Goal: Information Seeking & Learning: Check status

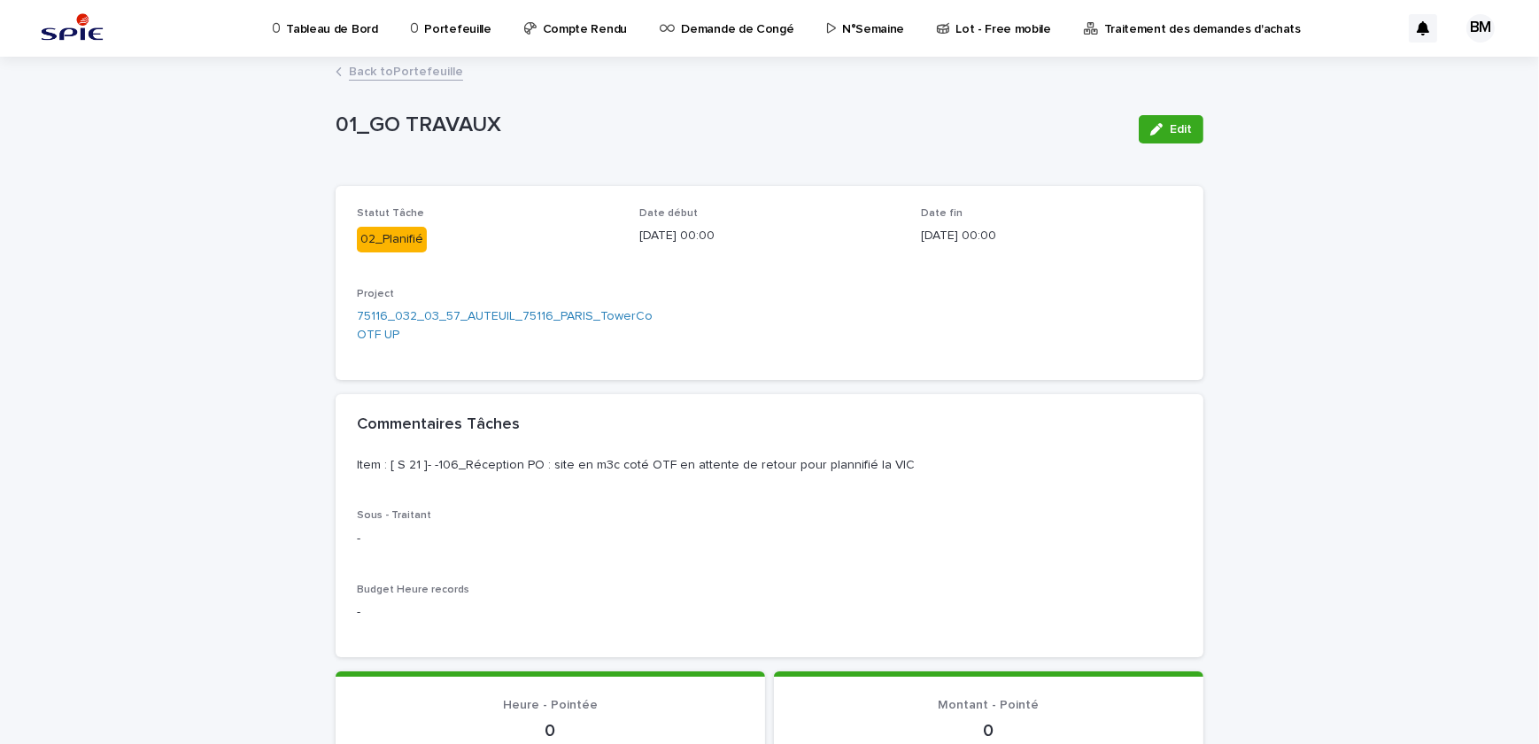
click at [468, 25] on p "Portefeuille" at bounding box center [457, 18] width 66 height 37
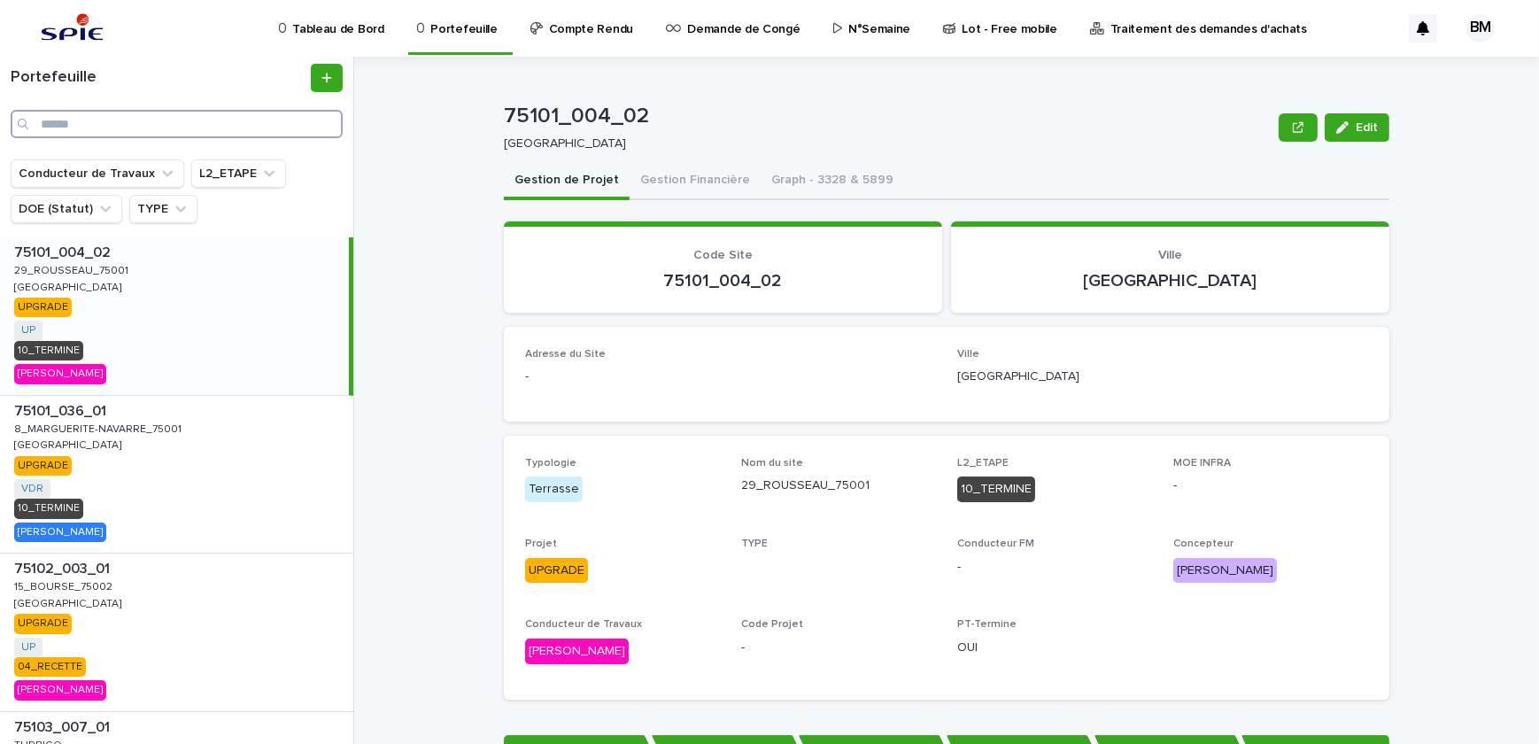
click at [202, 129] on input "Search" at bounding box center [177, 124] width 332 height 28
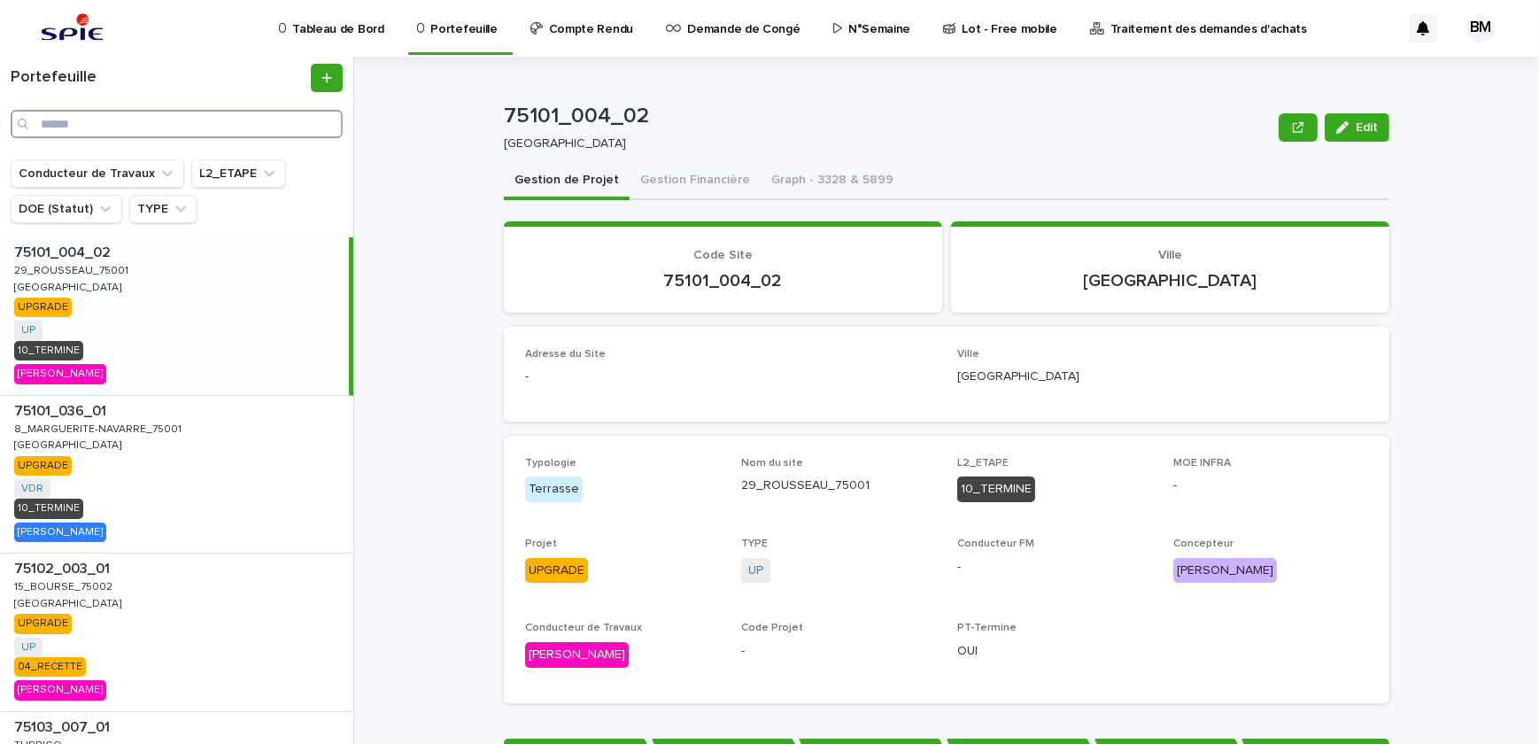
paste input "**********"
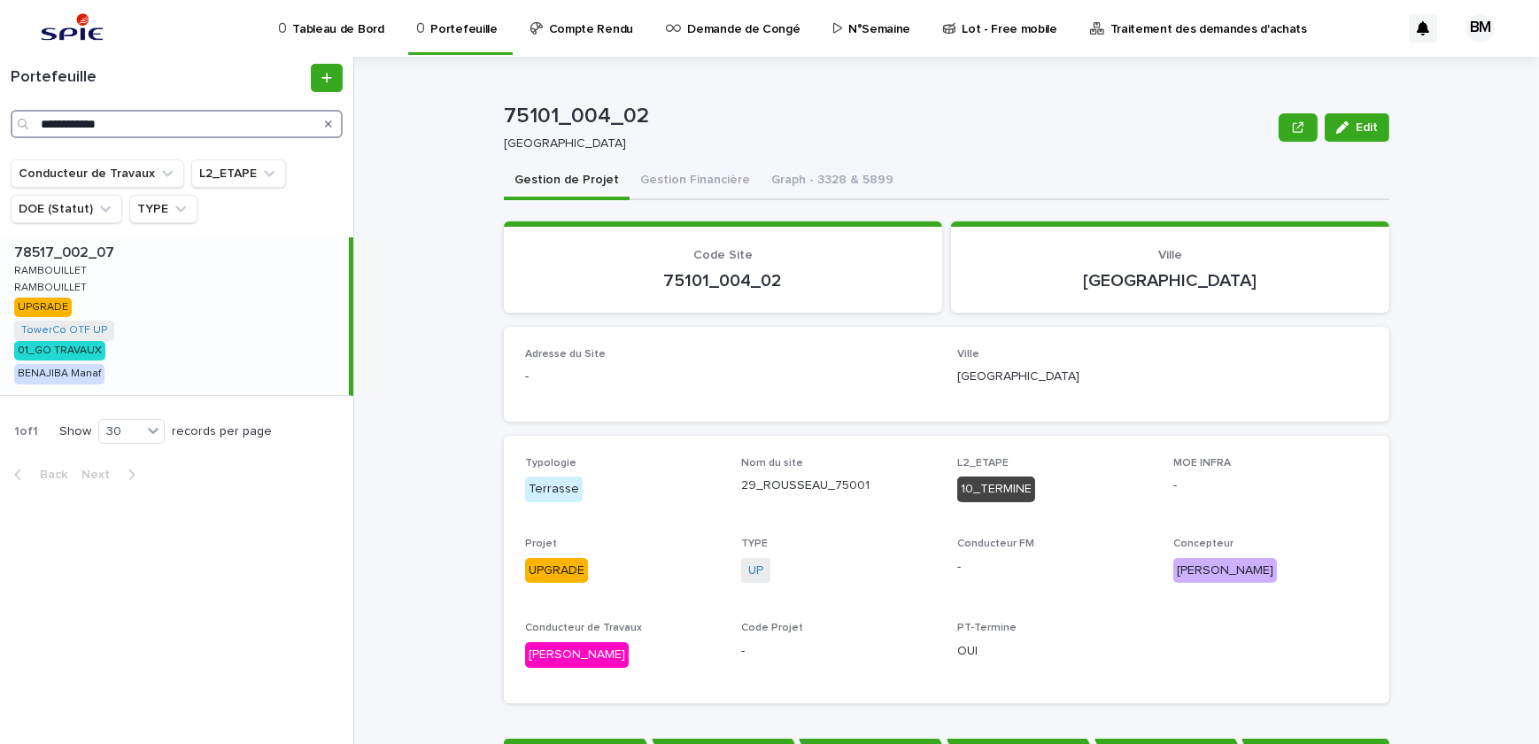
type input "**********"
click at [254, 319] on div "78517_002_07 78517_002_07 [GEOGRAPHIC_DATA] RAMBOUILLET RAMBOUILLET RAMBOUILLET…" at bounding box center [174, 316] width 349 height 158
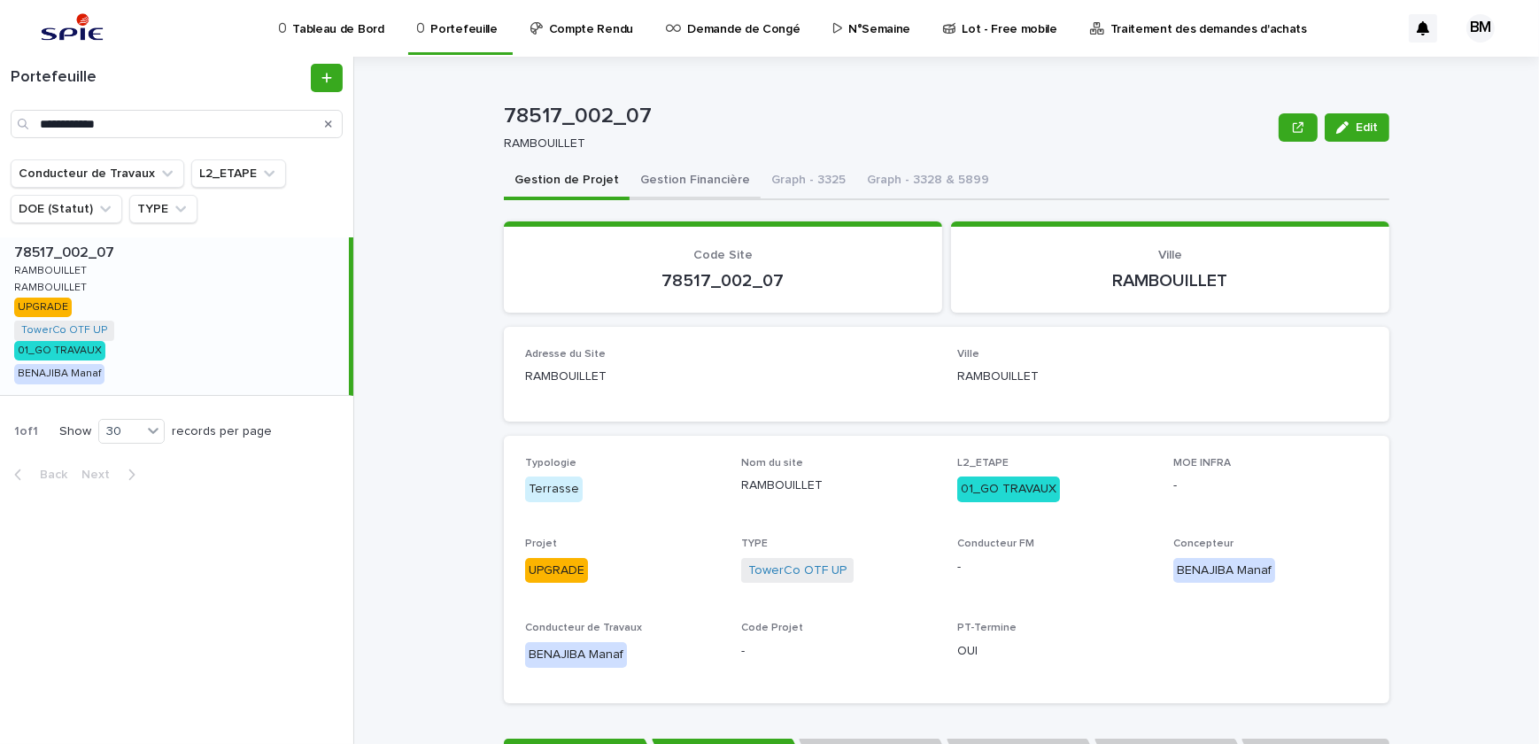
click at [698, 182] on button "Gestion Financière" at bounding box center [694, 181] width 131 height 37
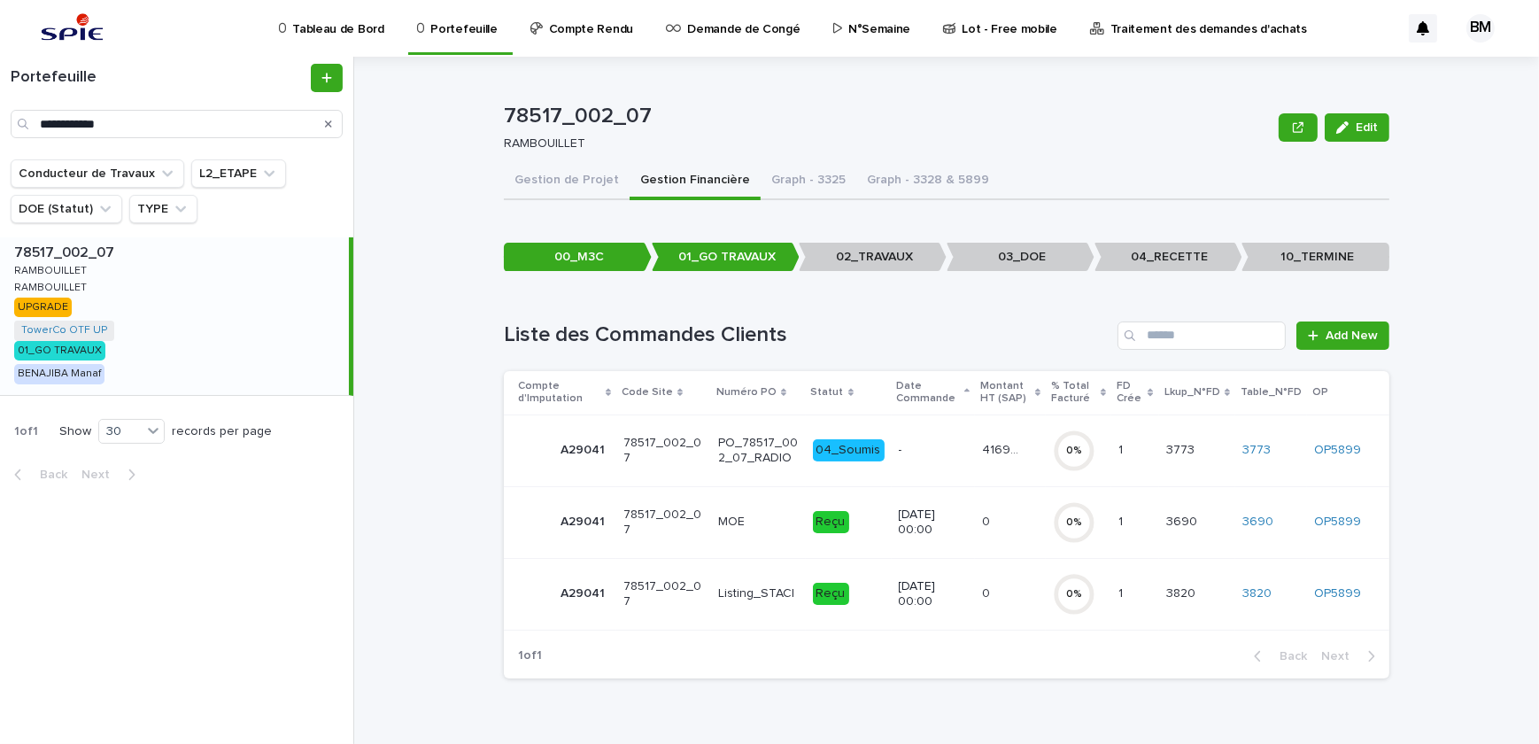
click at [963, 452] on p "-" at bounding box center [934, 450] width 70 height 15
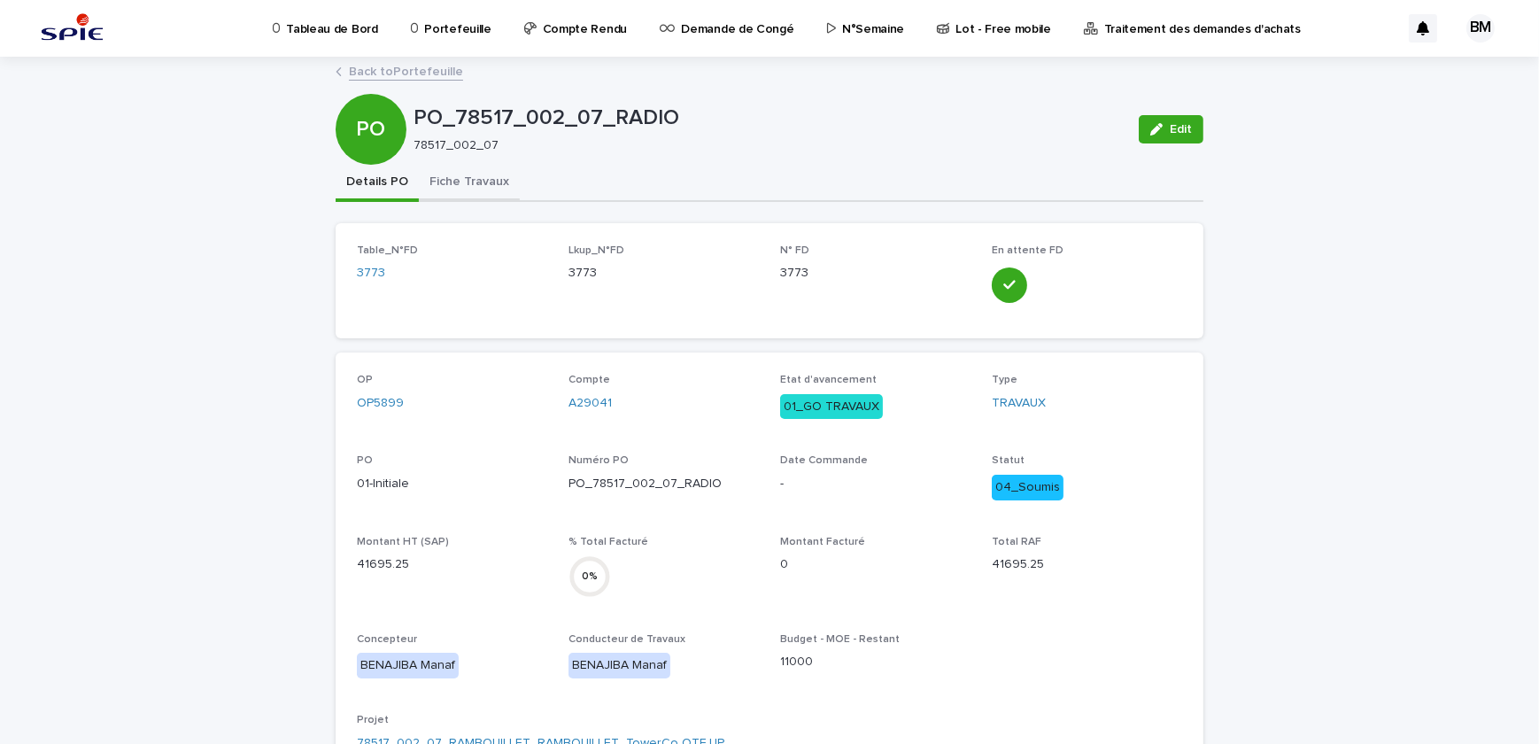
click at [474, 183] on button "Fiche Travaux" at bounding box center [469, 183] width 101 height 37
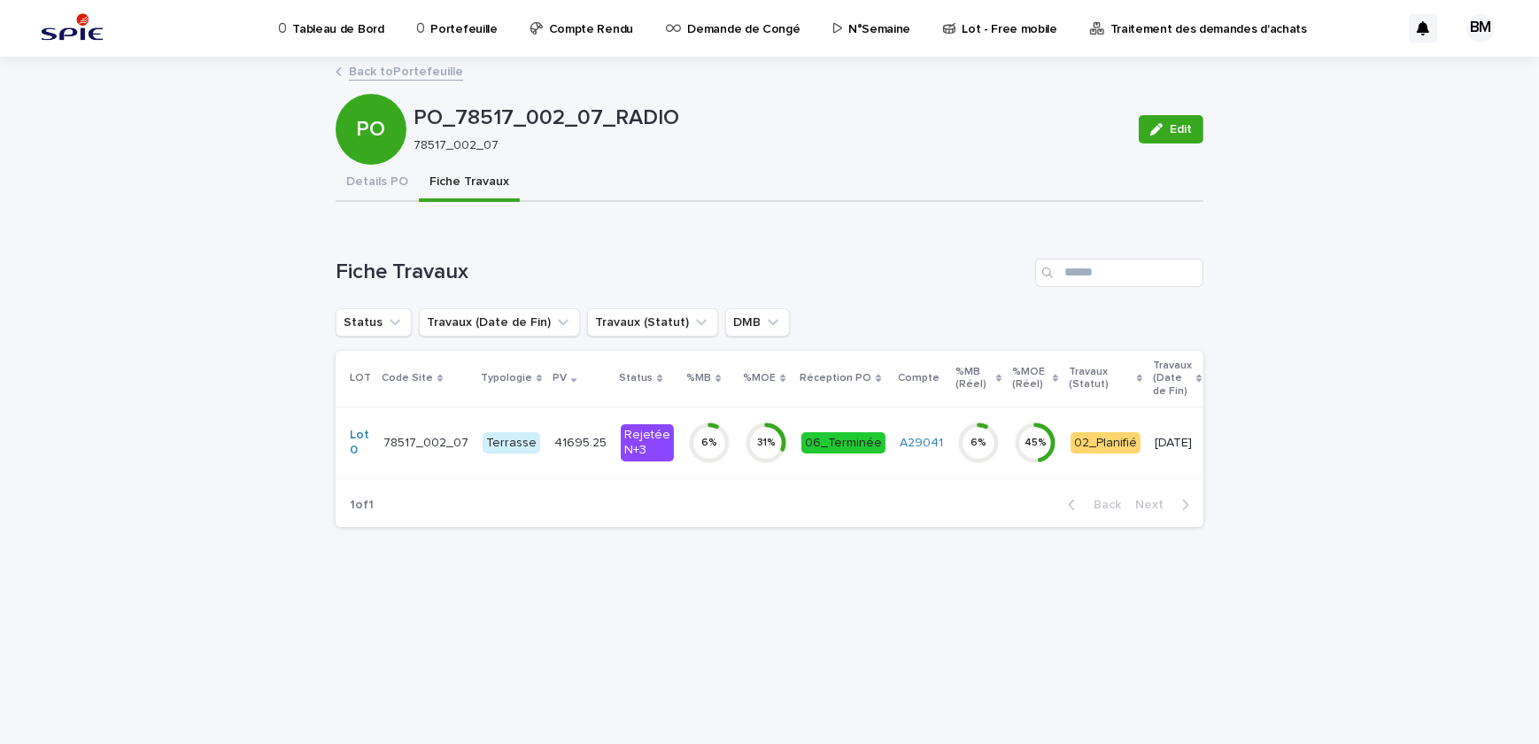
click at [578, 439] on p "41695.25" at bounding box center [582, 441] width 56 height 19
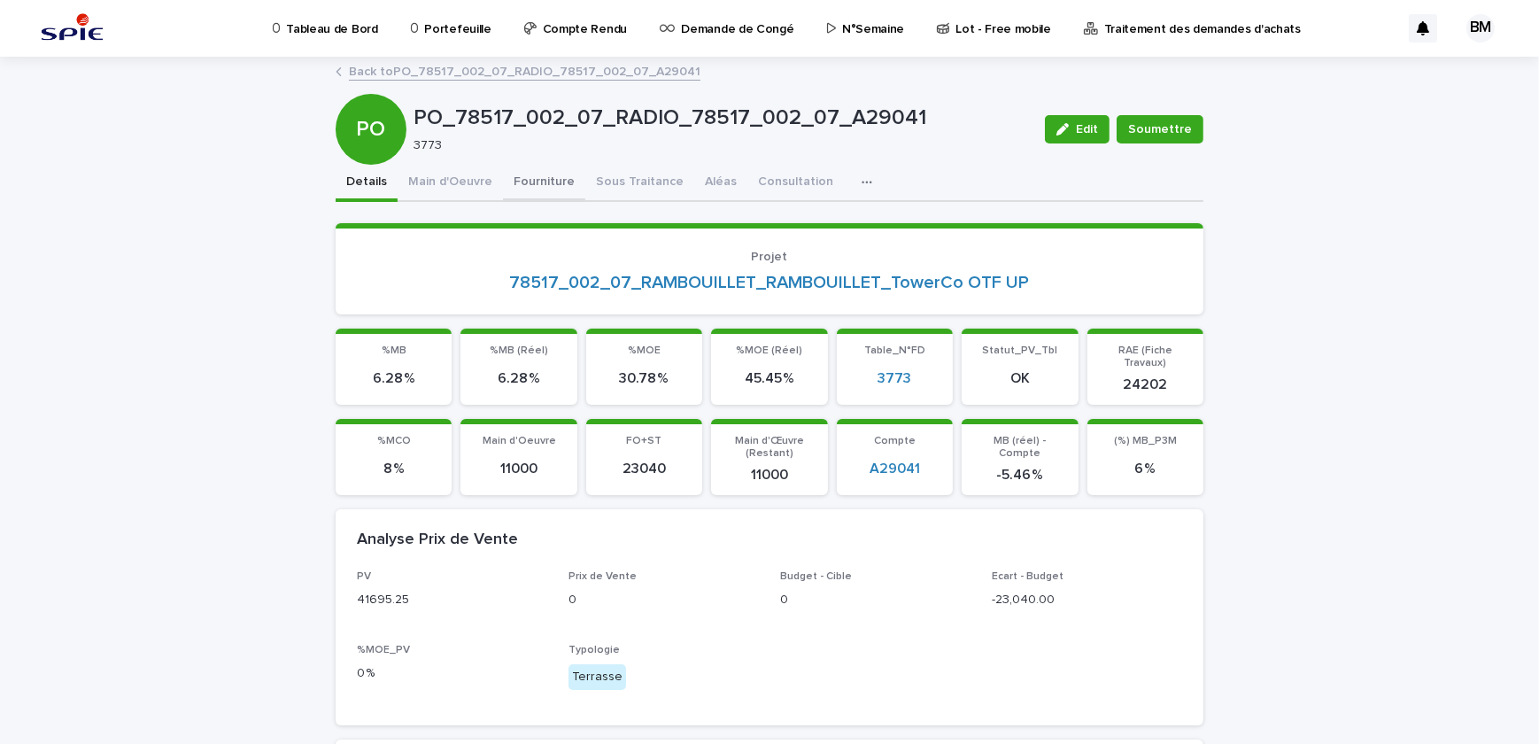
click at [531, 183] on button "Fourniture" at bounding box center [544, 183] width 82 height 37
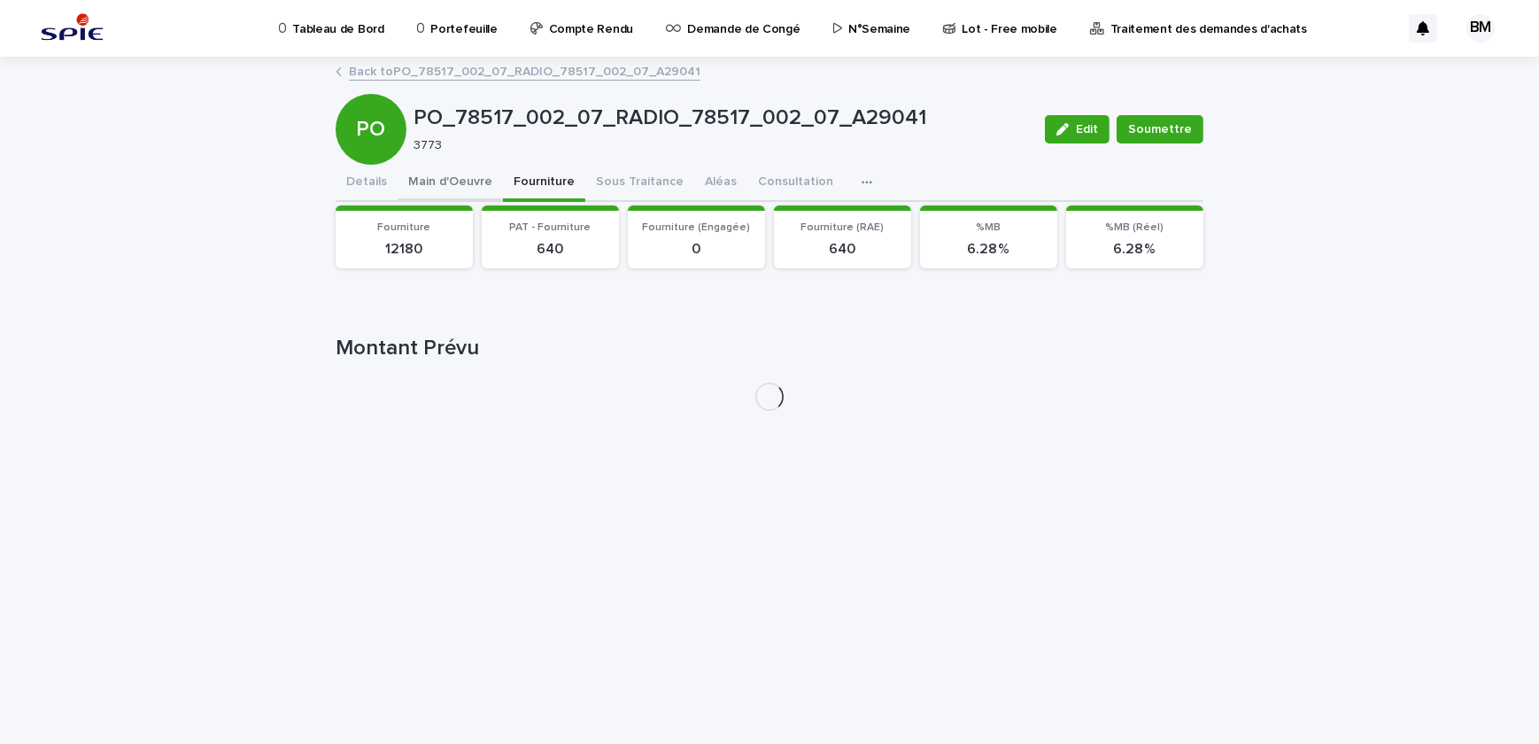
click at [436, 175] on button "Main d'Oeuvre" at bounding box center [450, 183] width 105 height 37
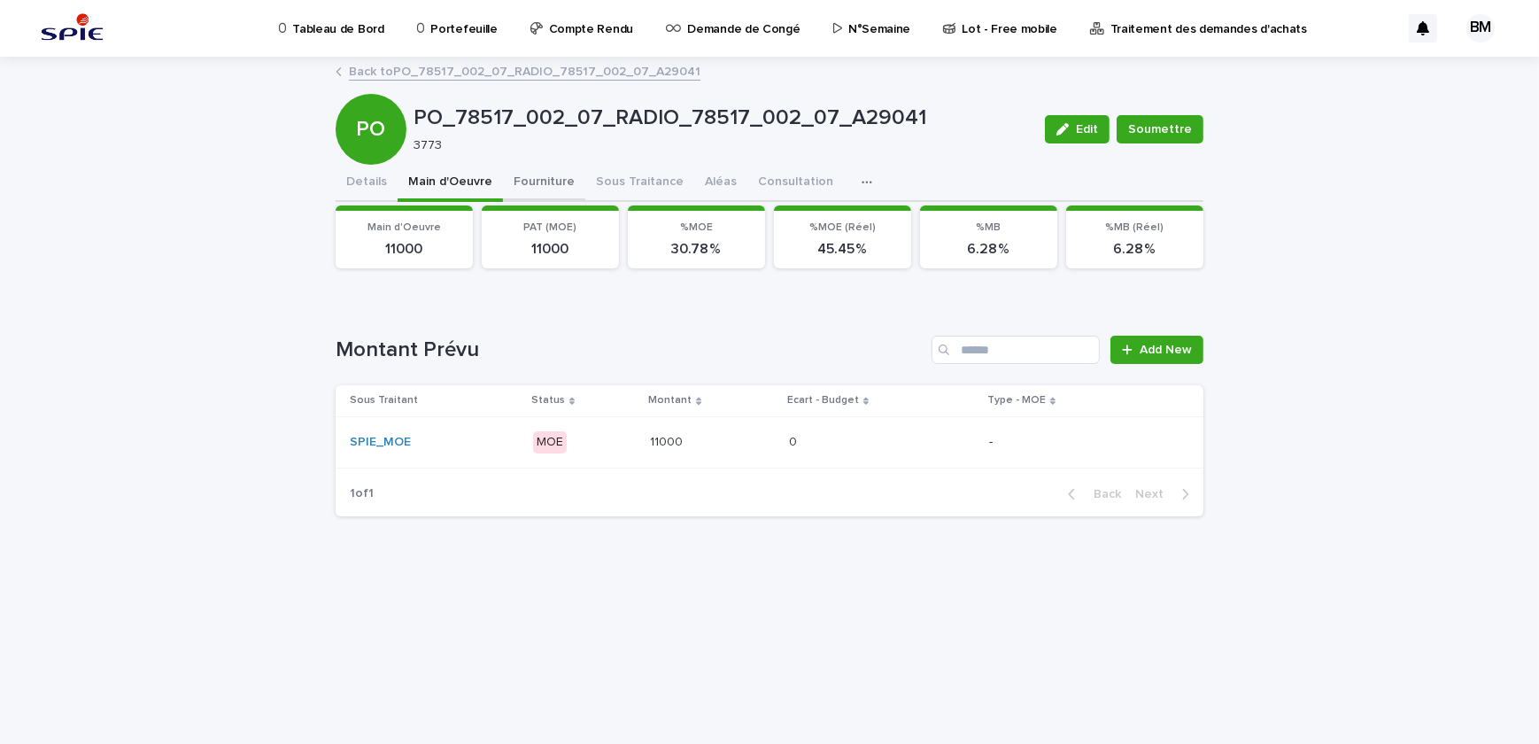
click at [526, 182] on button "Fourniture" at bounding box center [544, 183] width 82 height 37
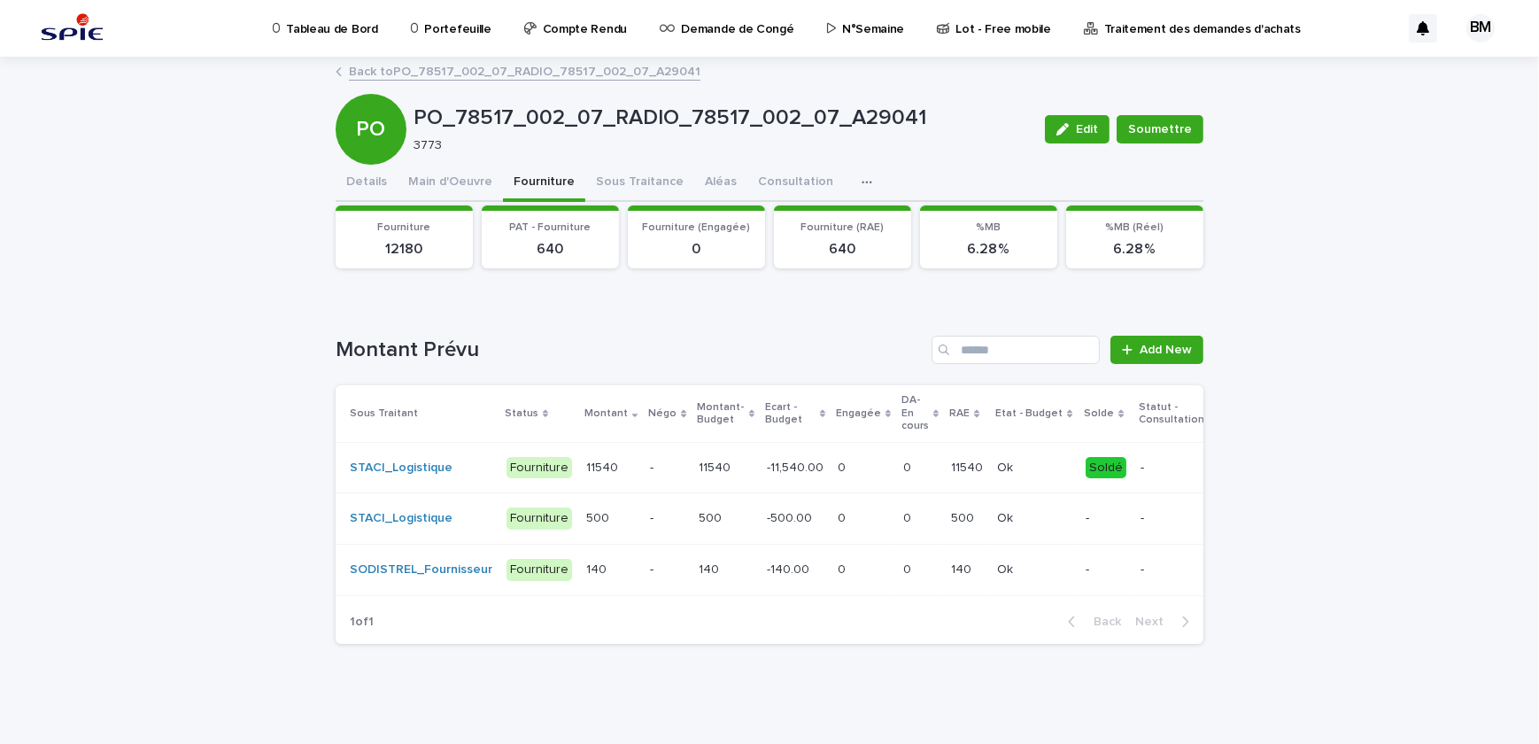
click at [658, 469] on p "-" at bounding box center [667, 467] width 35 height 15
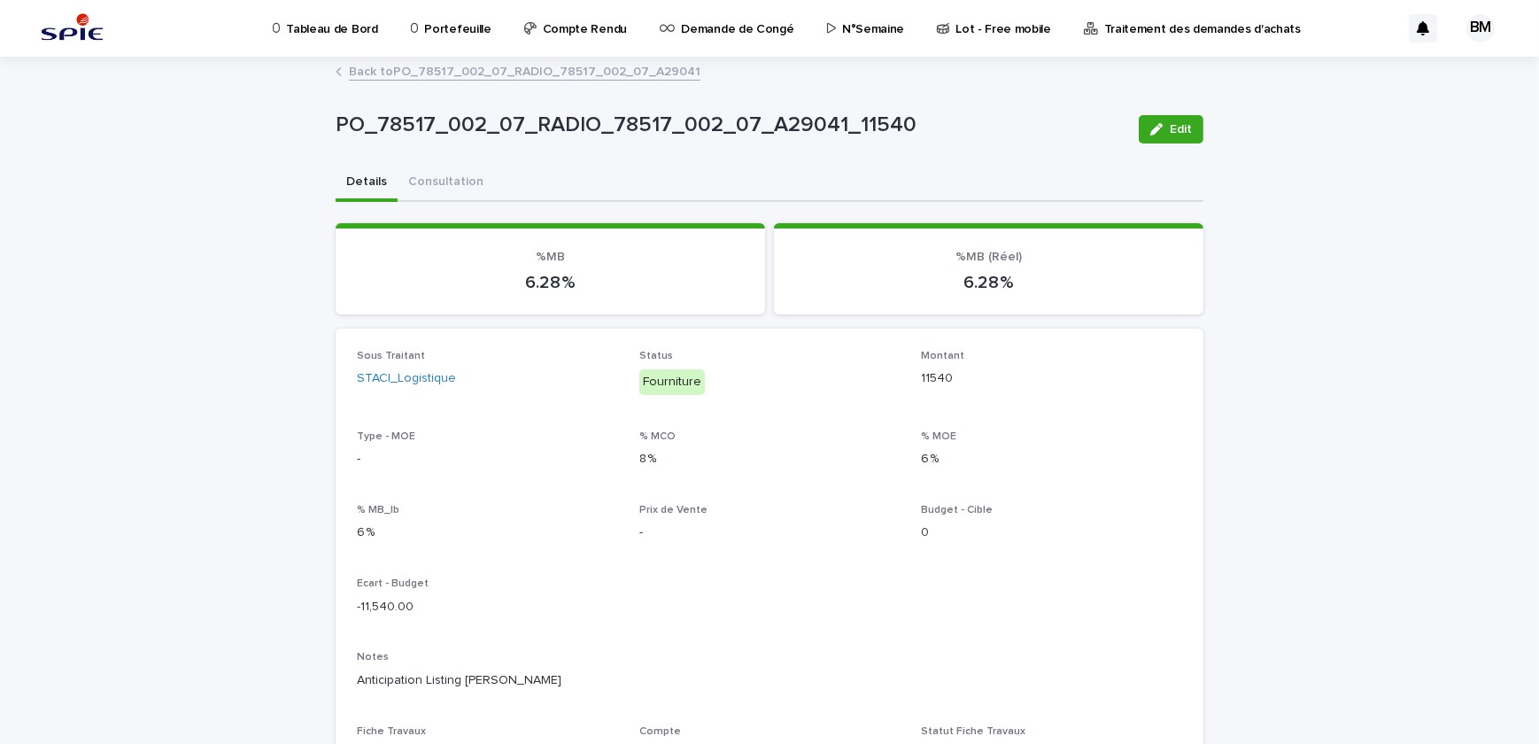
click at [413, 69] on link "Back to PO_78517_002_07_RADIO_78517_002_07_A29041" at bounding box center [524, 70] width 351 height 20
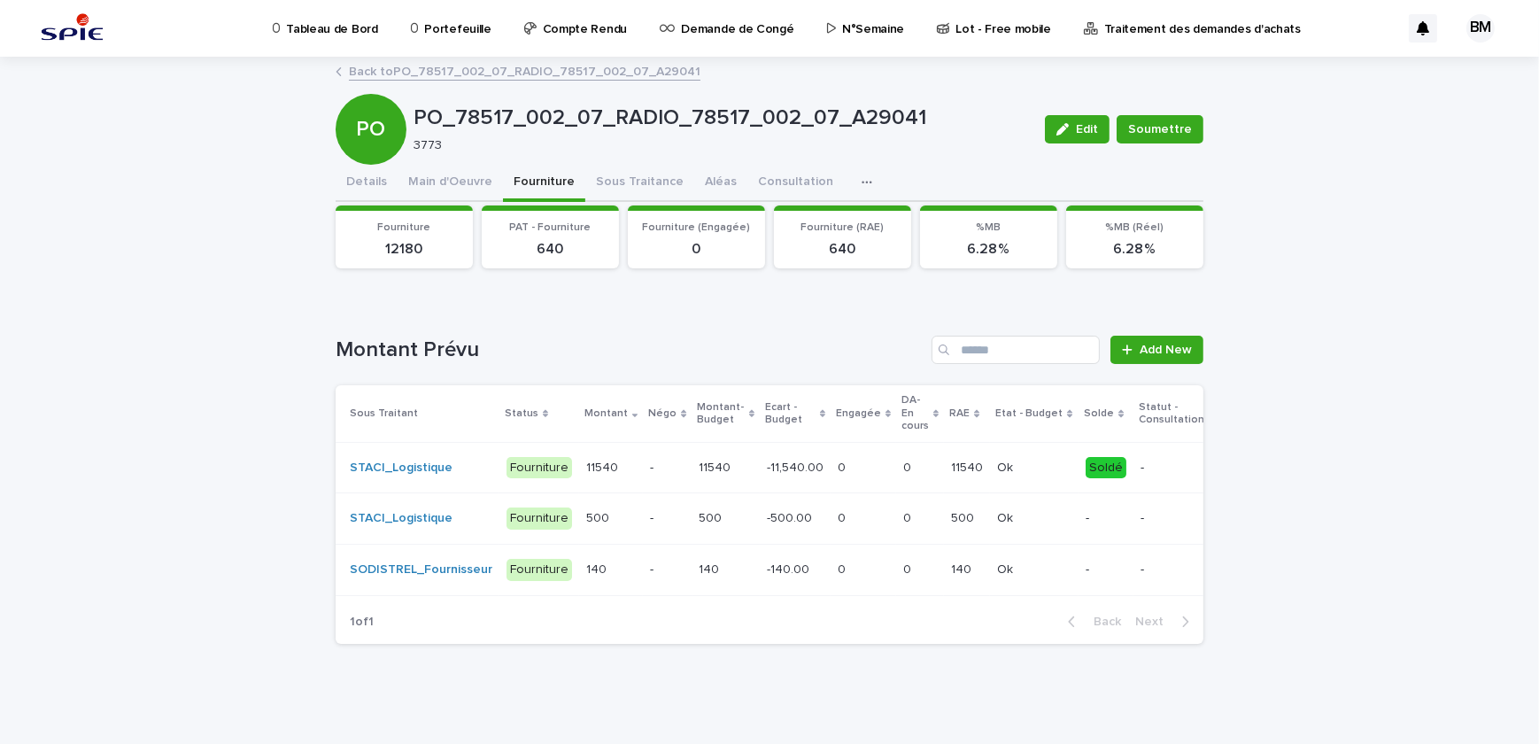
click at [413, 69] on link "Back to PO_78517_002_07_RADIO_78517_002_07_A29041" at bounding box center [524, 70] width 351 height 20
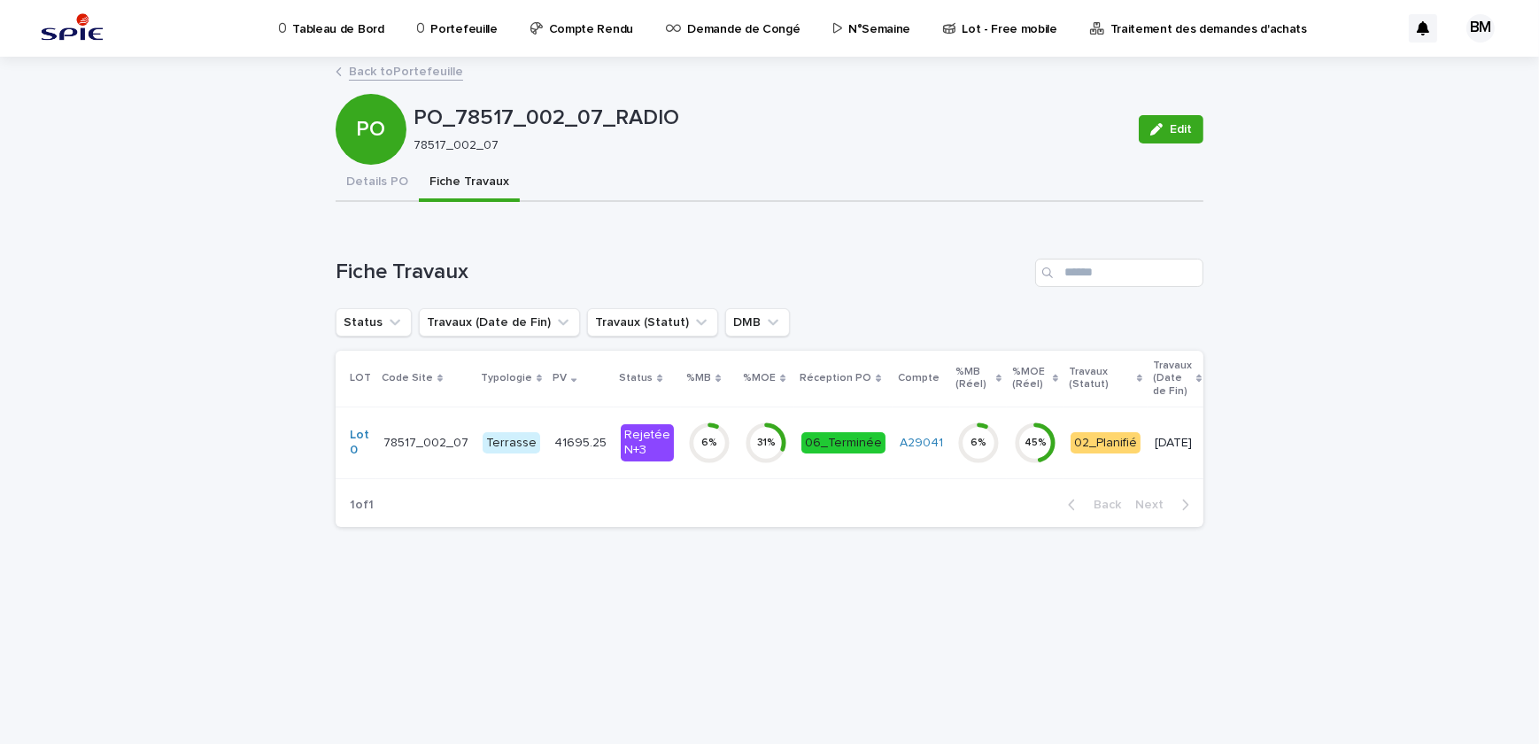
click at [411, 72] on link "Back to Portefeuille" at bounding box center [406, 70] width 114 height 20
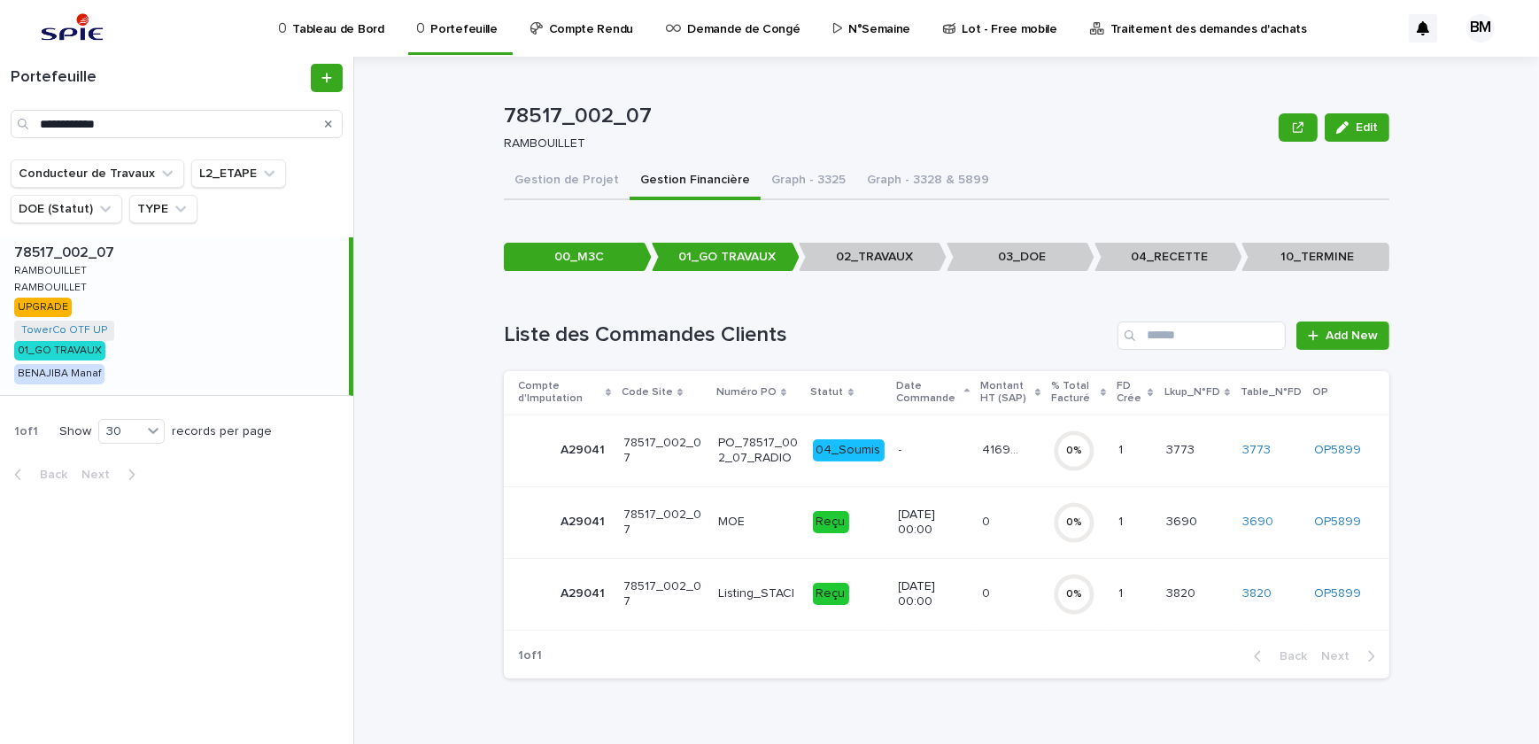
click at [947, 598] on p "[DATE] 00:00" at bounding box center [934, 594] width 70 height 30
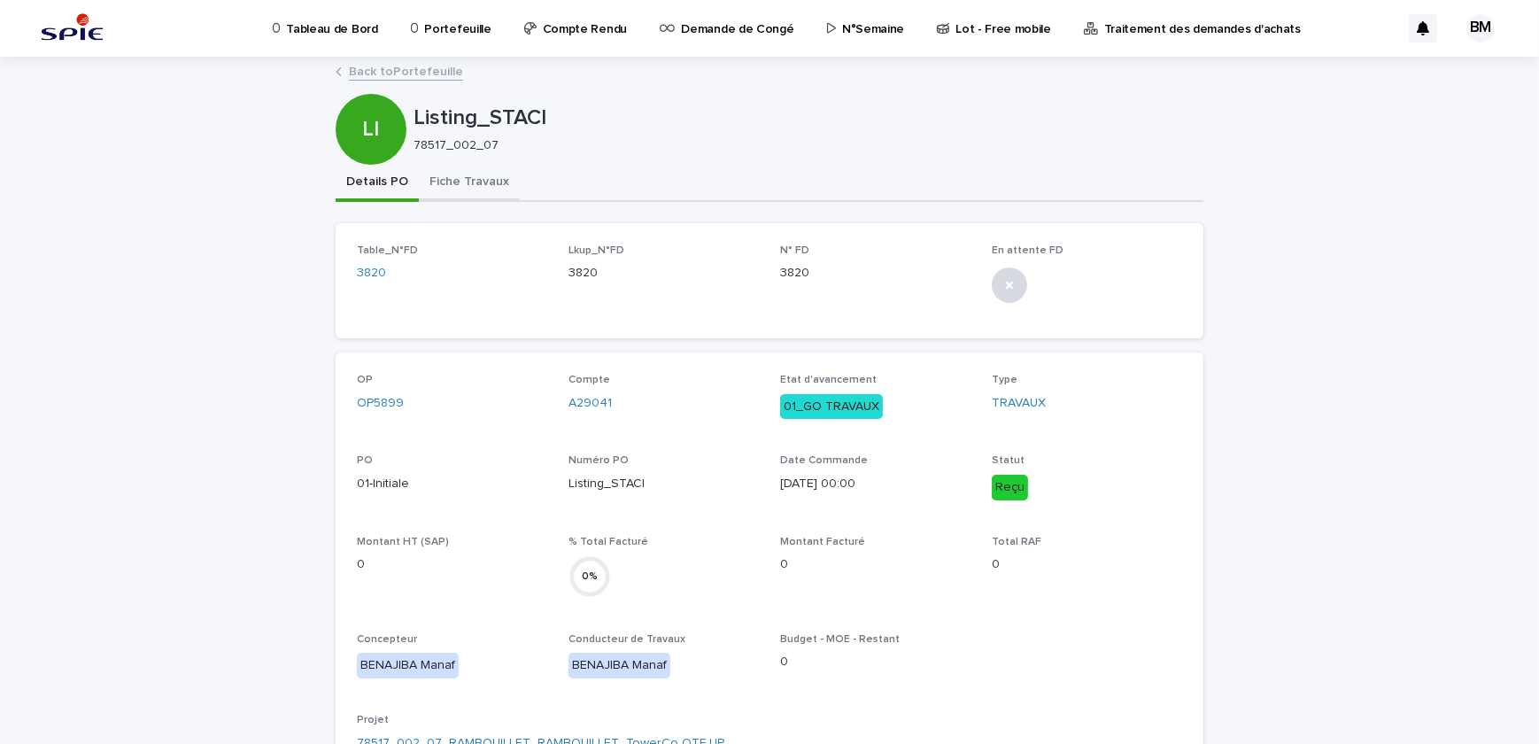
click at [452, 198] on button "Fiche Travaux" at bounding box center [469, 183] width 101 height 37
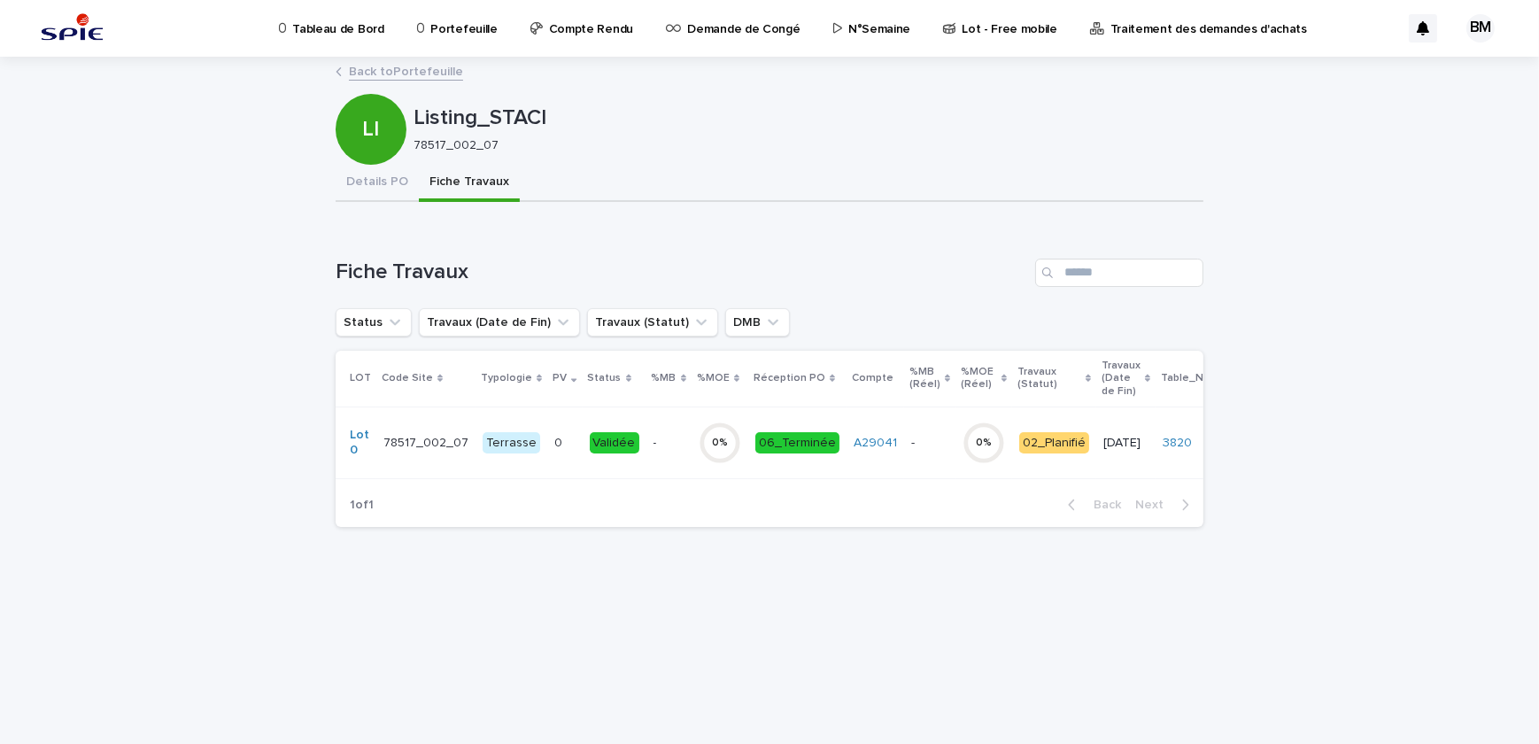
click at [519, 437] on div "Terrasse" at bounding box center [511, 443] width 58 height 22
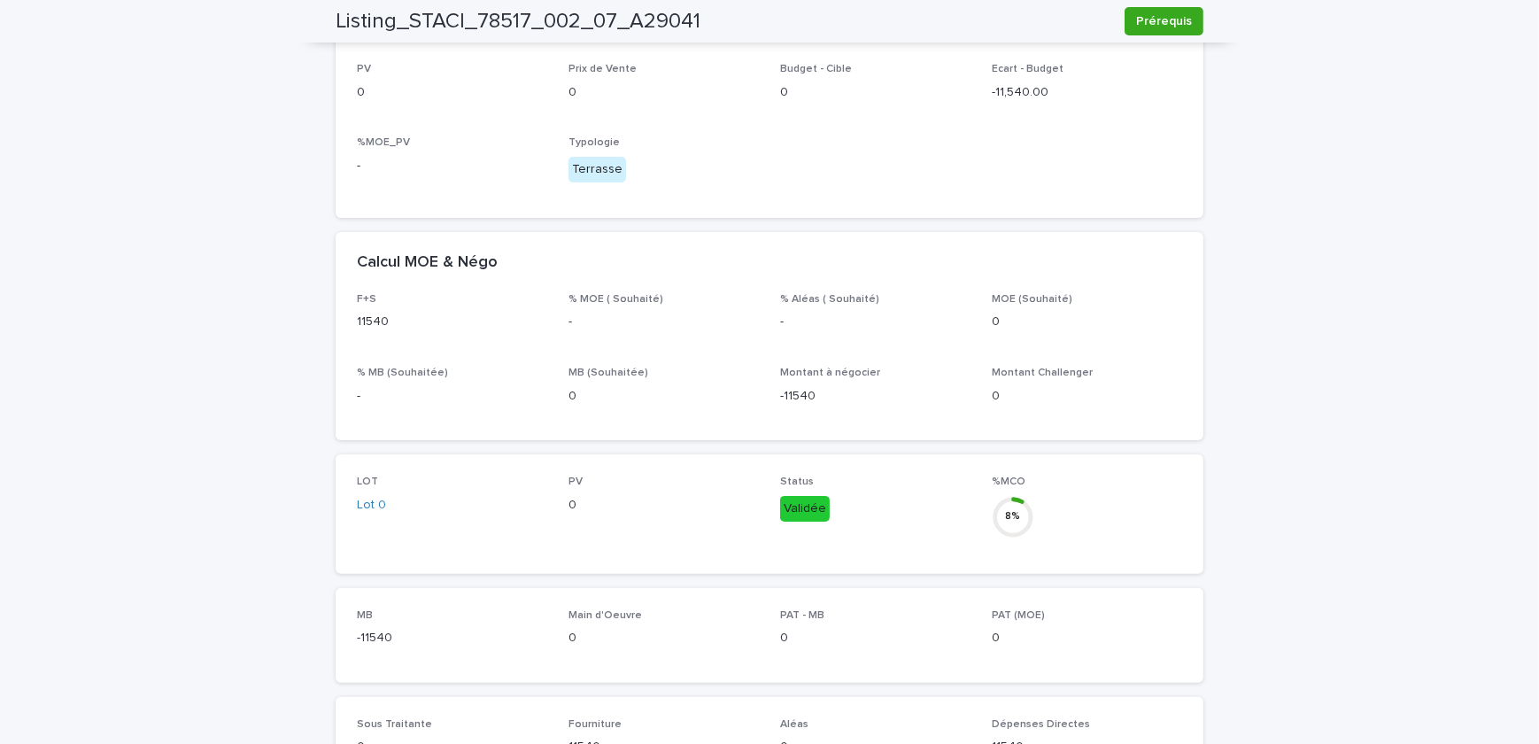
scroll to position [25, 0]
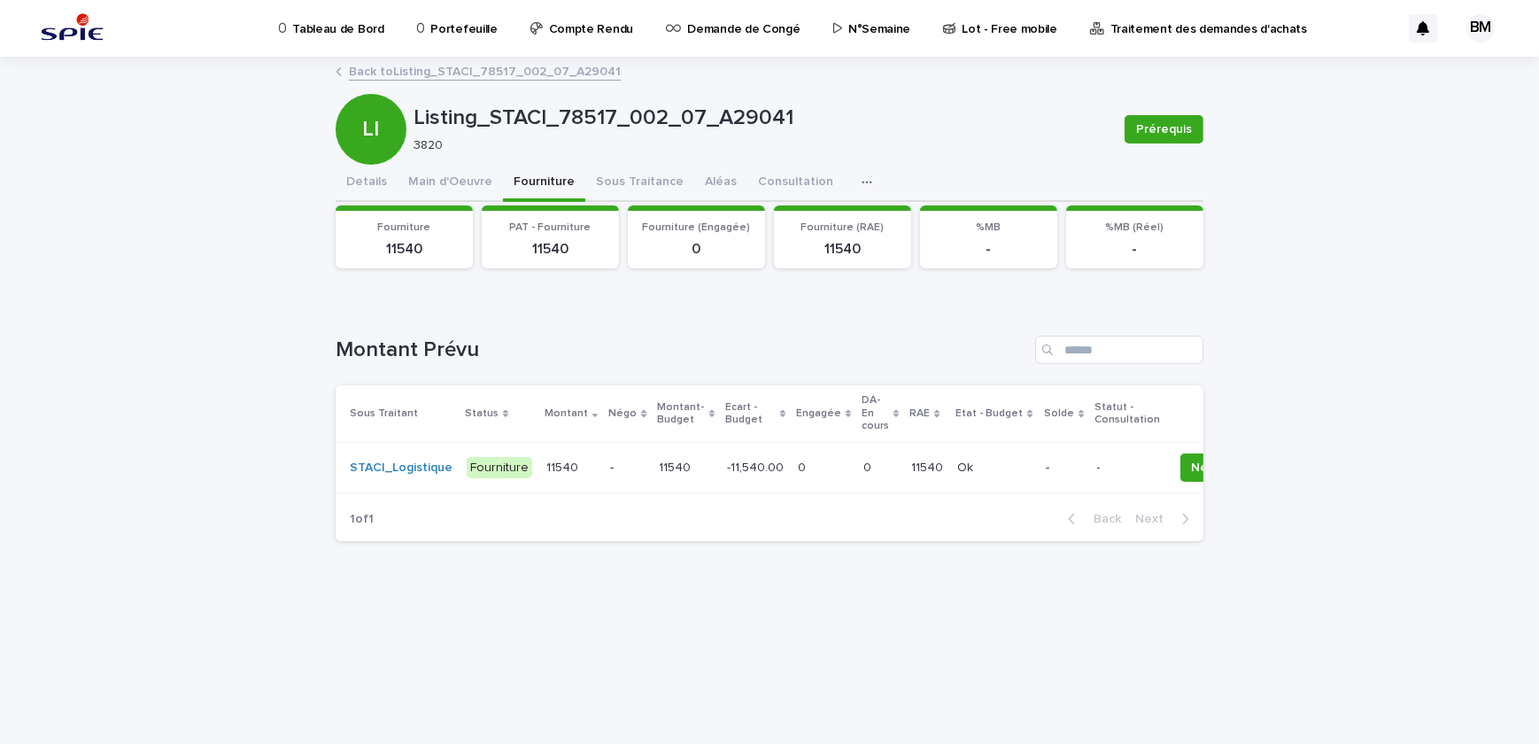
click at [749, 469] on p "-11,540.00" at bounding box center [757, 466] width 60 height 19
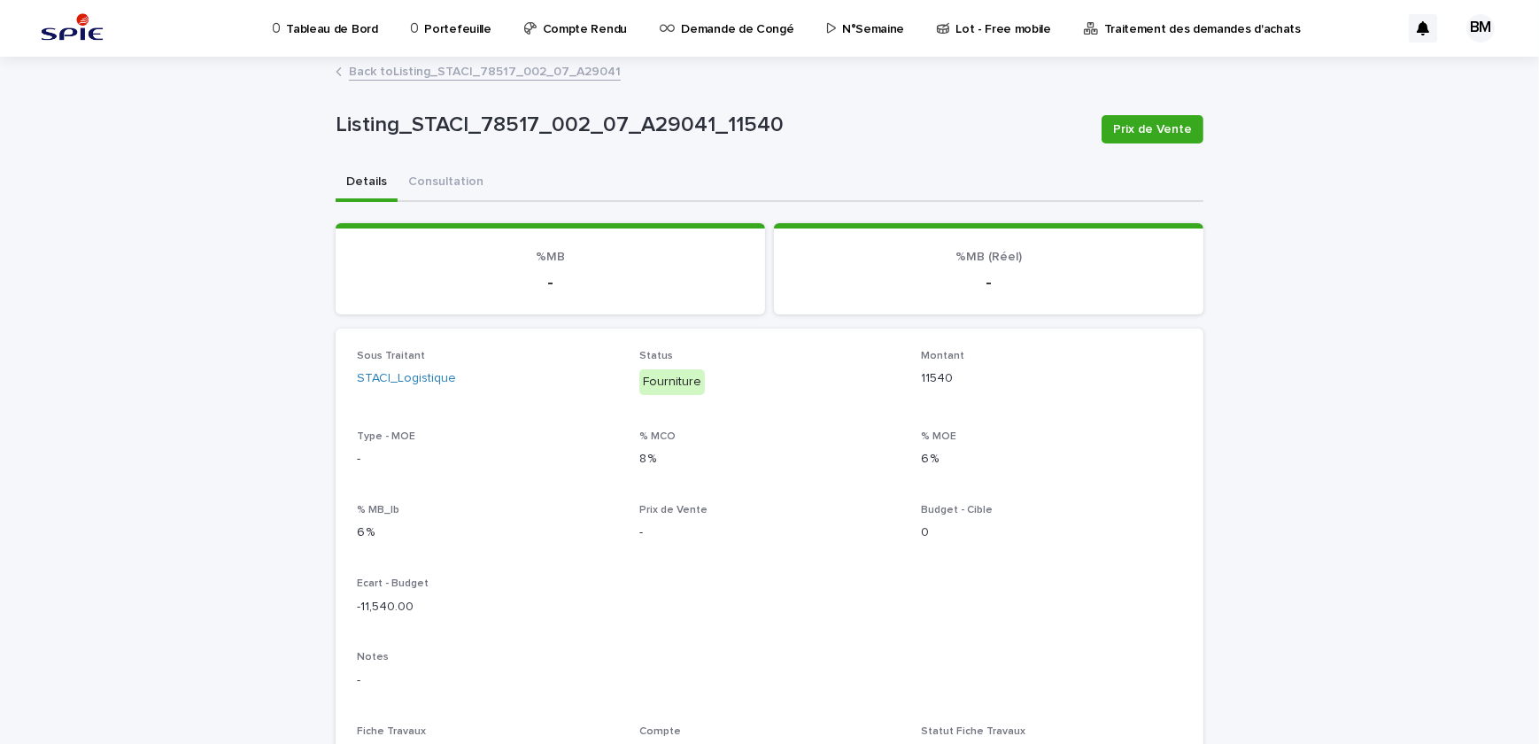
drag, startPoint x: 1177, startPoint y: 131, endPoint x: 977, endPoint y: 374, distance: 315.7
click at [977, 374] on div "Listing_STACI_78517_002_07_A29041_11540 Prix de Vente Listing_STACI_78517_002_0…" at bounding box center [770, 639] width 868 height 1162
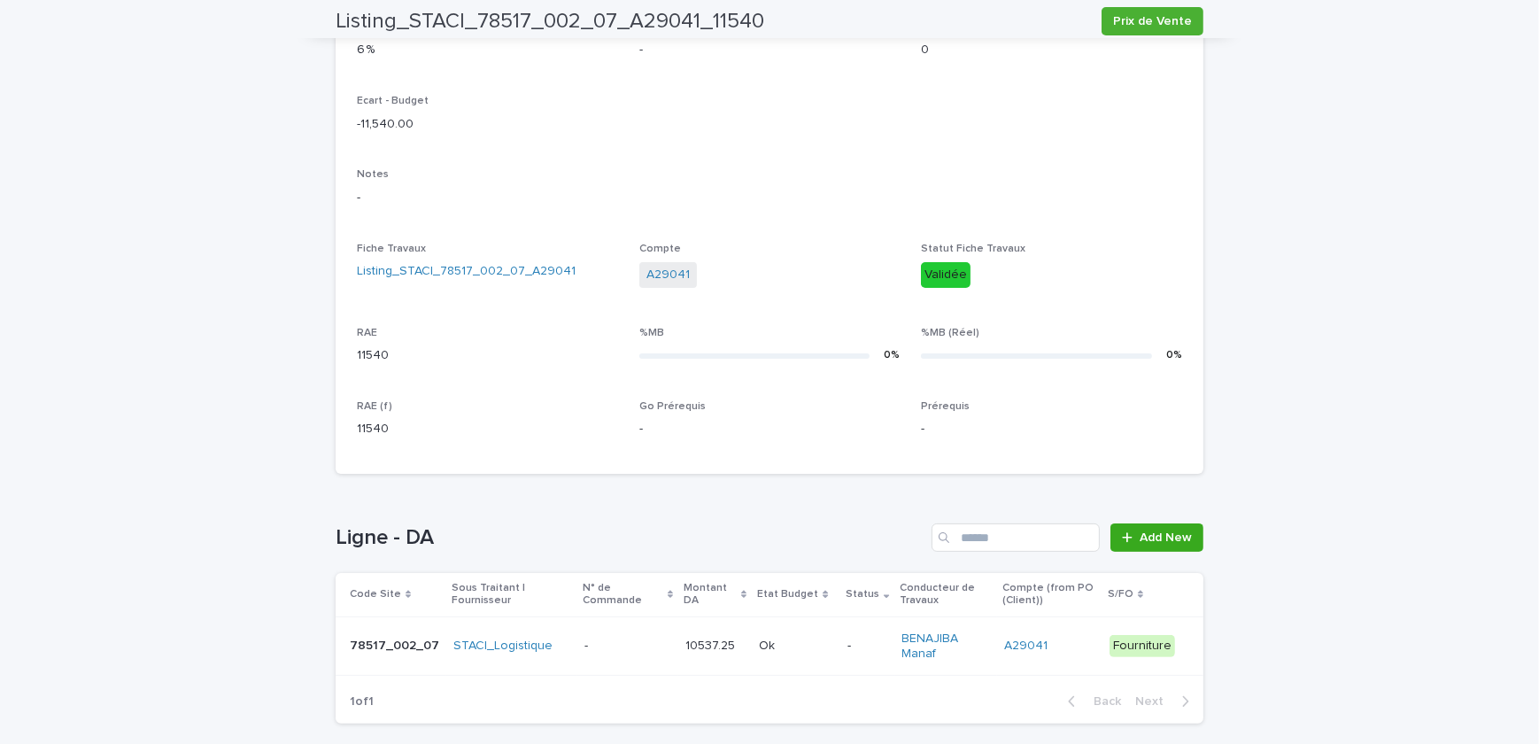
scroll to position [556, 0]
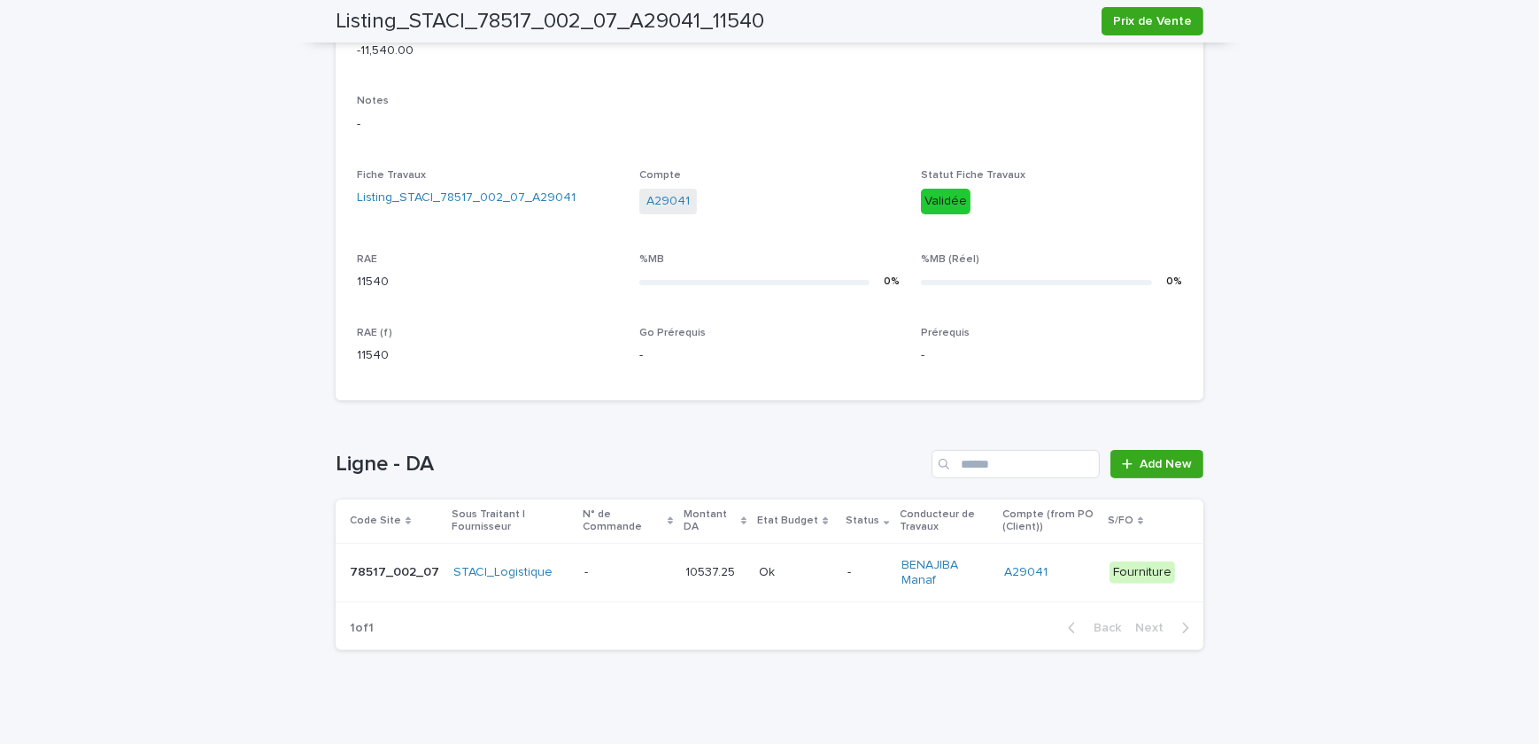
click at [840, 557] on td "-" at bounding box center [867, 572] width 54 height 59
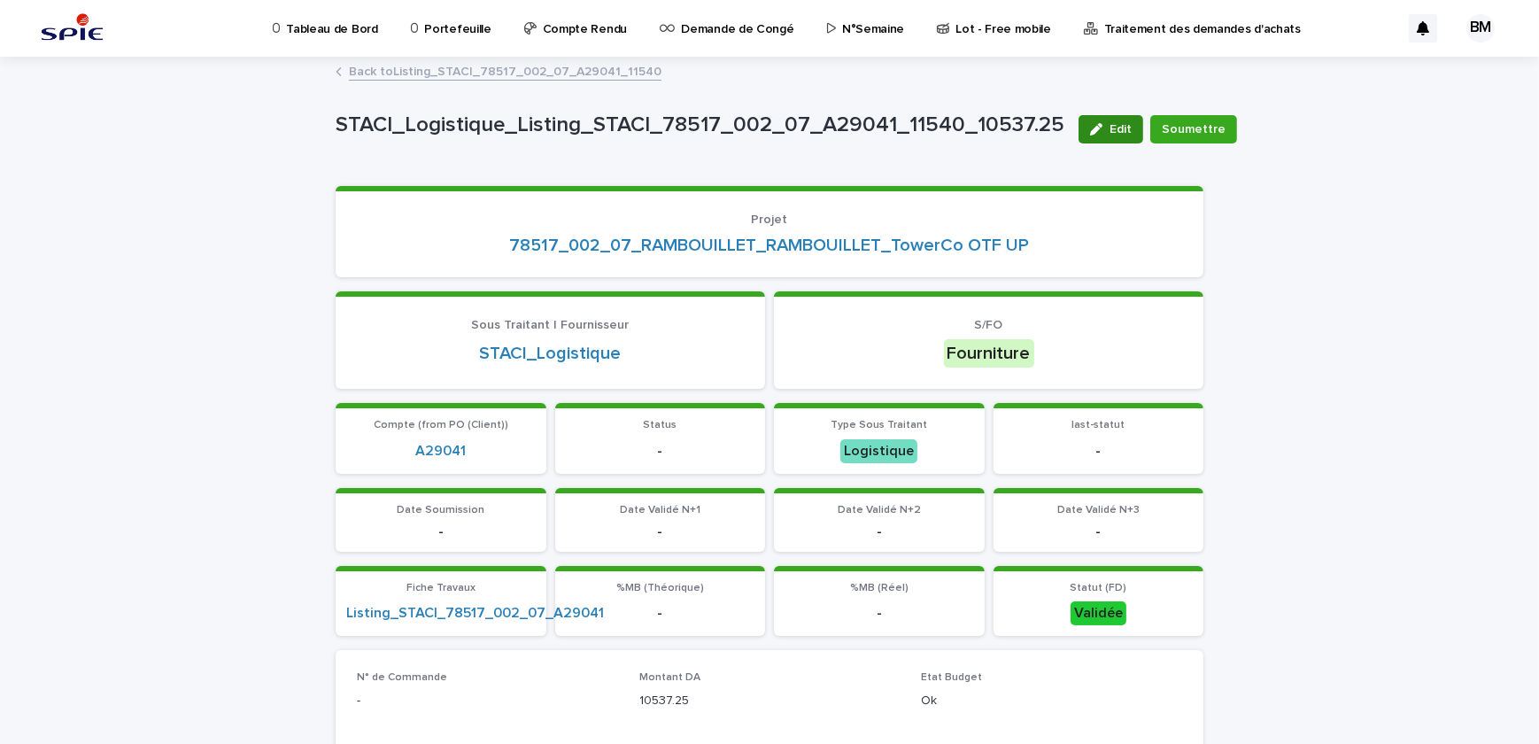
click at [1109, 127] on span "Edit" at bounding box center [1120, 129] width 22 height 12
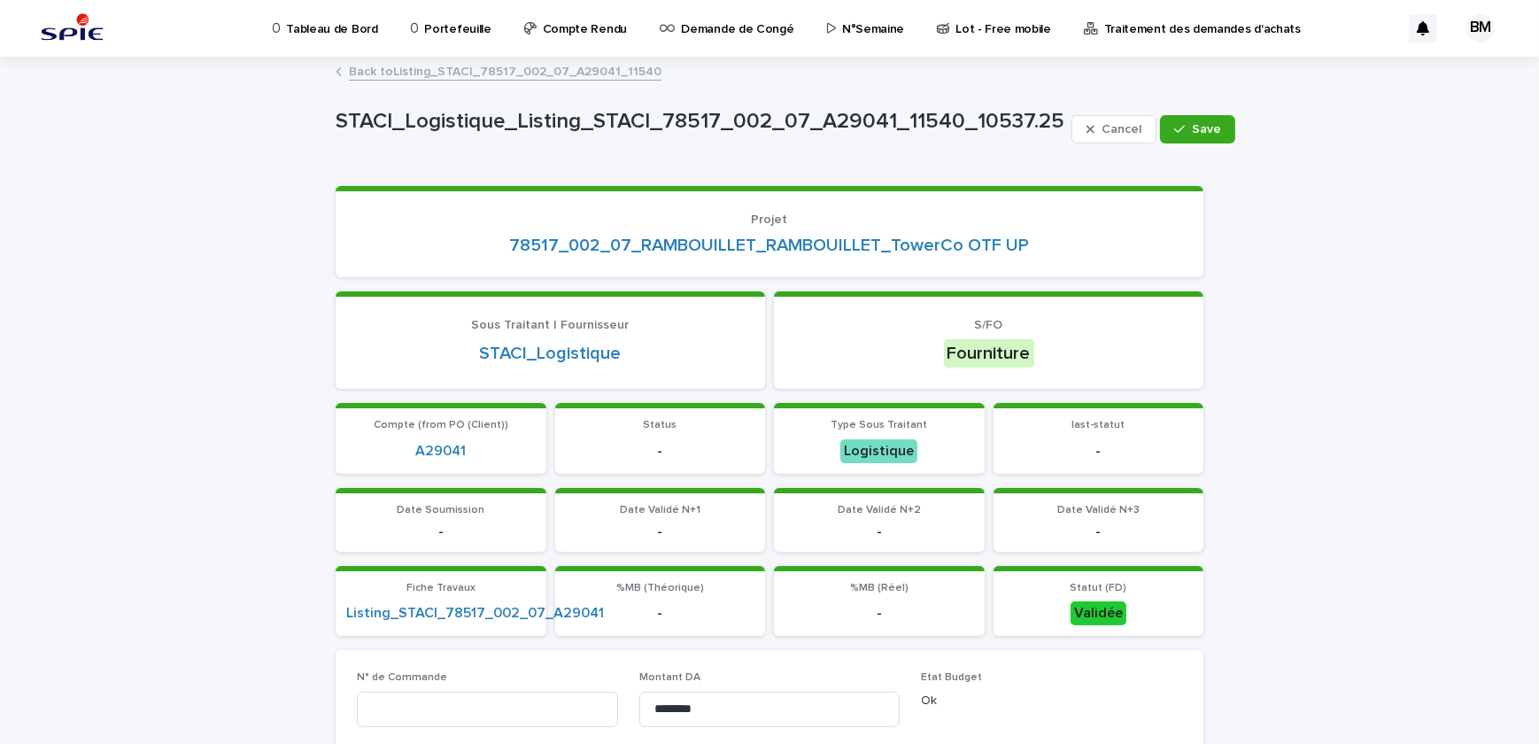
scroll to position [402, 0]
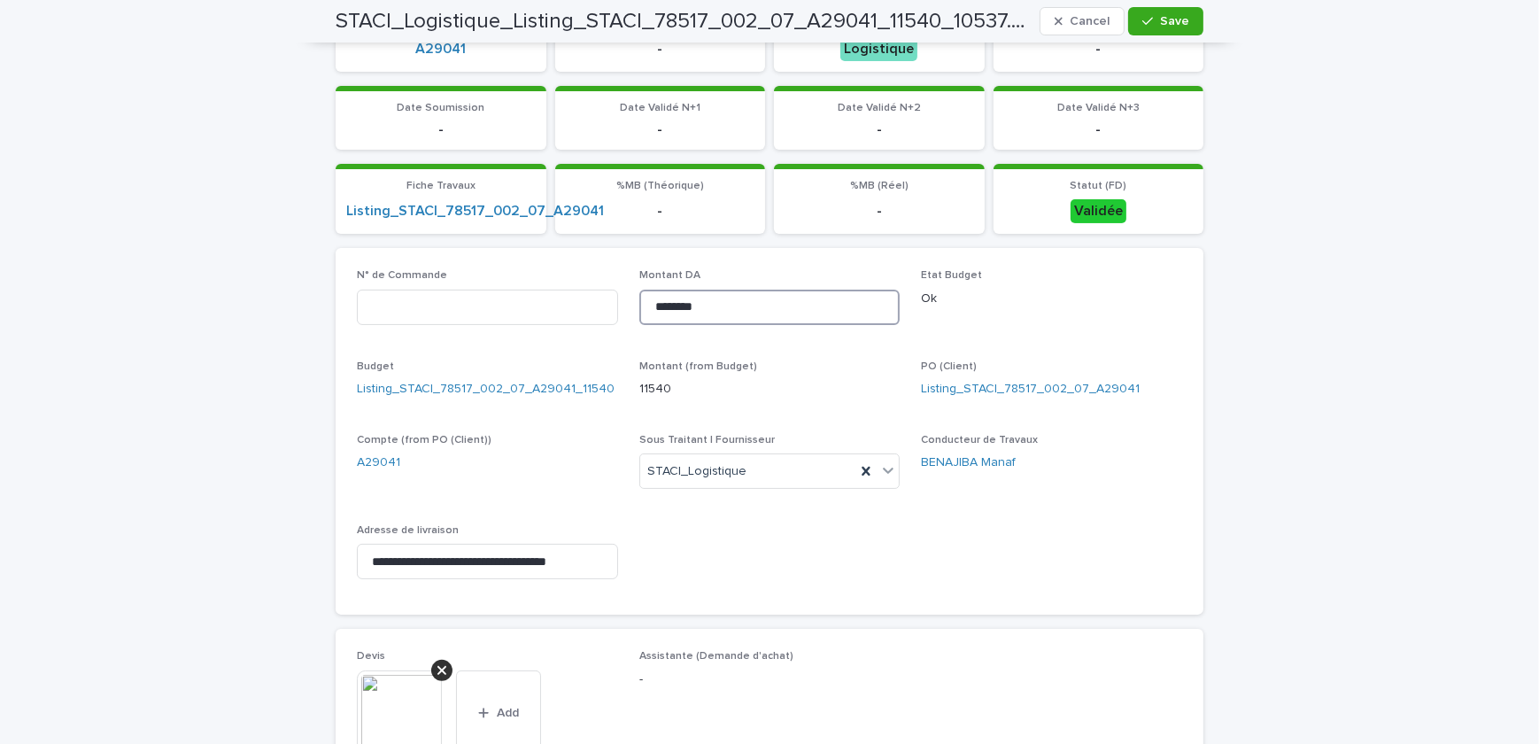
click at [727, 304] on input "********" at bounding box center [769, 306] width 261 height 35
drag, startPoint x: 727, startPoint y: 304, endPoint x: 549, endPoint y: 287, distance: 178.7
click at [549, 287] on div "**********" at bounding box center [769, 431] width 825 height 324
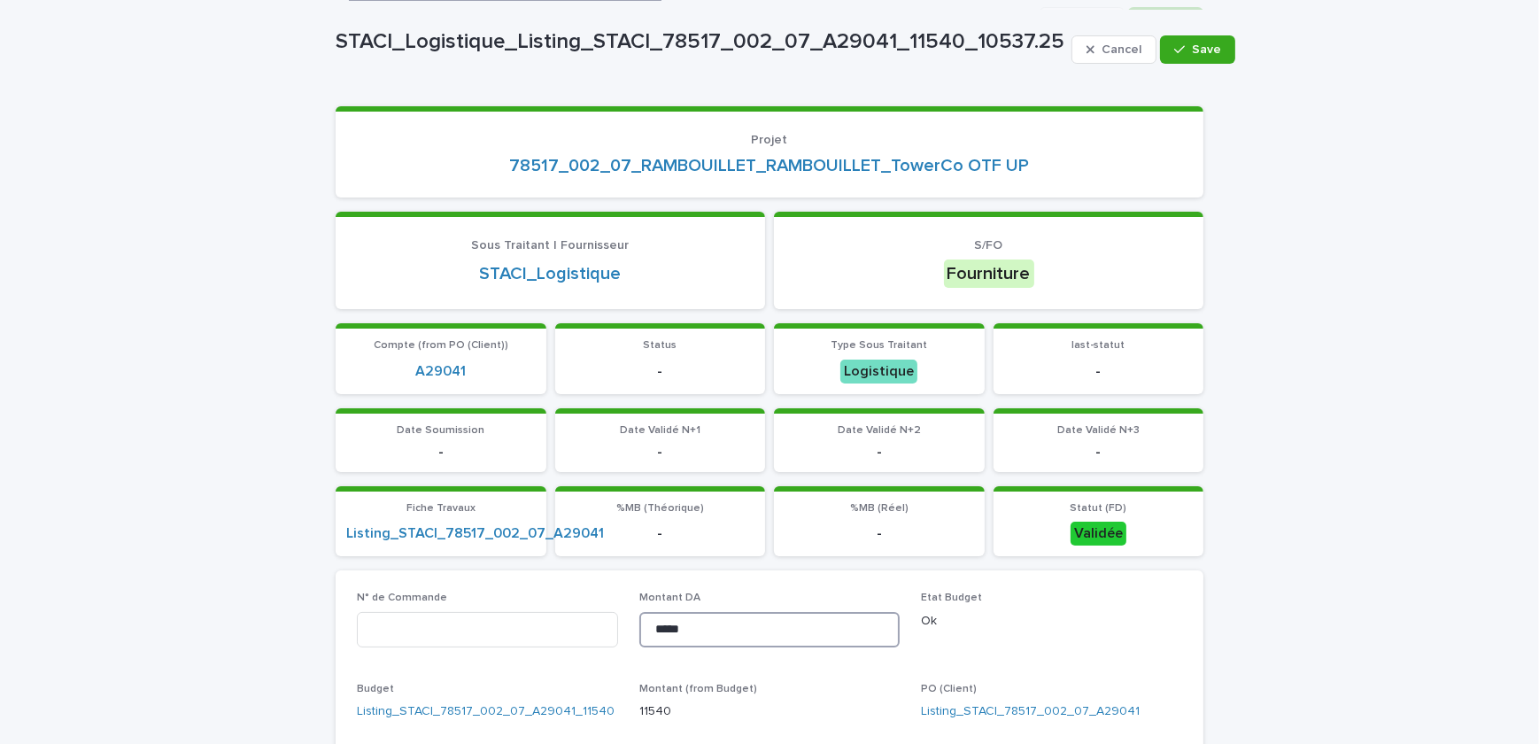
scroll to position [0, 0]
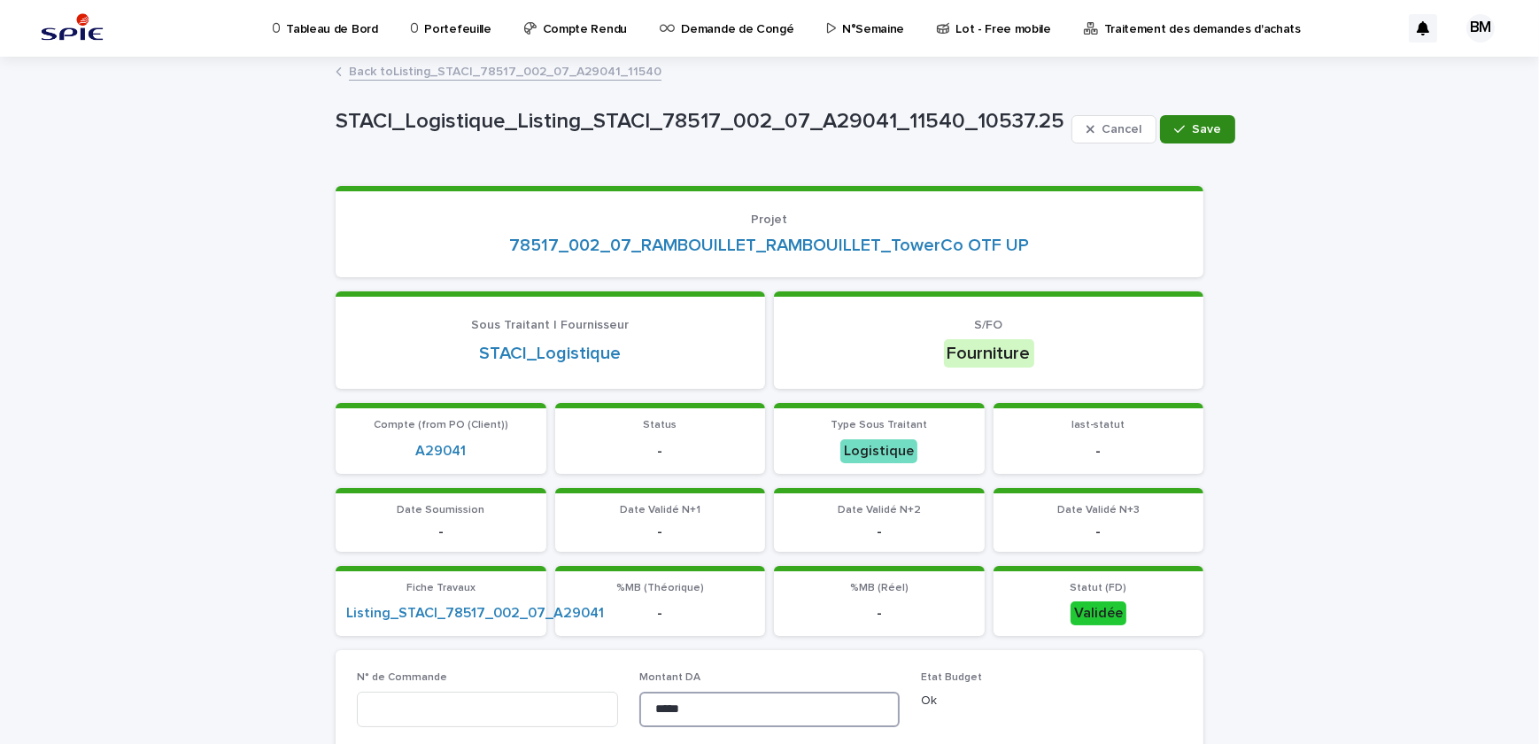
type input "*****"
click at [1169, 135] on button "Save" at bounding box center [1197, 129] width 75 height 28
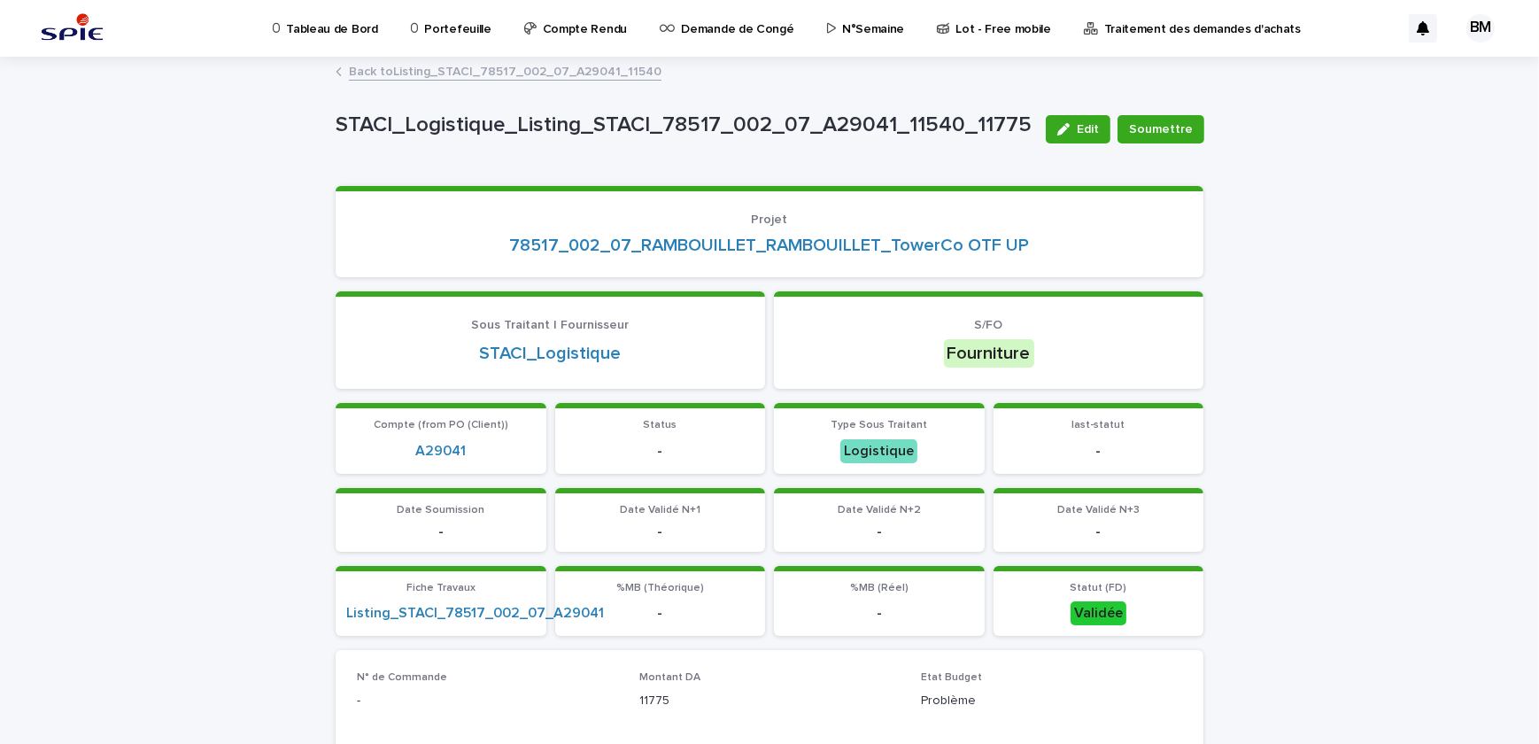
click at [515, 71] on link "Back to Listing_STACI_78517_002_07_A29041_11540" at bounding box center [505, 70] width 313 height 20
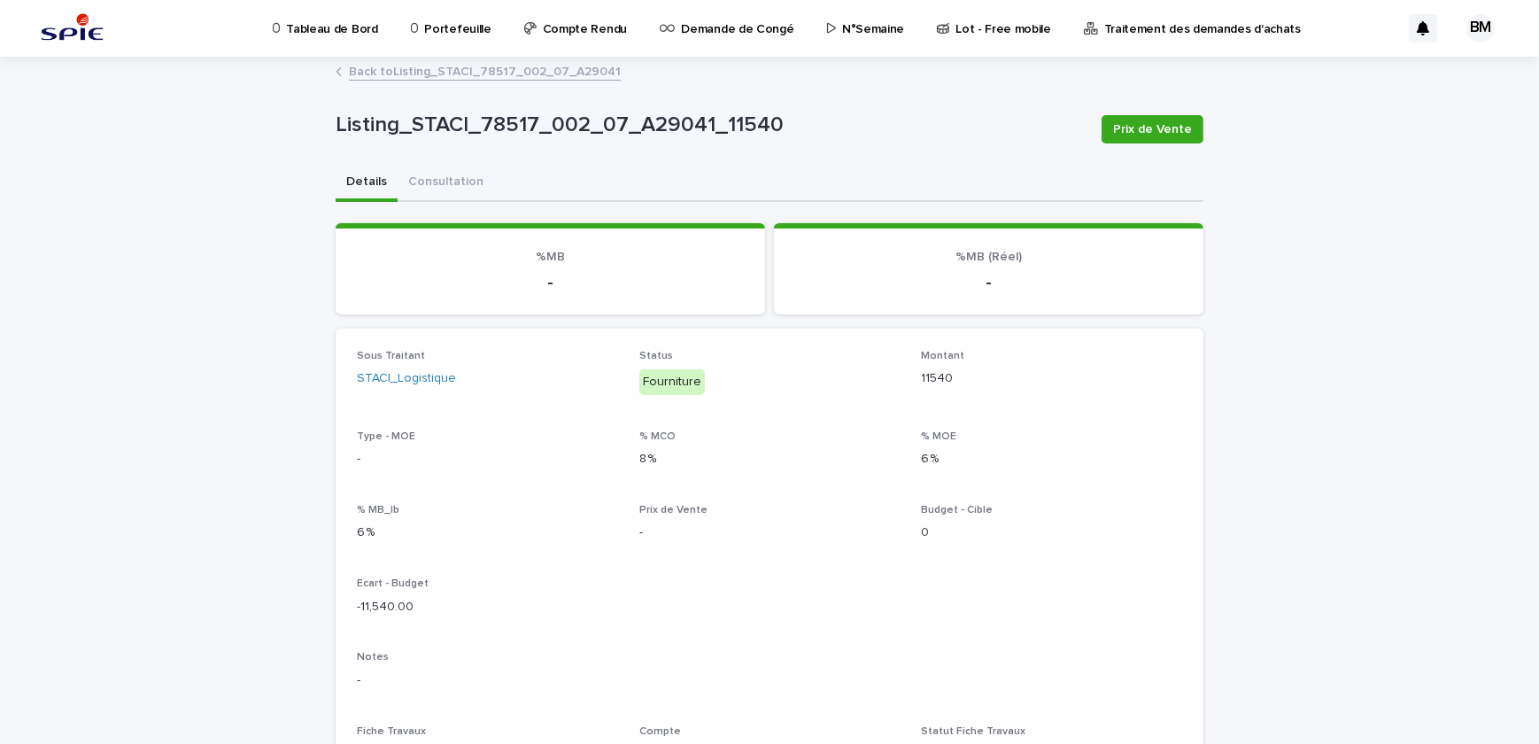
click at [466, 71] on link "Back to Listing_STACI_78517_002_07_A29041" at bounding box center [485, 70] width 272 height 20
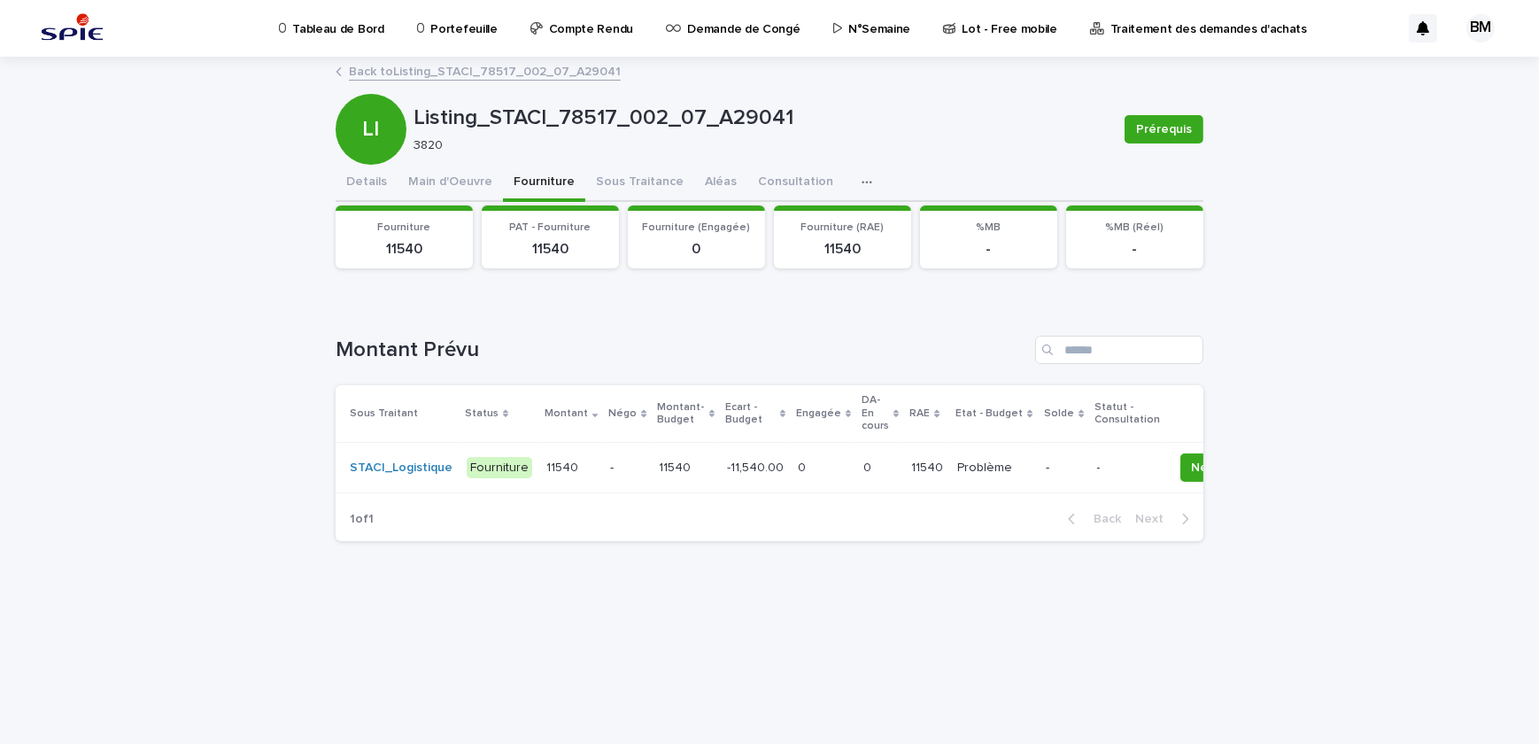
click at [669, 467] on p "11540" at bounding box center [677, 466] width 35 height 19
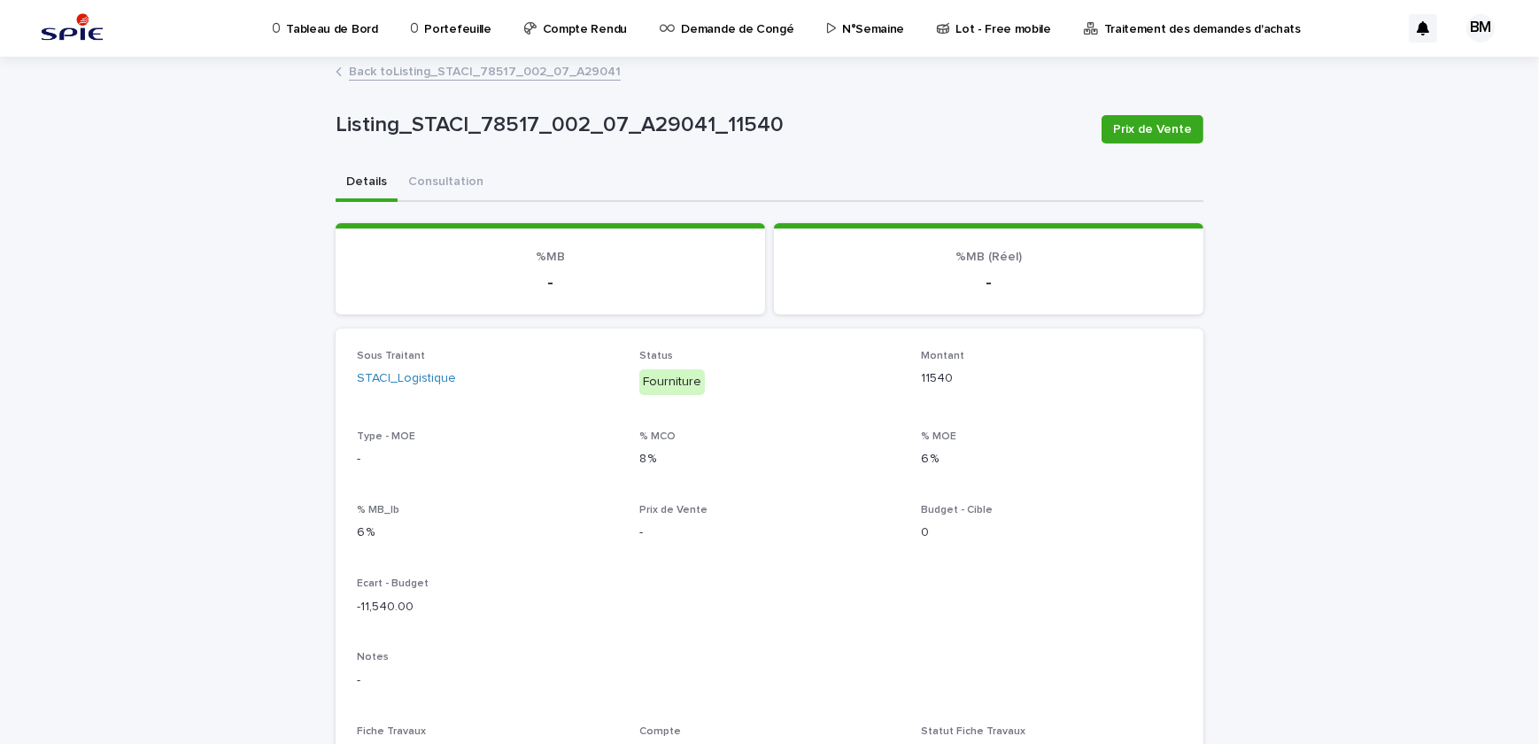
click at [514, 80] on link "Back to Listing_STACI_78517_002_07_A29041" at bounding box center [485, 70] width 272 height 20
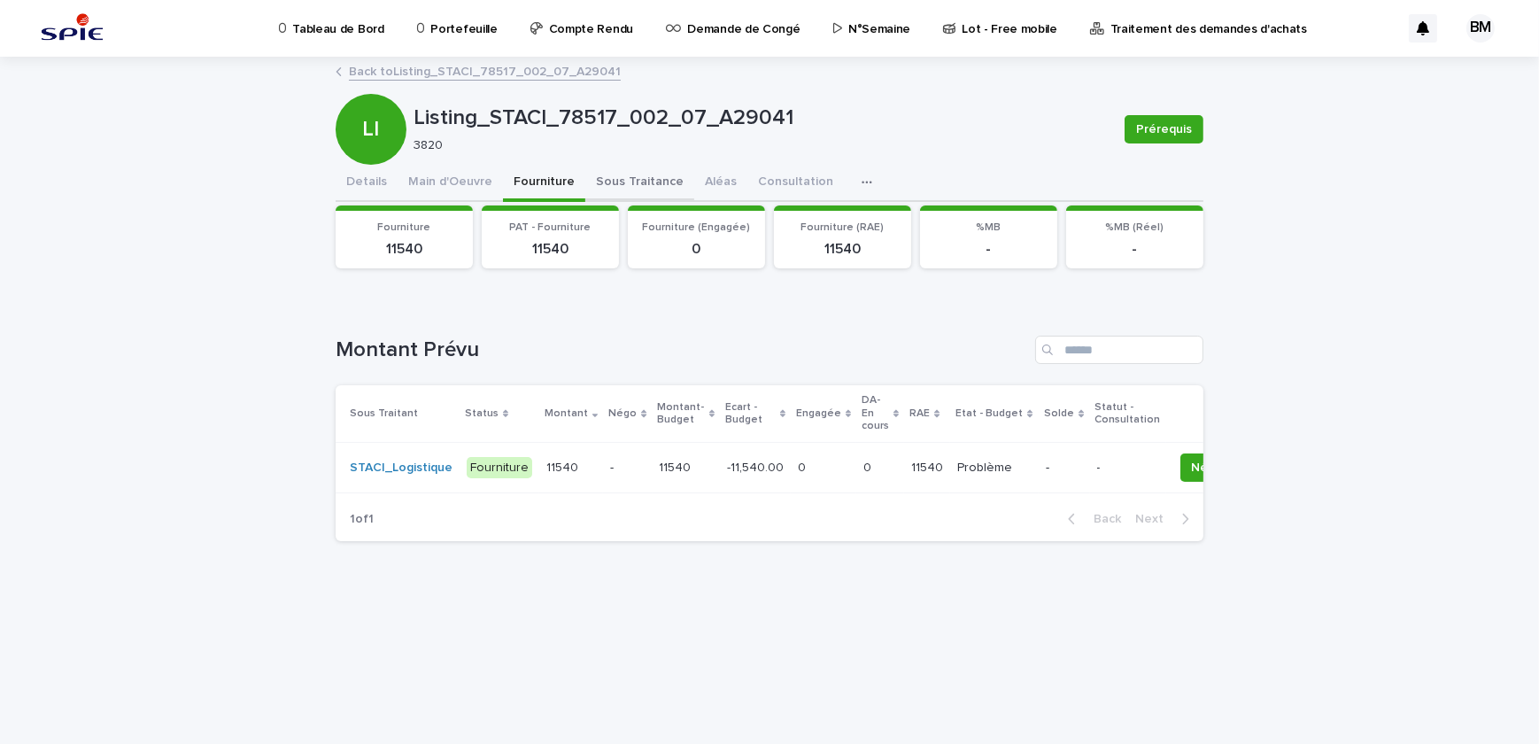
click at [607, 183] on button "Sous Traitance" at bounding box center [639, 183] width 109 height 37
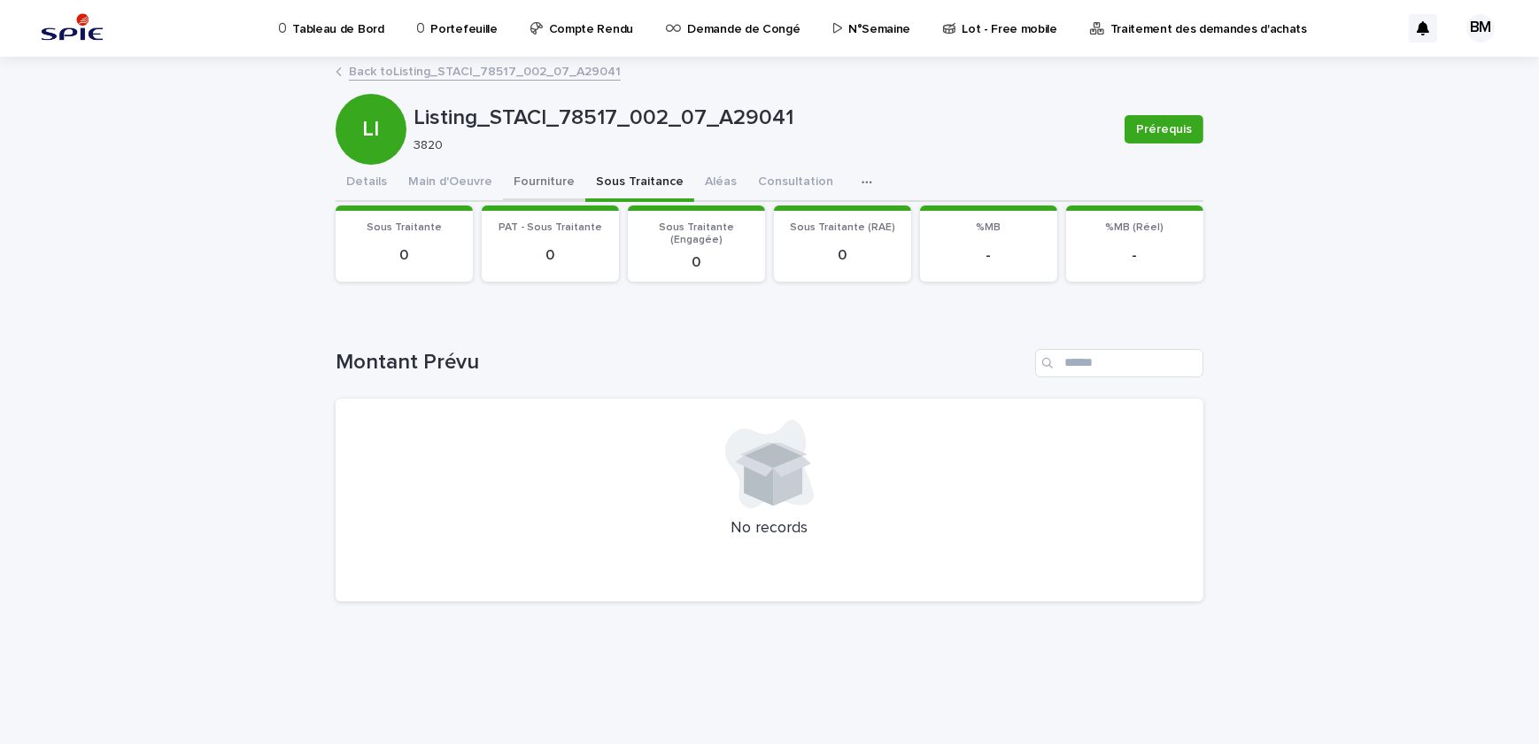
click at [535, 176] on button "Fourniture" at bounding box center [544, 183] width 82 height 37
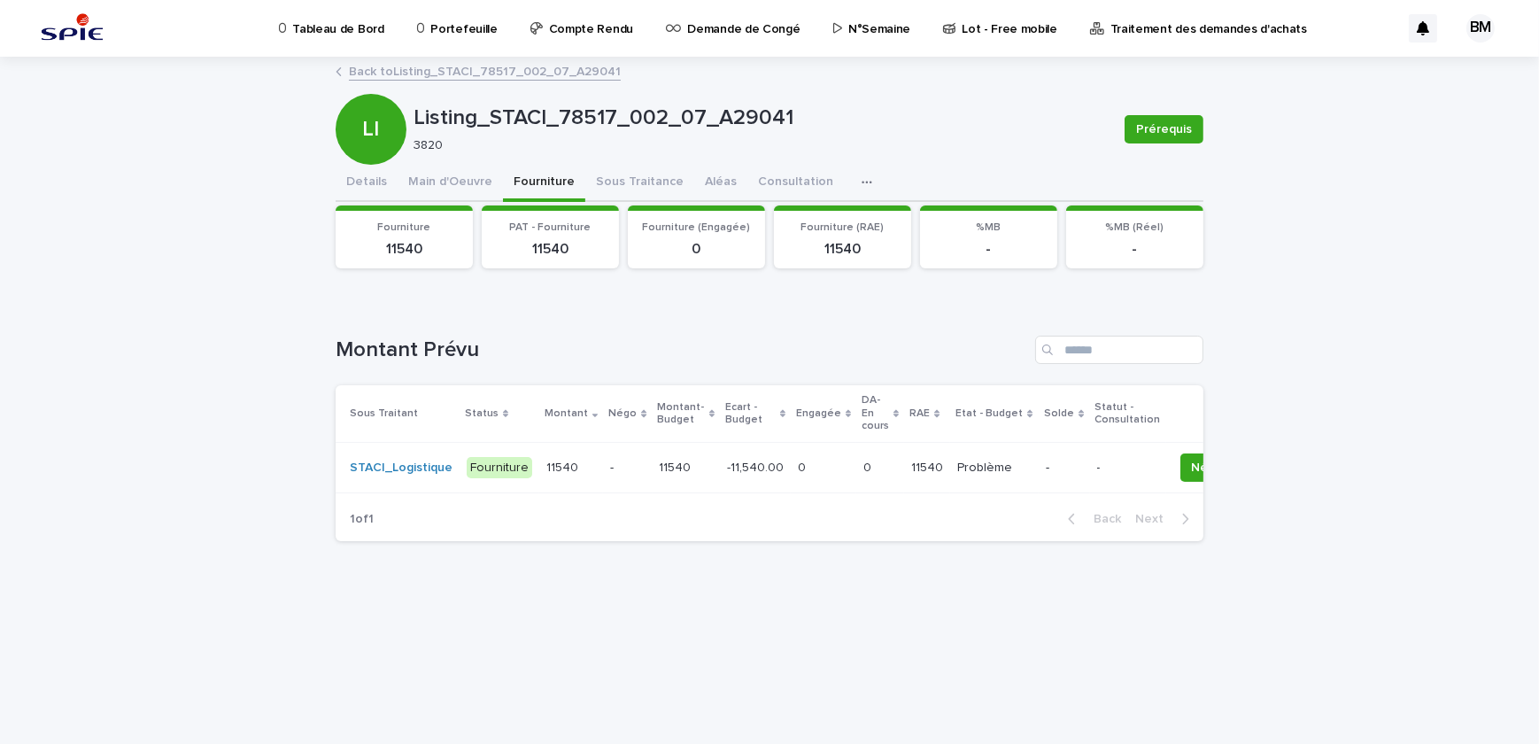
click at [474, 69] on link "Back to Listing_STACI_78517_002_07_A29041" at bounding box center [485, 70] width 272 height 20
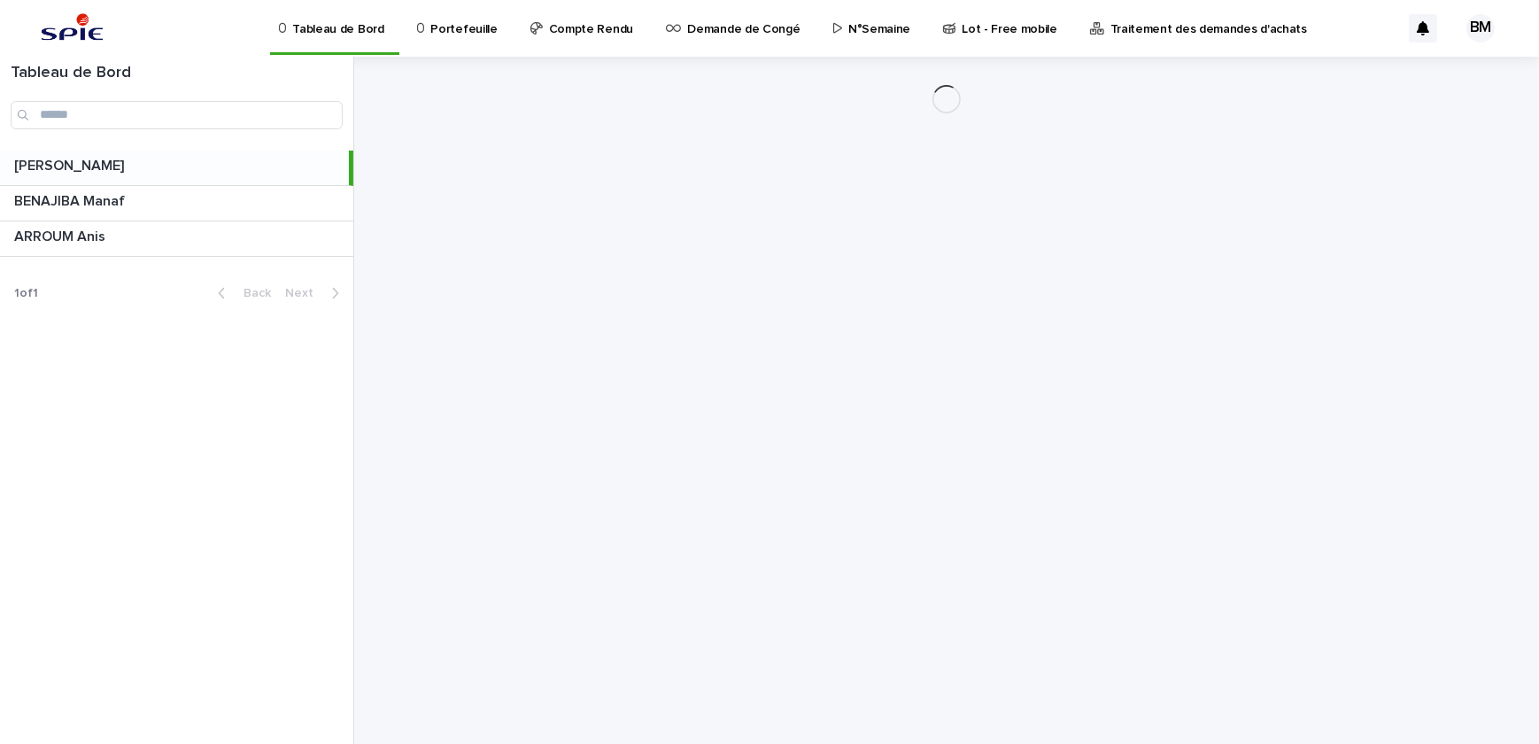
click at [477, 40] on link "Portefeuille" at bounding box center [460, 27] width 90 height 55
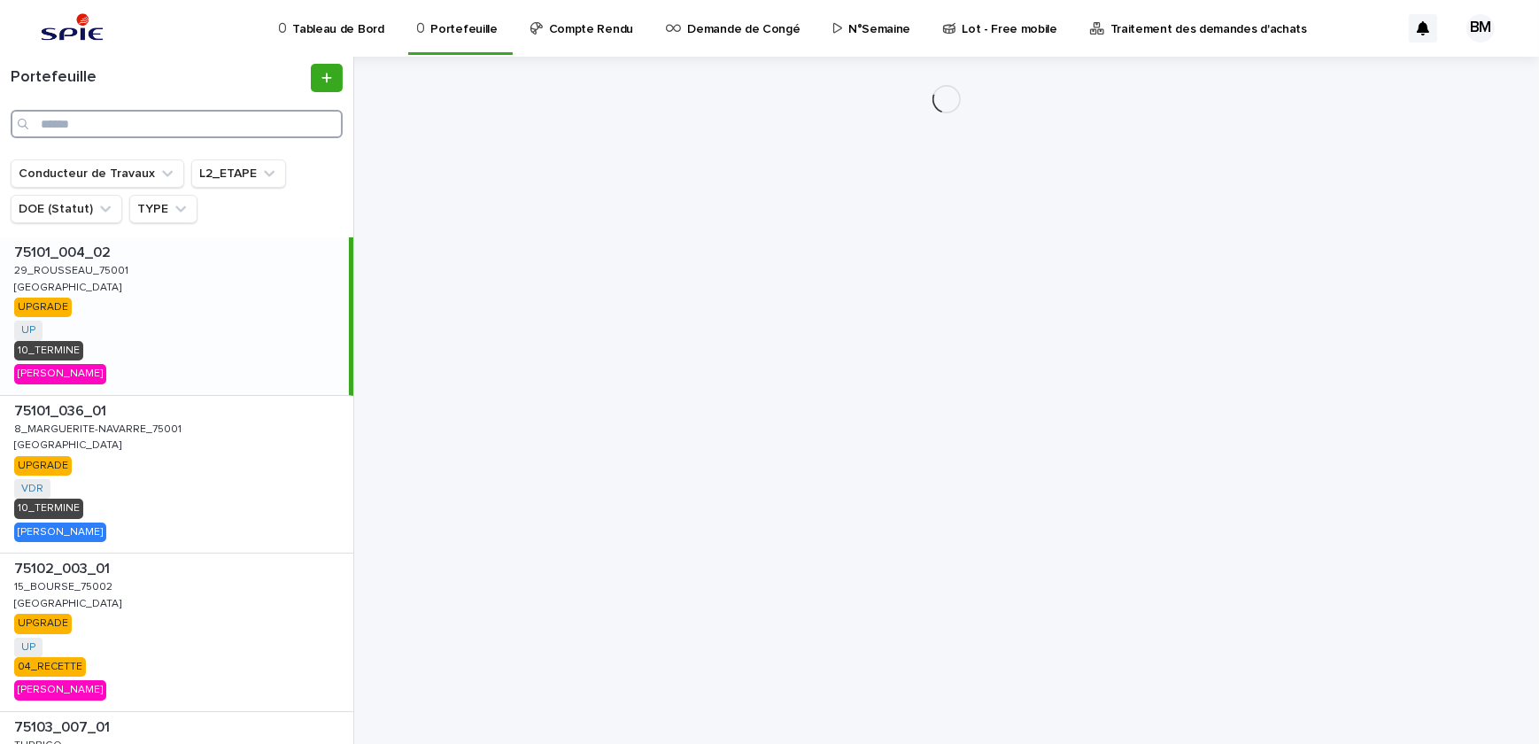
click at [174, 130] on input "Search" at bounding box center [177, 124] width 332 height 28
paste input "**********"
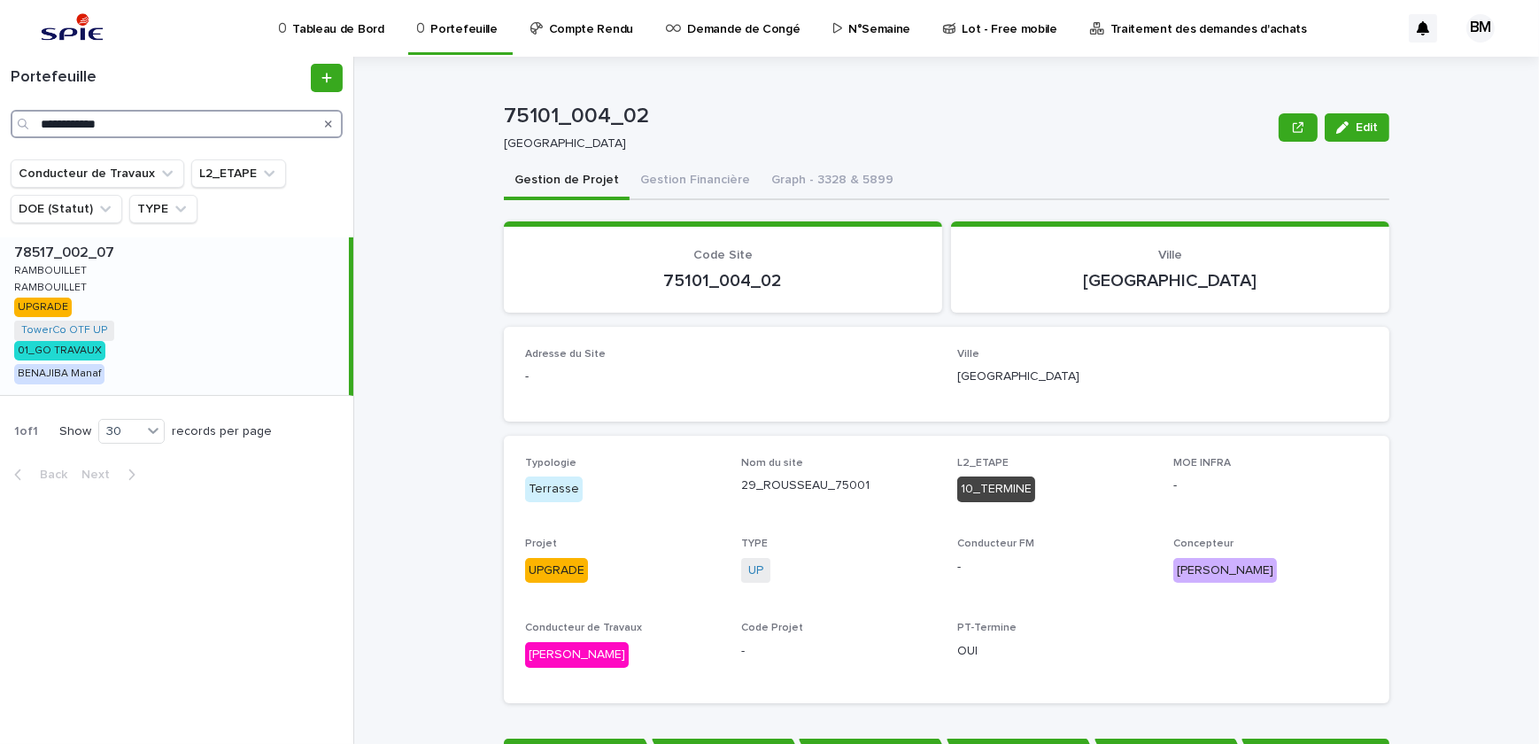
type input "**********"
click at [260, 325] on div "78517_002_07 78517_002_07 [GEOGRAPHIC_DATA] RAMBOUILLET RAMBOUILLET RAMBOUILLET…" at bounding box center [174, 316] width 349 height 158
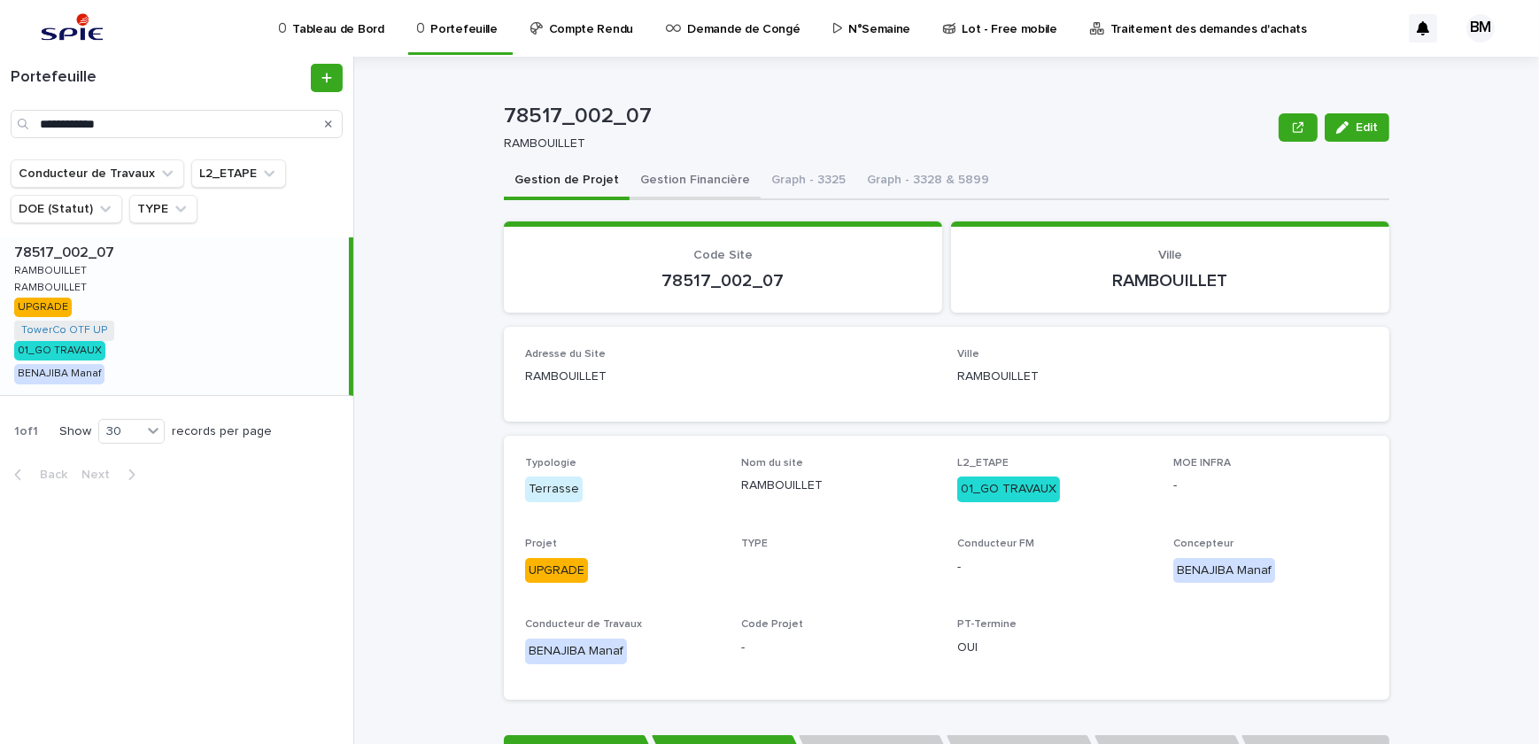
click at [694, 174] on button "Gestion Financière" at bounding box center [694, 181] width 131 height 37
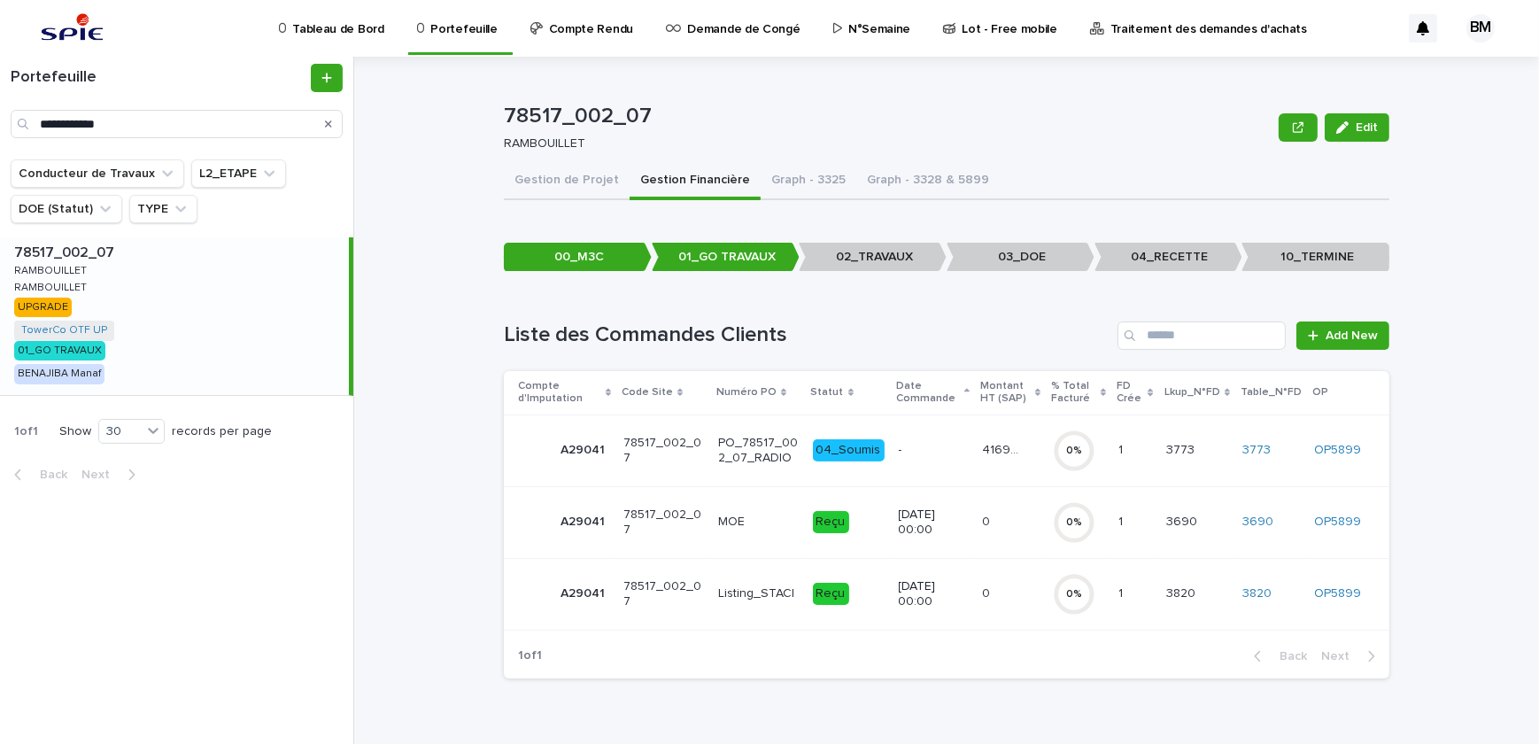
click at [925, 453] on p "-" at bounding box center [934, 450] width 70 height 15
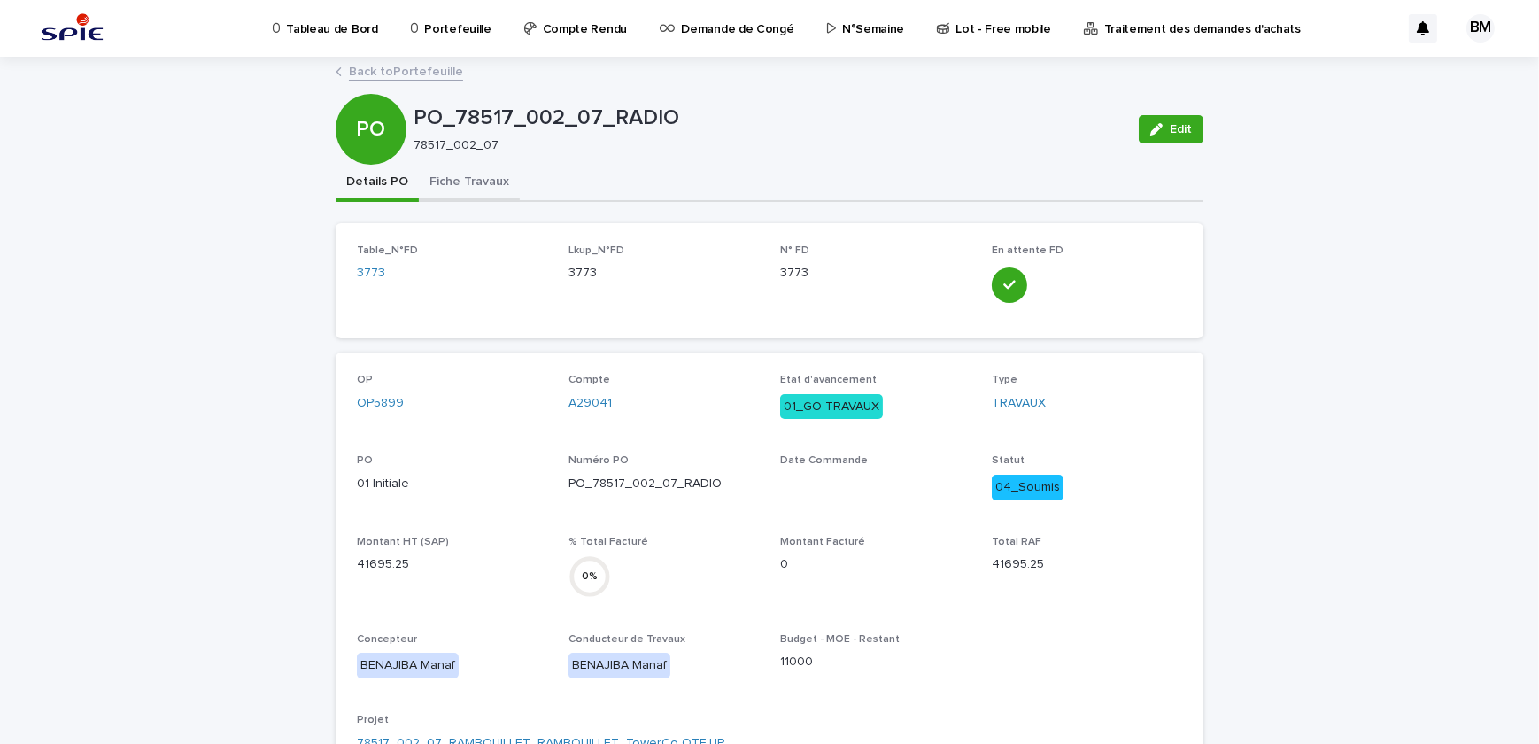
click at [453, 181] on button "Fiche Travaux" at bounding box center [469, 183] width 101 height 37
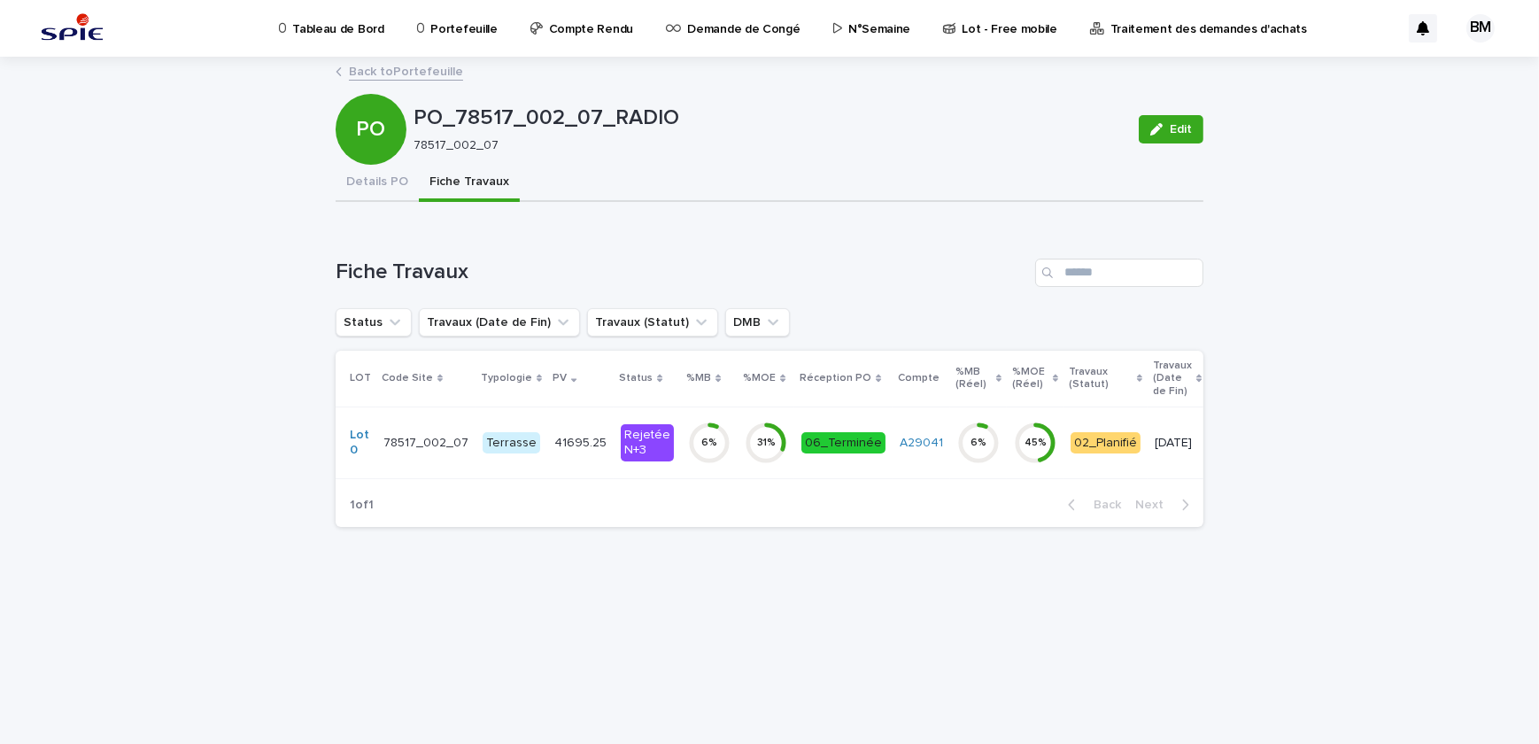
click at [575, 441] on p "41695.25" at bounding box center [582, 441] width 56 height 19
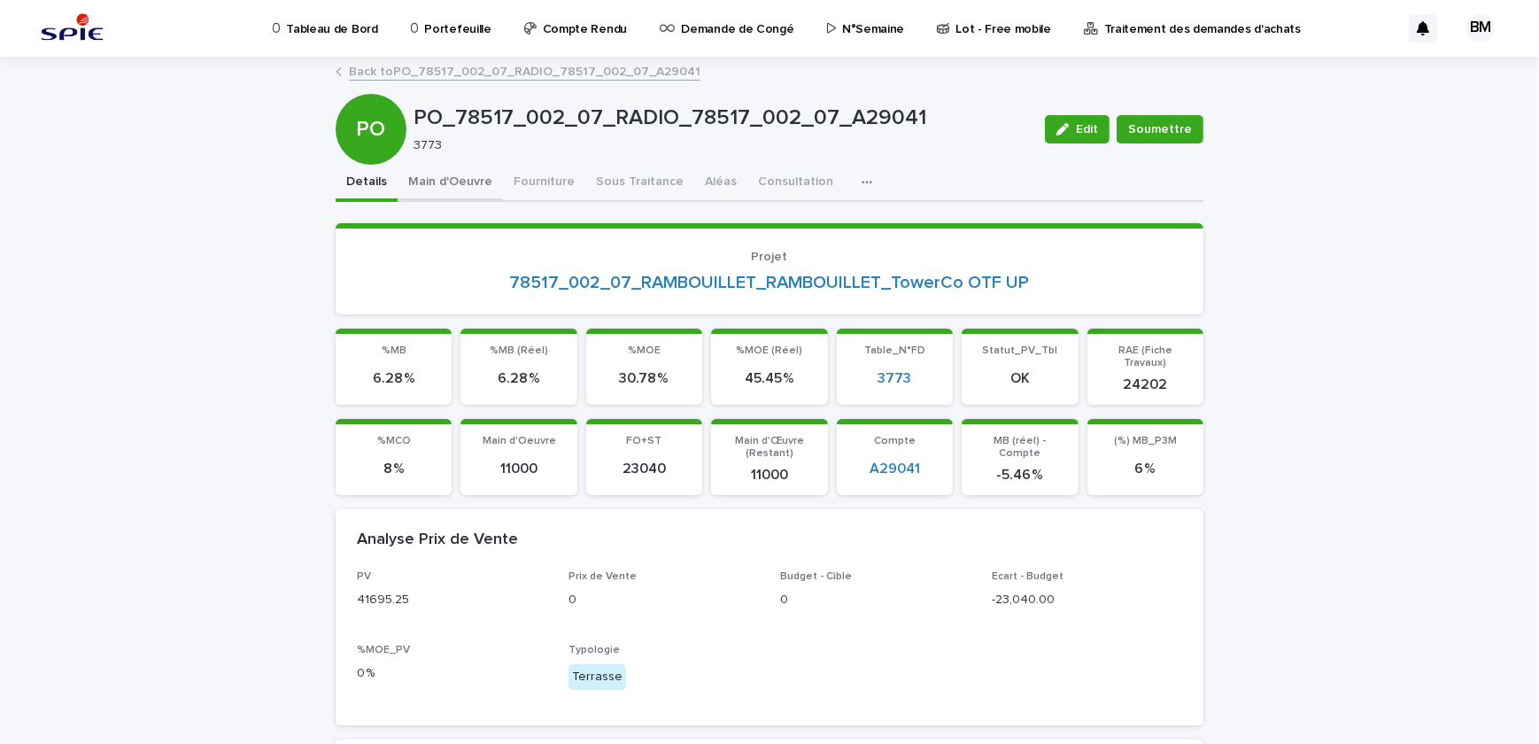
click at [463, 178] on button "Main d'Oeuvre" at bounding box center [450, 183] width 105 height 37
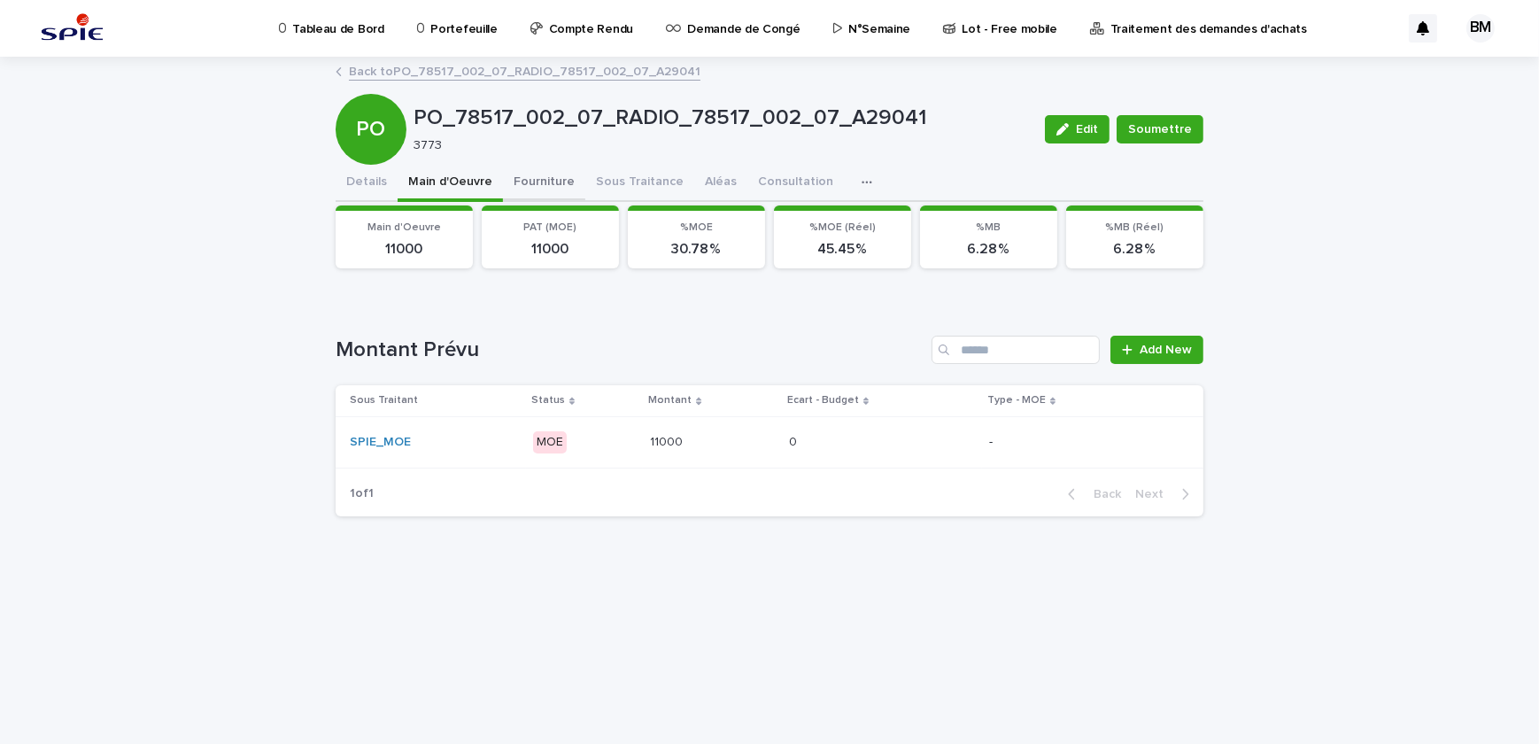
click at [530, 181] on button "Fourniture" at bounding box center [544, 183] width 82 height 37
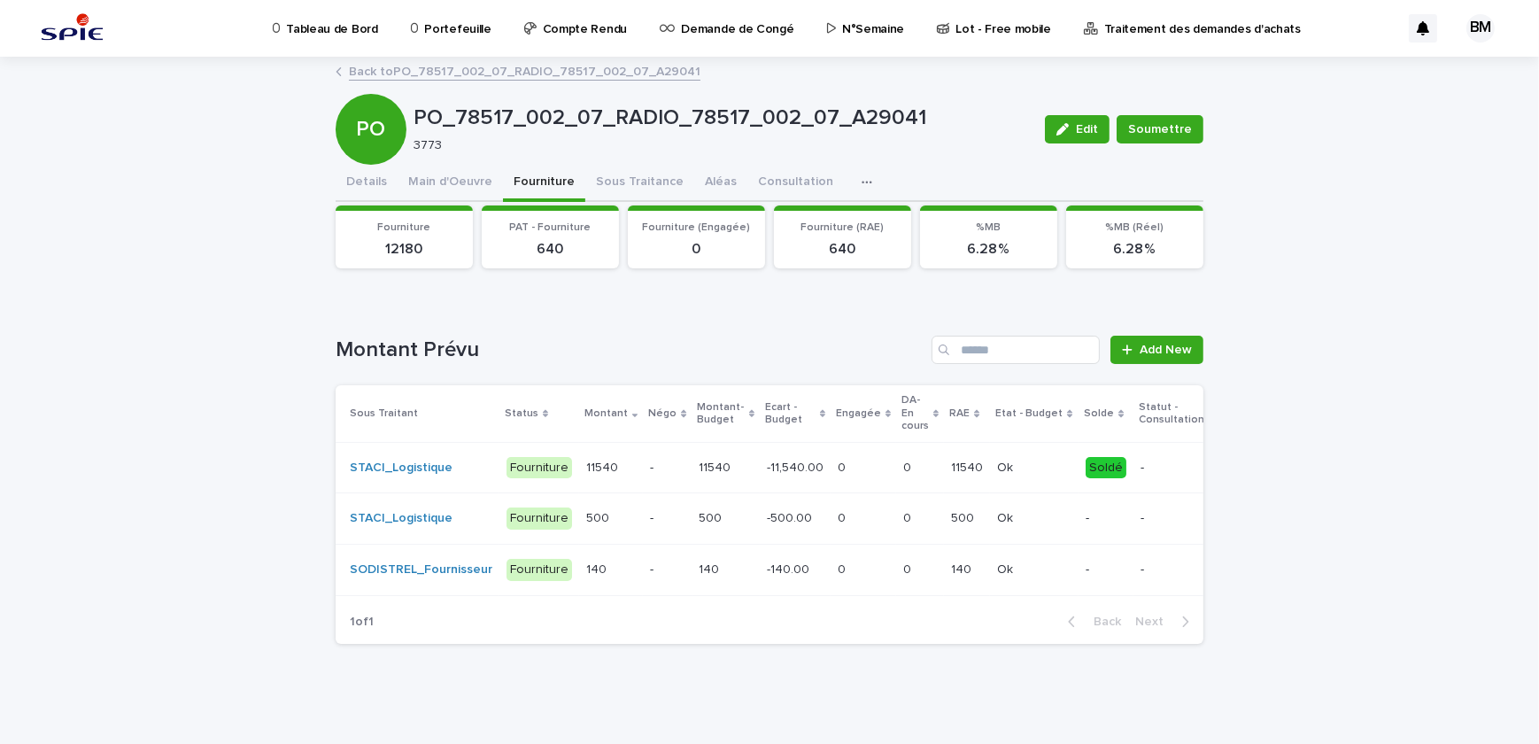
click at [767, 467] on p "-11,540.00" at bounding box center [797, 466] width 60 height 19
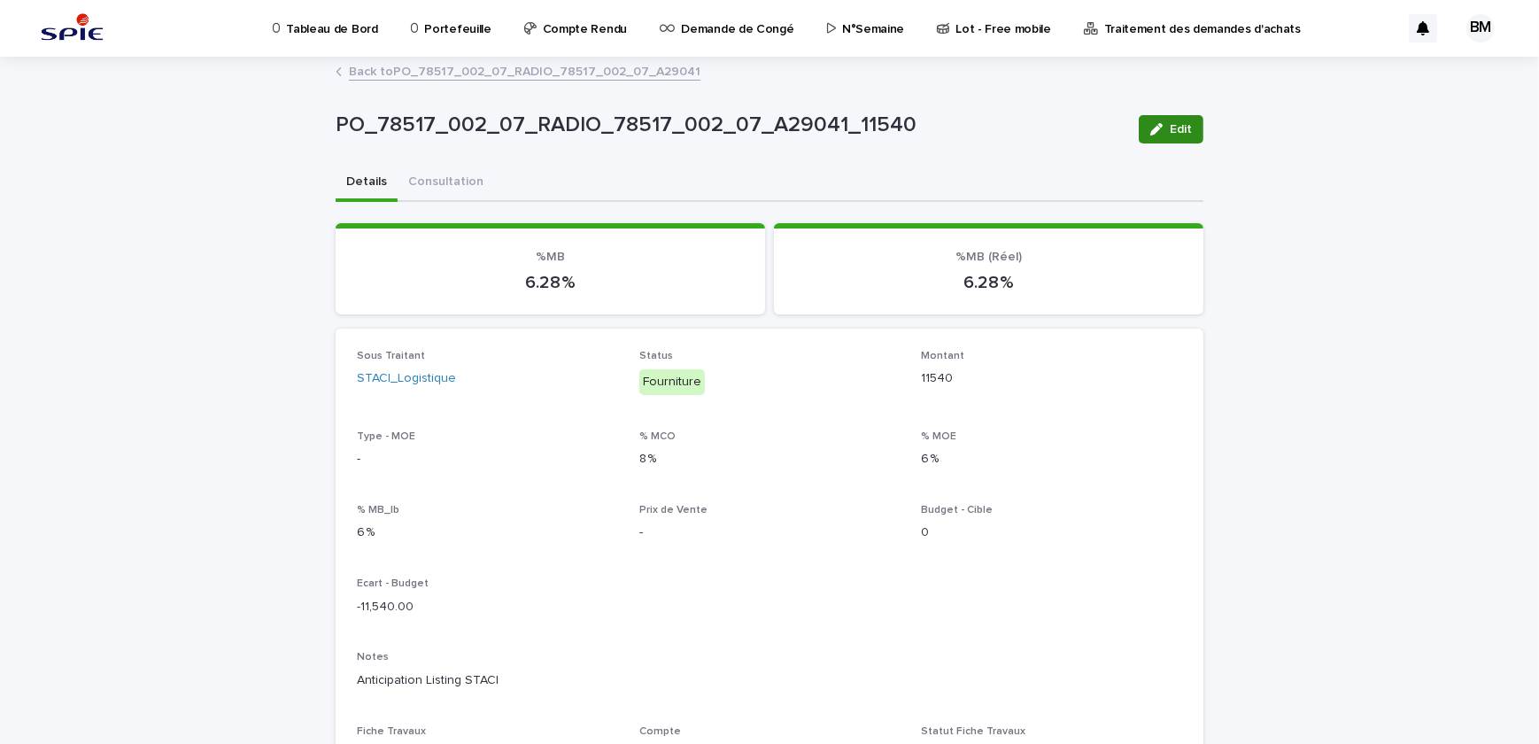
click at [1179, 124] on span "Edit" at bounding box center [1181, 129] width 22 height 12
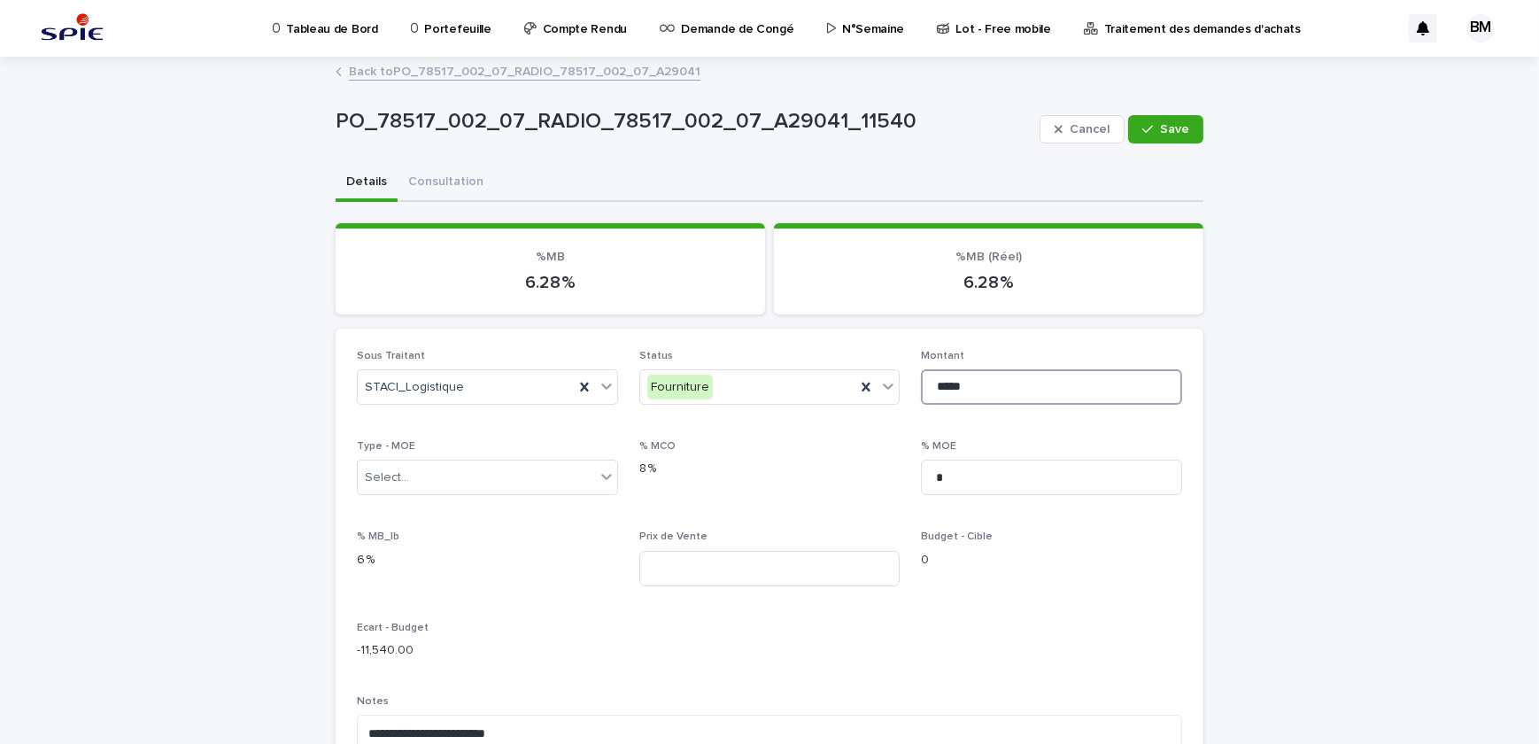
click at [983, 389] on input "*****" at bounding box center [1051, 386] width 261 height 35
type input "*****"
click at [1174, 118] on button "Save" at bounding box center [1165, 129] width 75 height 28
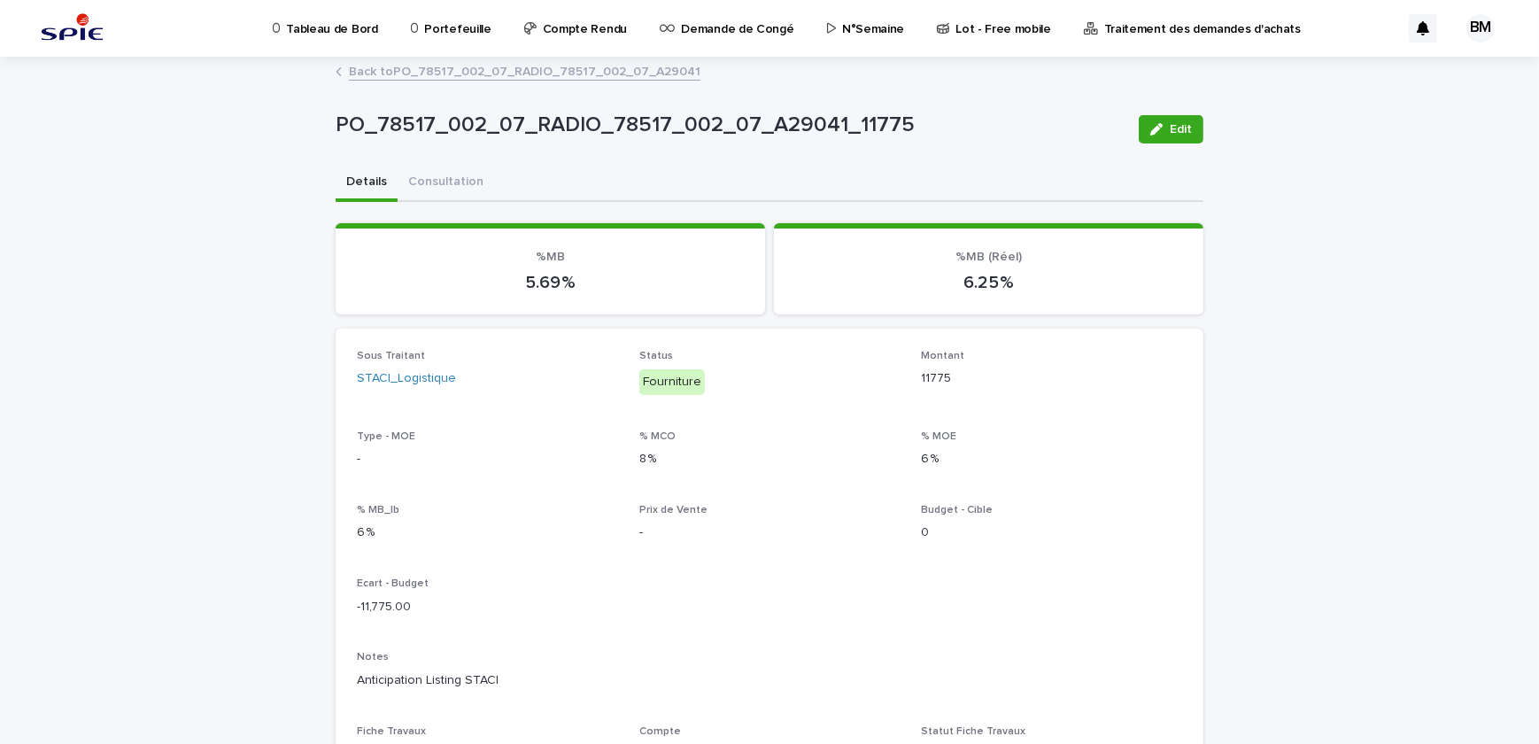
click at [530, 58] on div "PO_78517_002_07_RADIO_78517_002_07_A29041_11775 Edit PO_78517_002_07_RADIO_7851…" at bounding box center [770, 665] width 868 height 1215
click at [523, 73] on link "Back to PO_78517_002_07_RADIO_78517_002_07_A29041" at bounding box center [524, 70] width 351 height 20
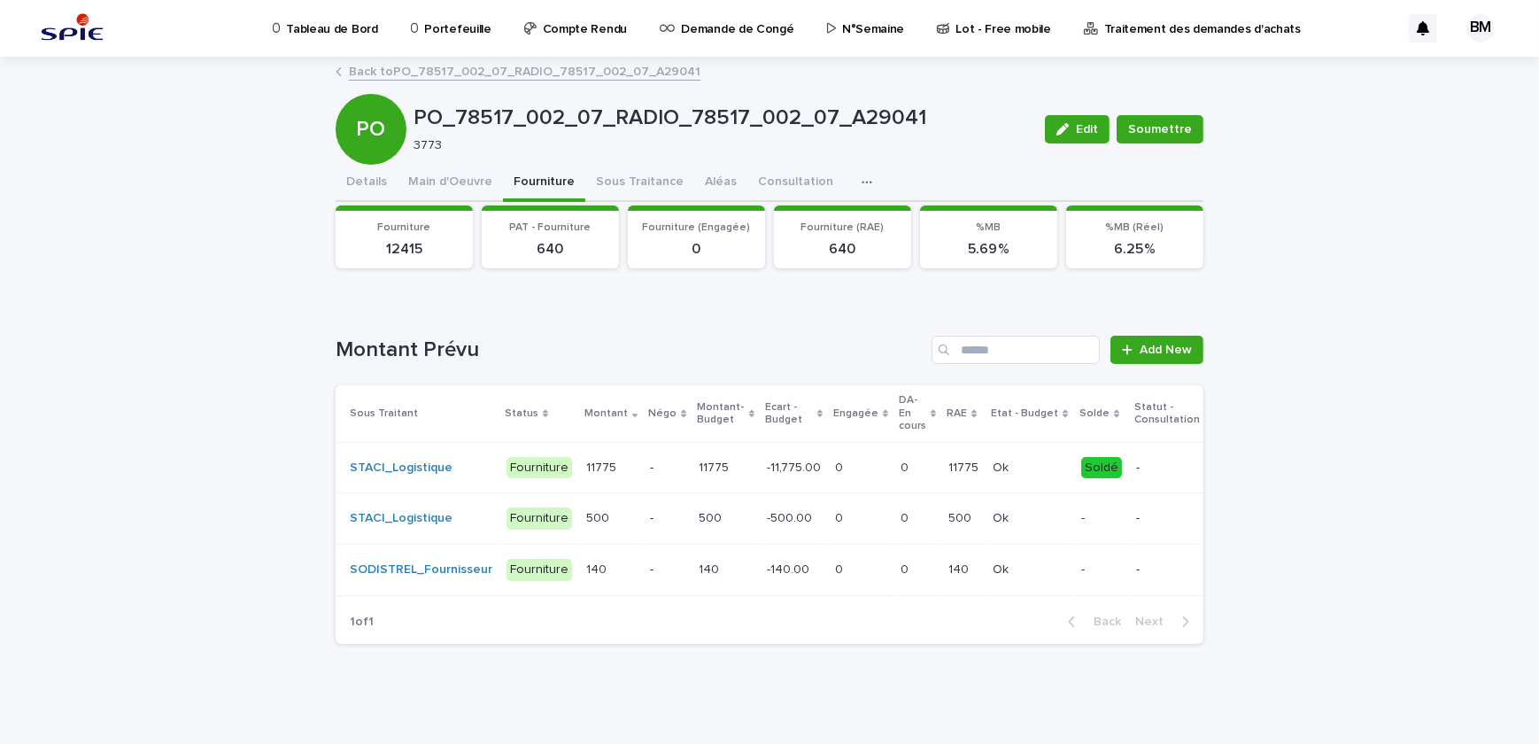
click at [542, 74] on link "Back to PO_78517_002_07_RADIO_78517_002_07_A29041" at bounding box center [524, 70] width 351 height 20
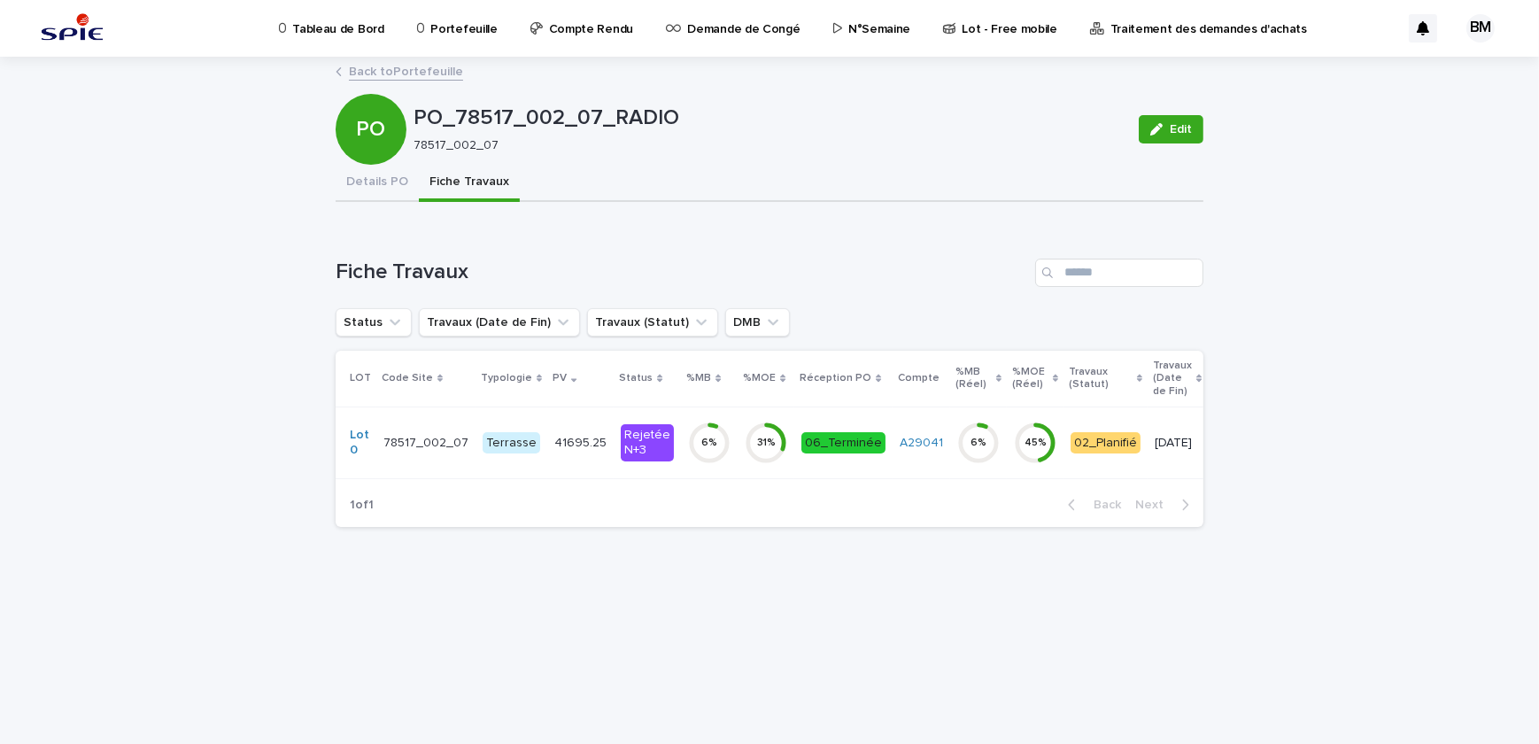
click at [563, 444] on p "41695.25" at bounding box center [582, 441] width 56 height 19
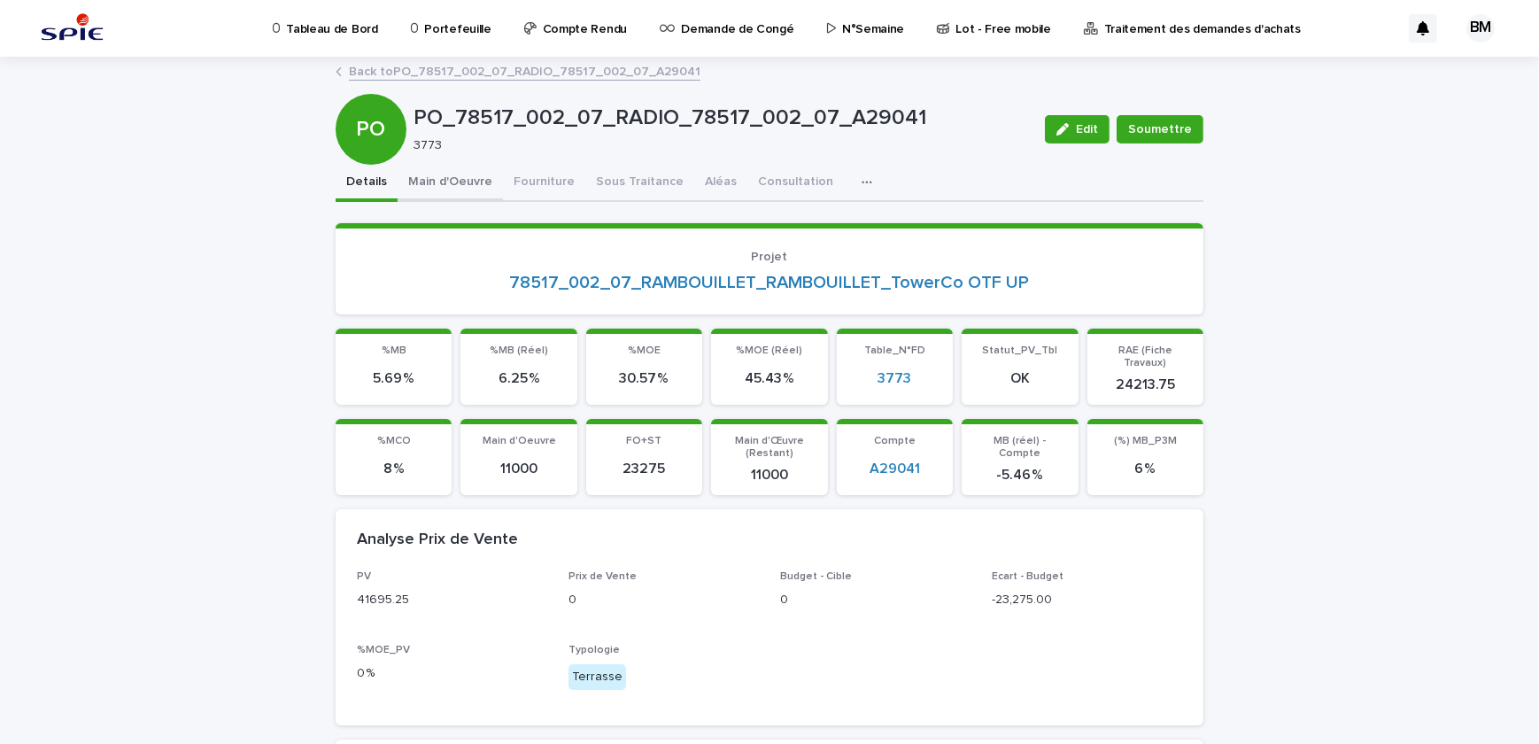
click at [447, 179] on button "Main d'Oeuvre" at bounding box center [450, 183] width 105 height 37
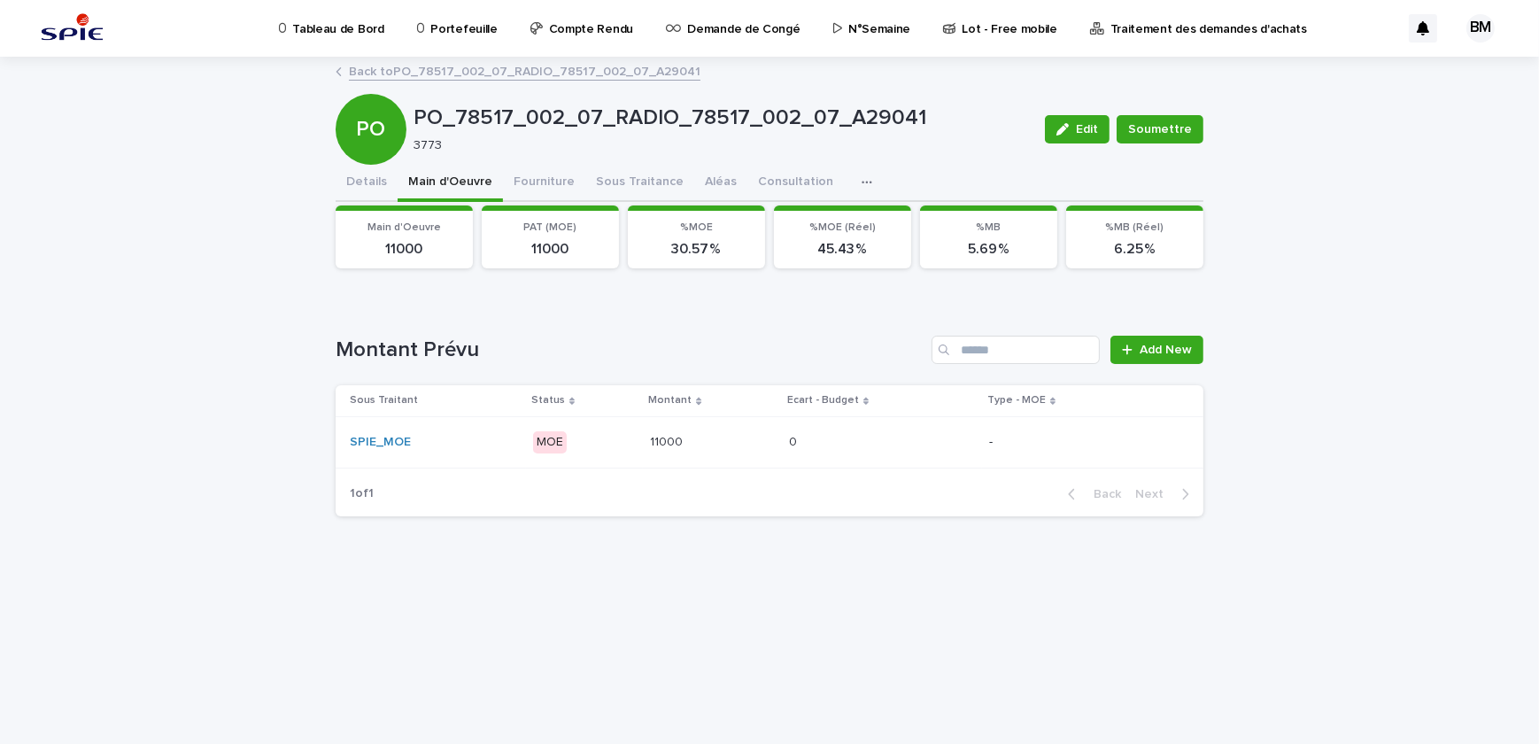
click at [852, 438] on p at bounding box center [866, 442] width 155 height 15
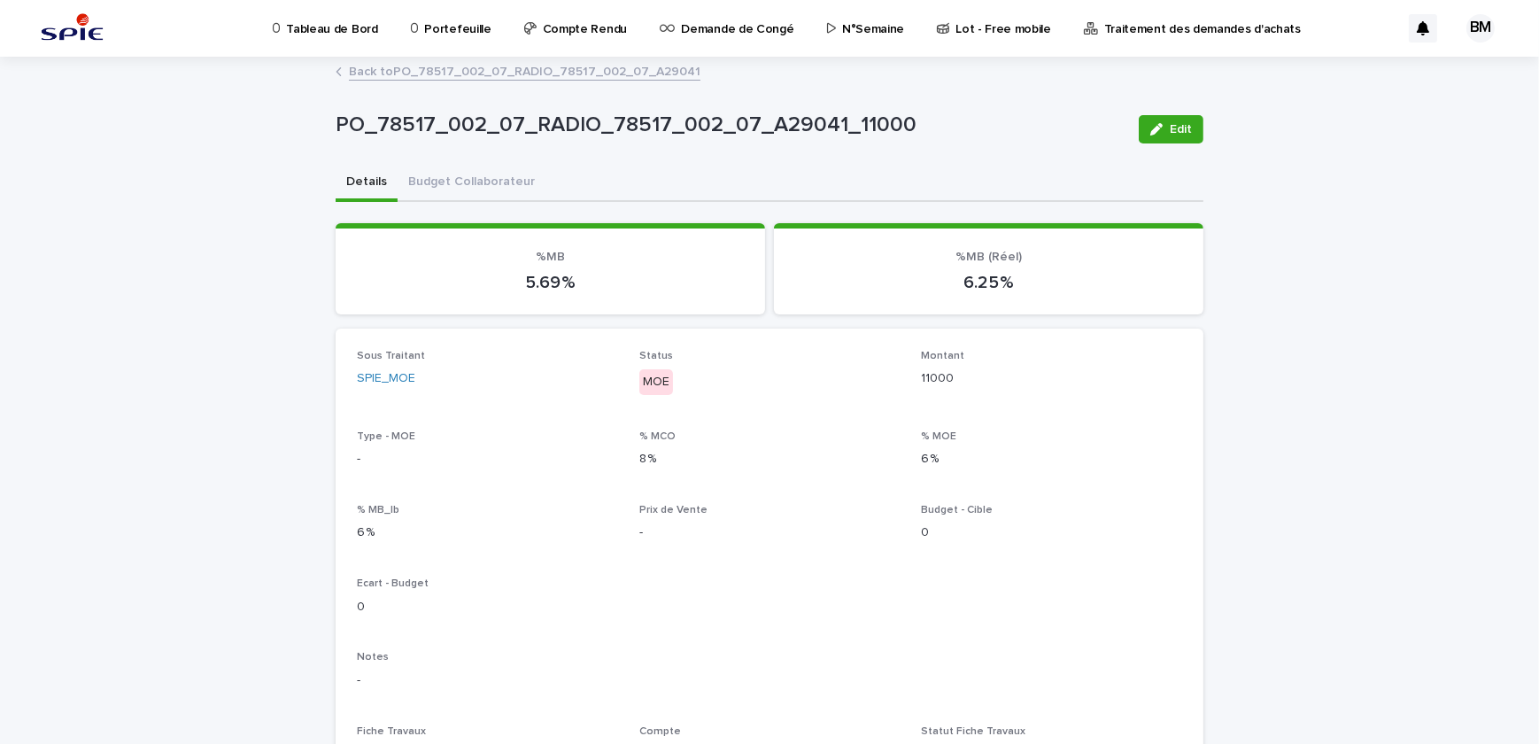
click at [1171, 118] on button "Edit" at bounding box center [1171, 129] width 65 height 28
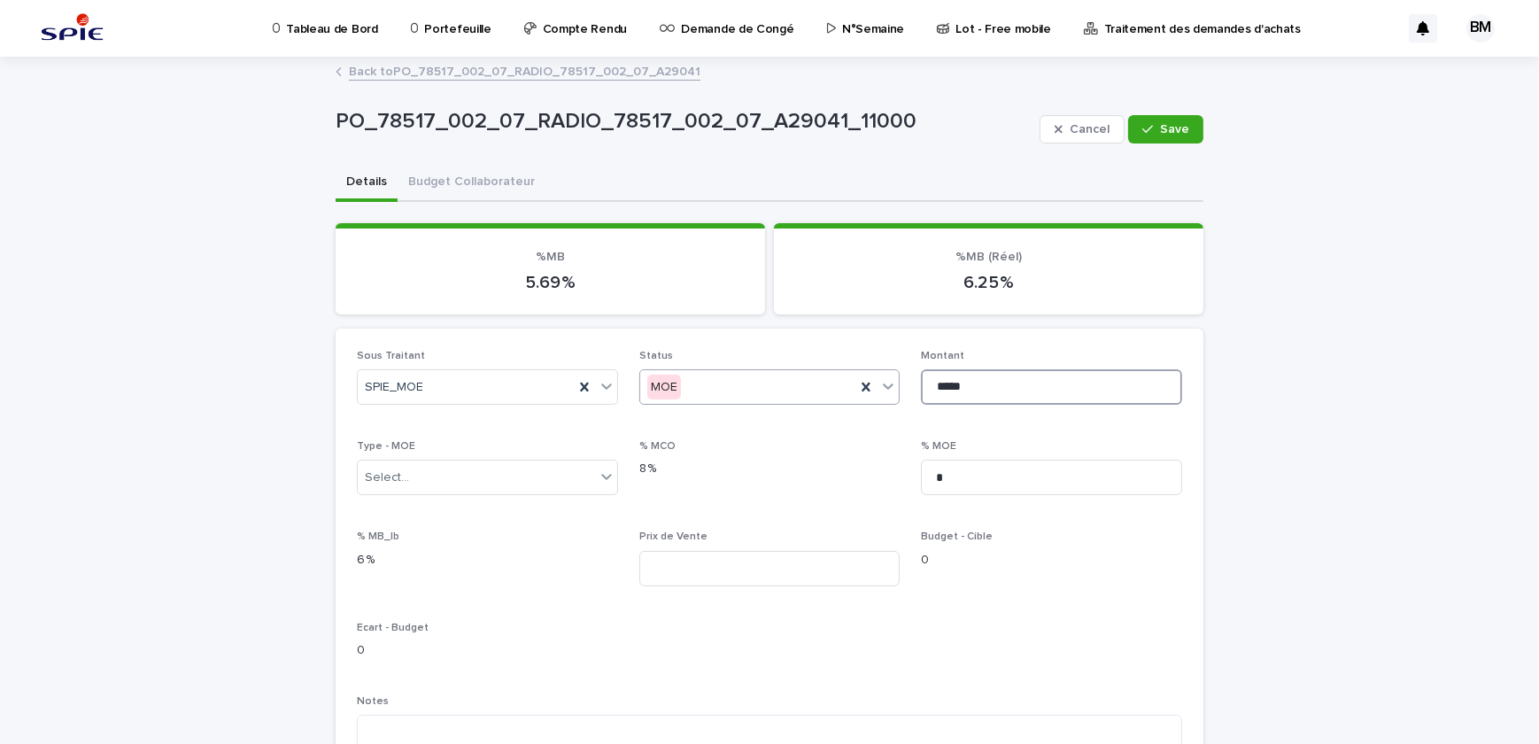
drag, startPoint x: 978, startPoint y: 380, endPoint x: 843, endPoint y: 368, distance: 135.9
click at [843, 368] on div "Sous Traitant SPIE_MOE Status MOE Montant ***** Type - MOE Select... % MCO 8 % …" at bounding box center [769, 680] width 825 height 661
type input "*****"
click at [1176, 112] on div "Cancel Save" at bounding box center [1121, 129] width 164 height 71
click at [1173, 124] on span "Save" at bounding box center [1174, 129] width 29 height 12
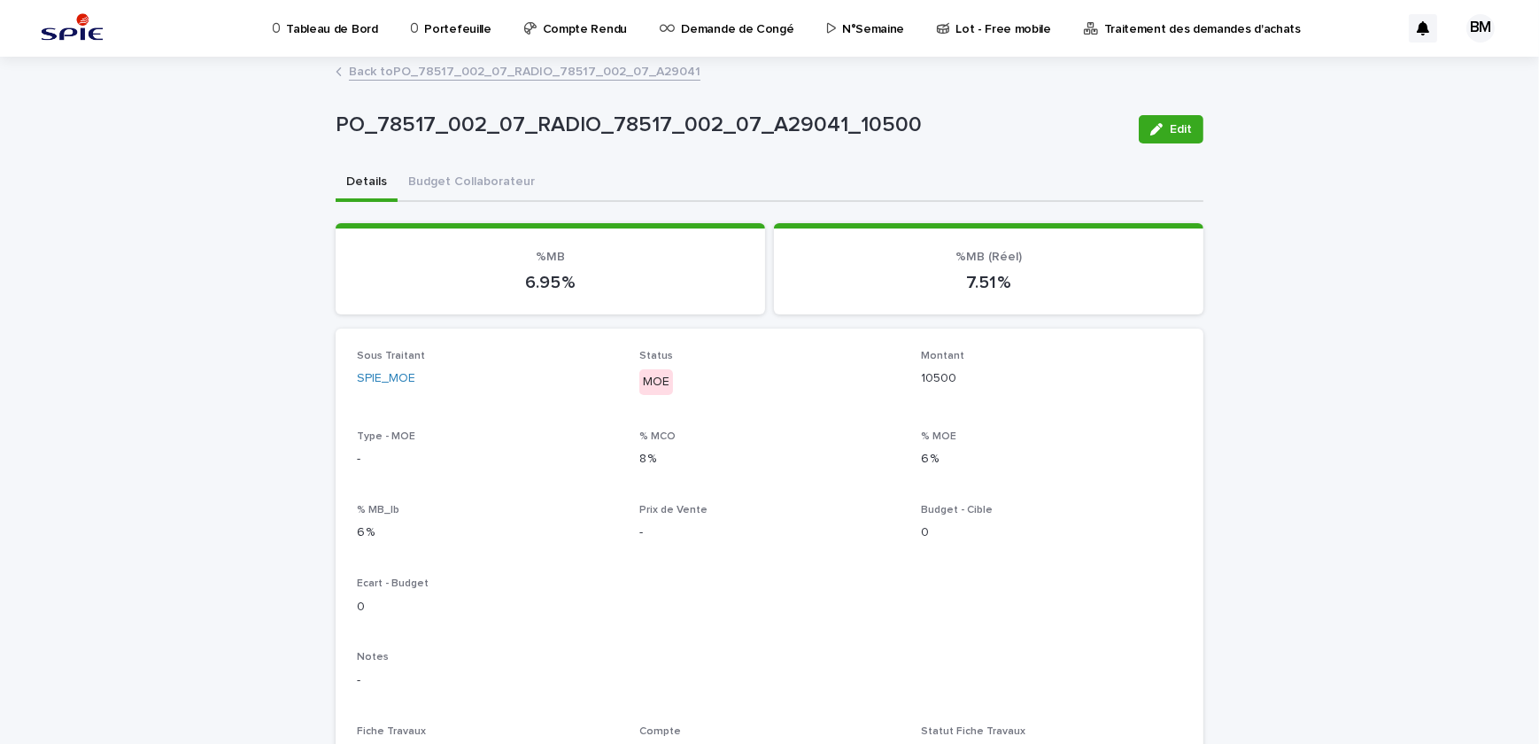
click at [418, 72] on link "Back to PO_78517_002_07_RADIO_78517_002_07_A29041" at bounding box center [524, 70] width 351 height 20
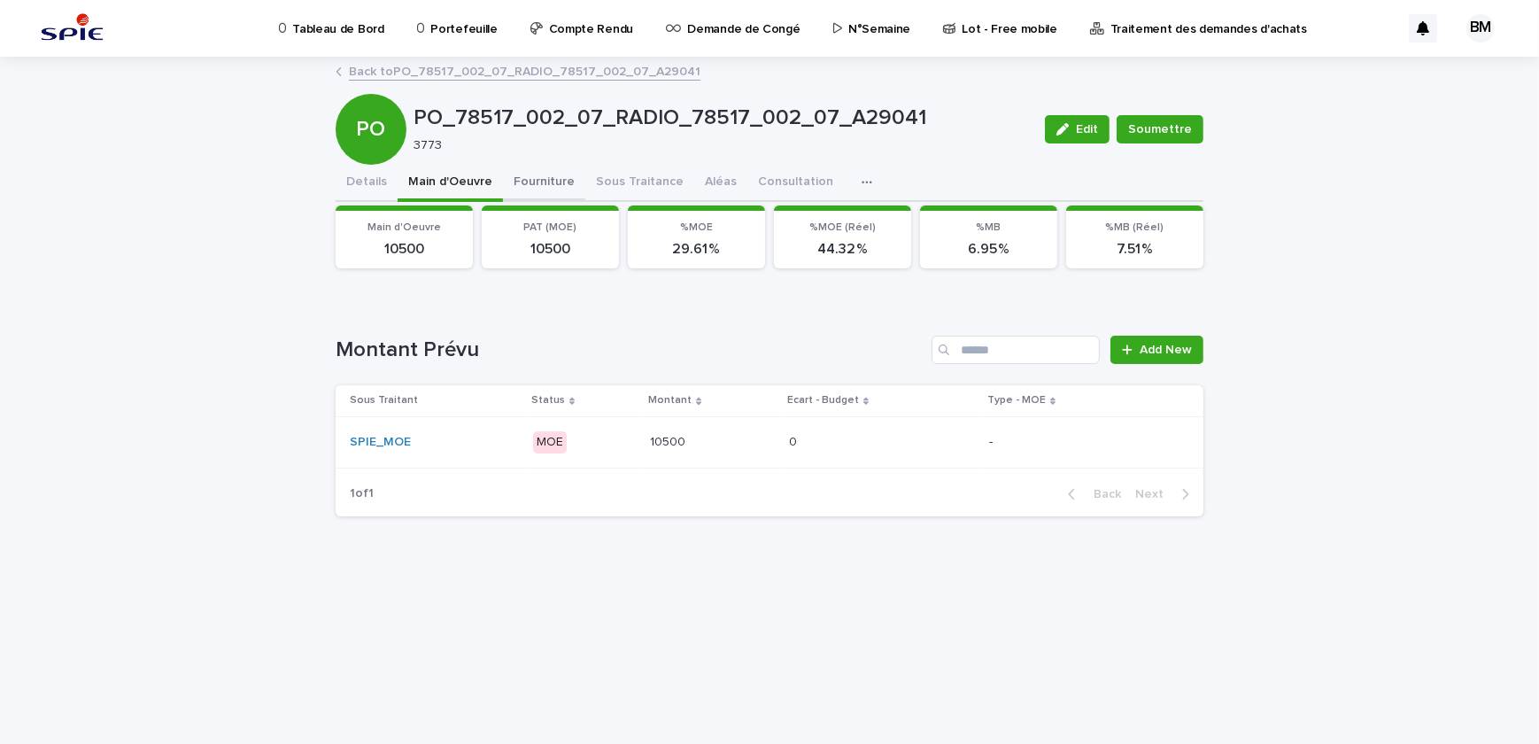
click at [532, 183] on button "Fourniture" at bounding box center [544, 183] width 82 height 37
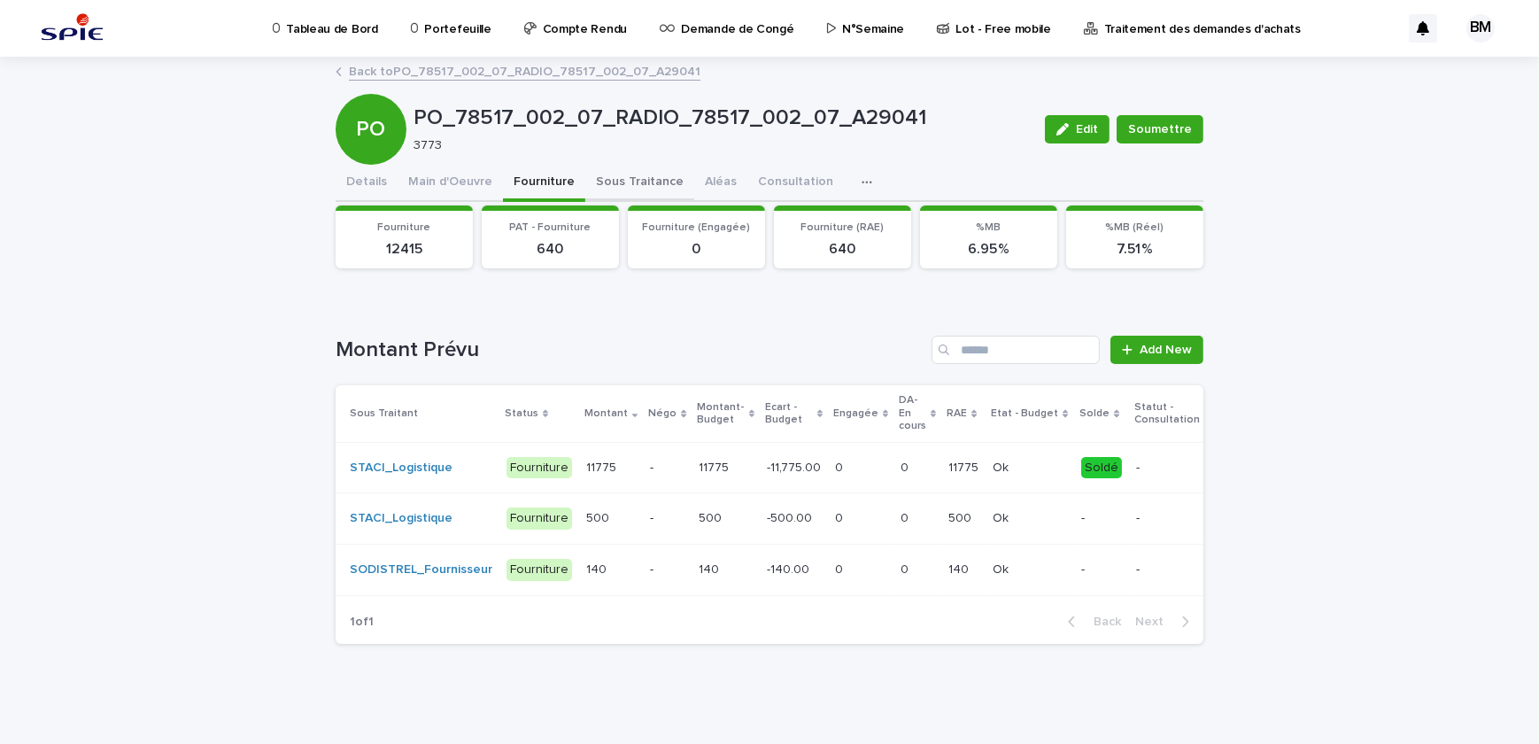
click at [620, 172] on button "Sous Traitance" at bounding box center [639, 183] width 109 height 37
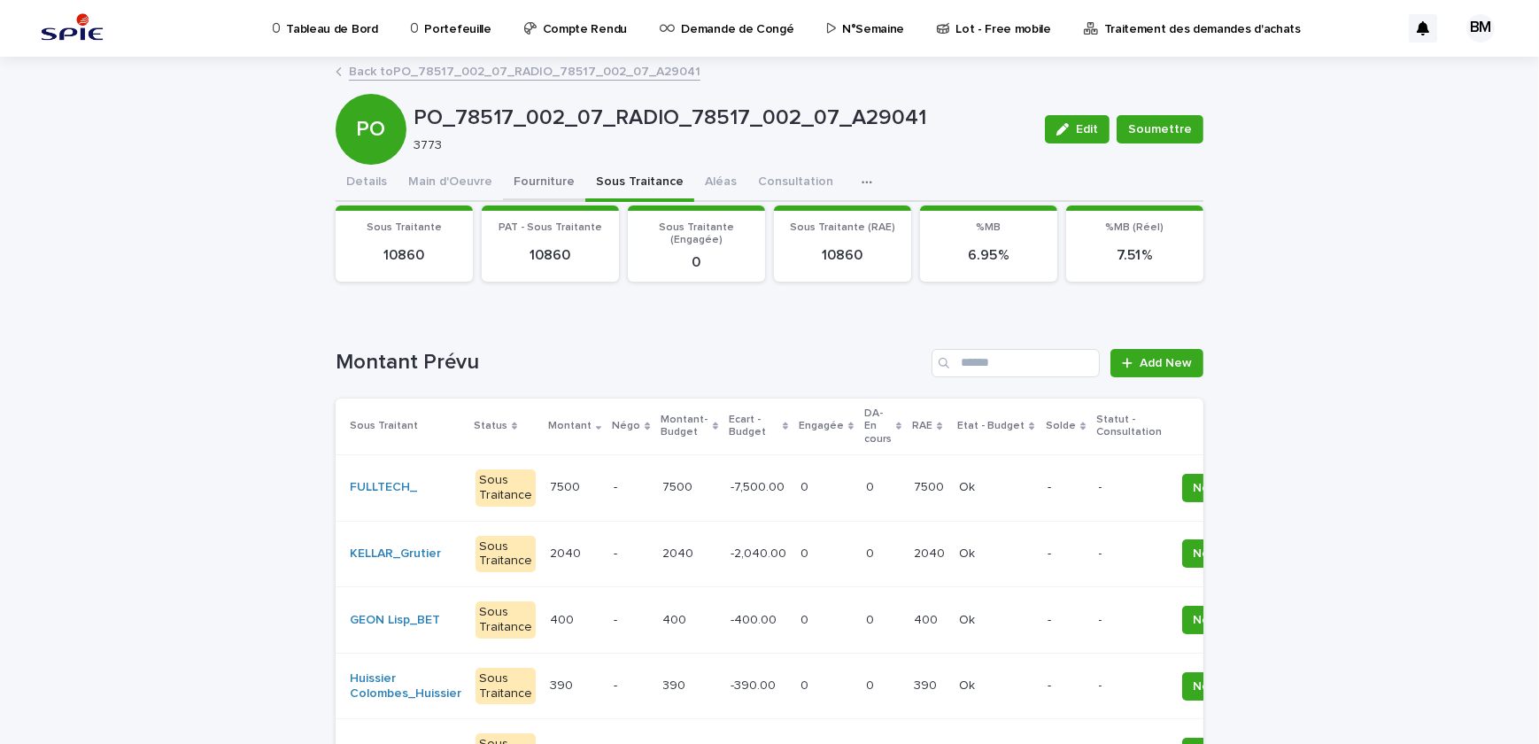
click at [529, 181] on button "Fourniture" at bounding box center [544, 183] width 82 height 37
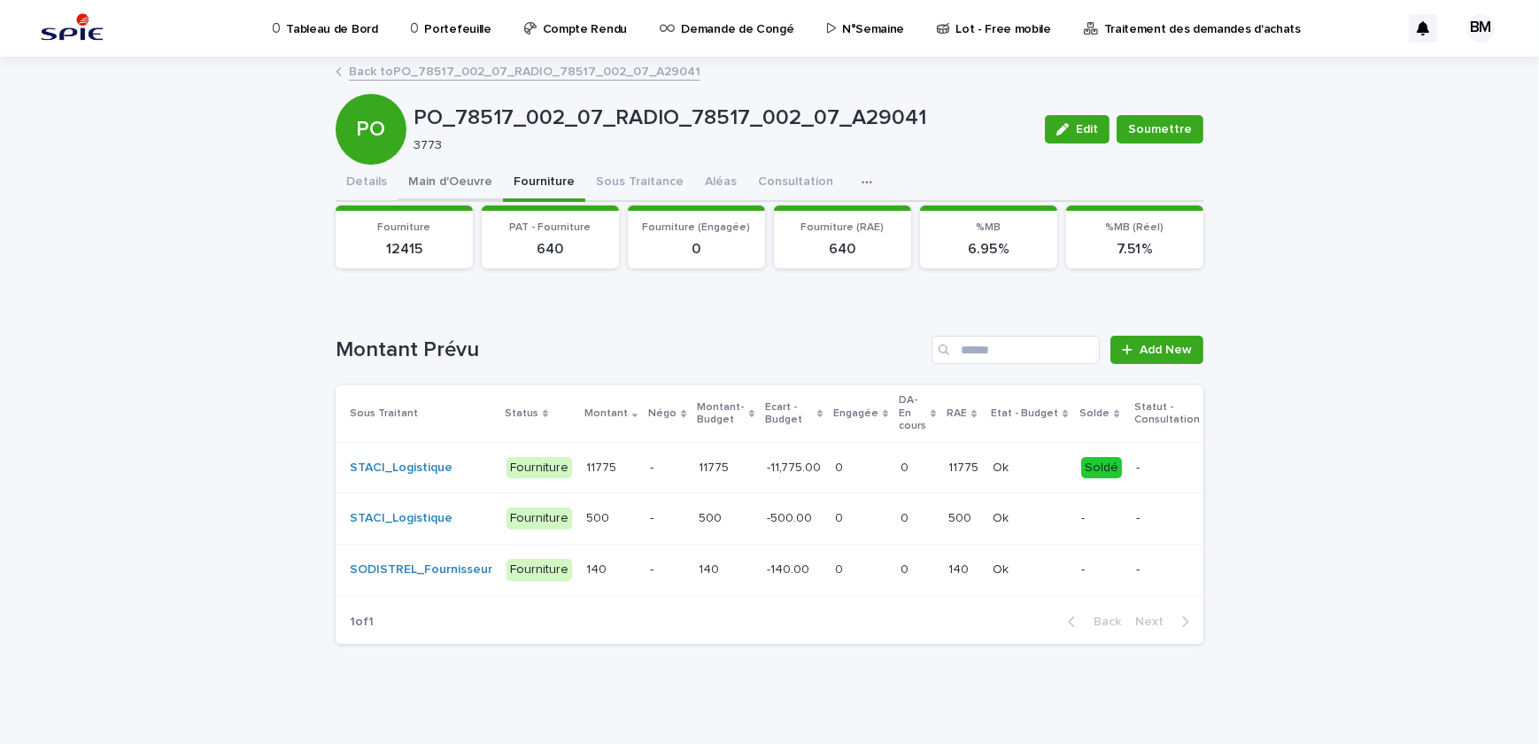
click at [467, 190] on button "Main d'Oeuvre" at bounding box center [450, 183] width 105 height 37
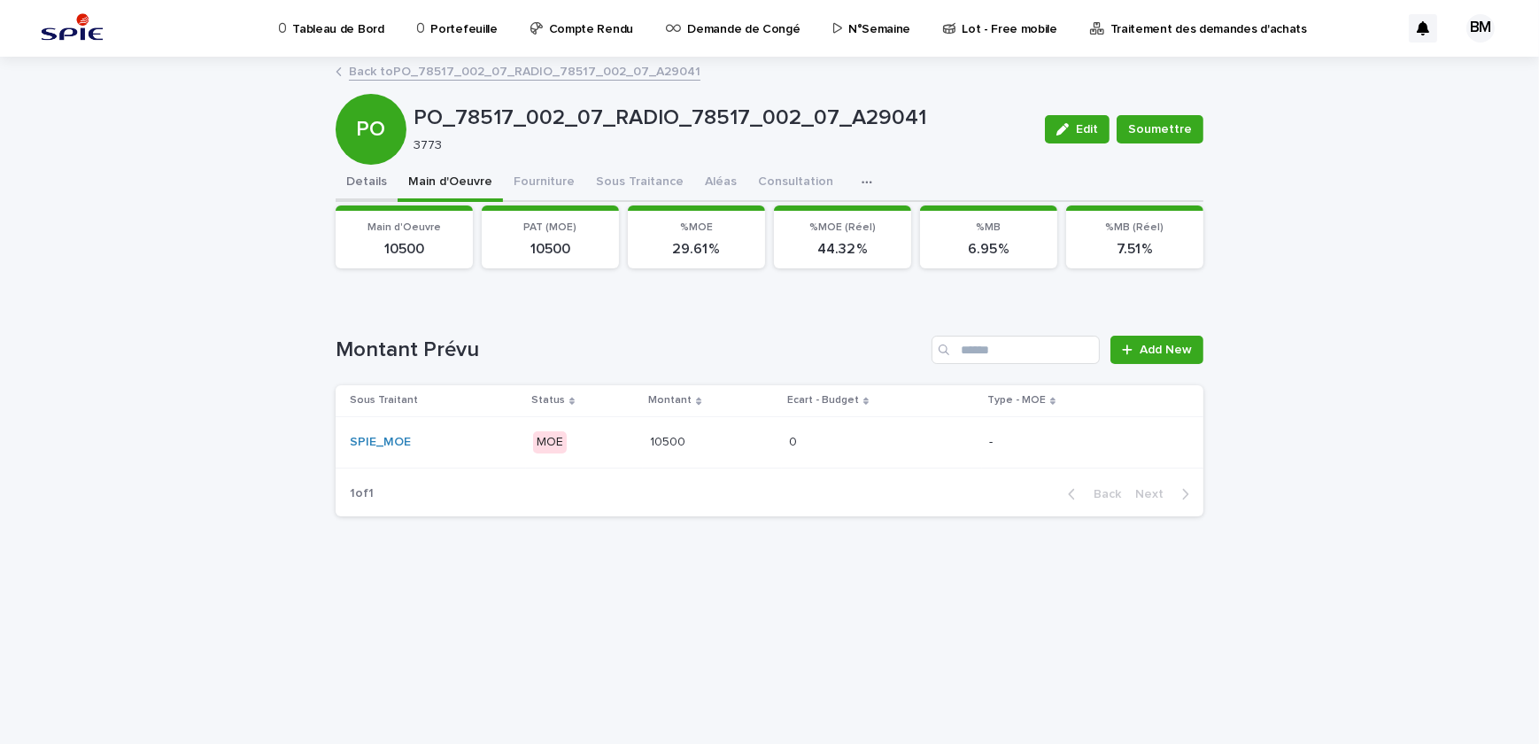
click at [362, 186] on button "Details" at bounding box center [367, 183] width 62 height 37
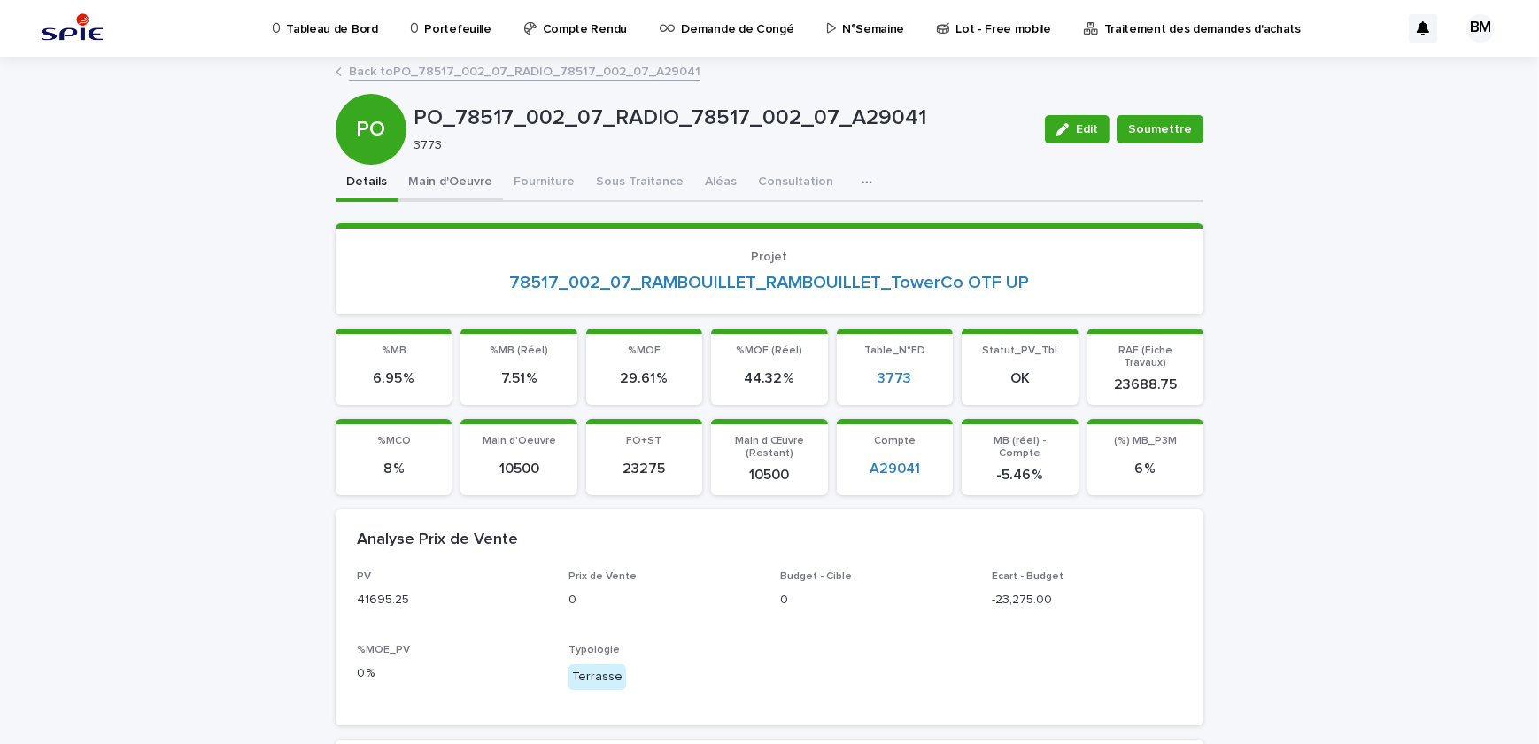
click at [442, 172] on button "Main d'Oeuvre" at bounding box center [450, 183] width 105 height 37
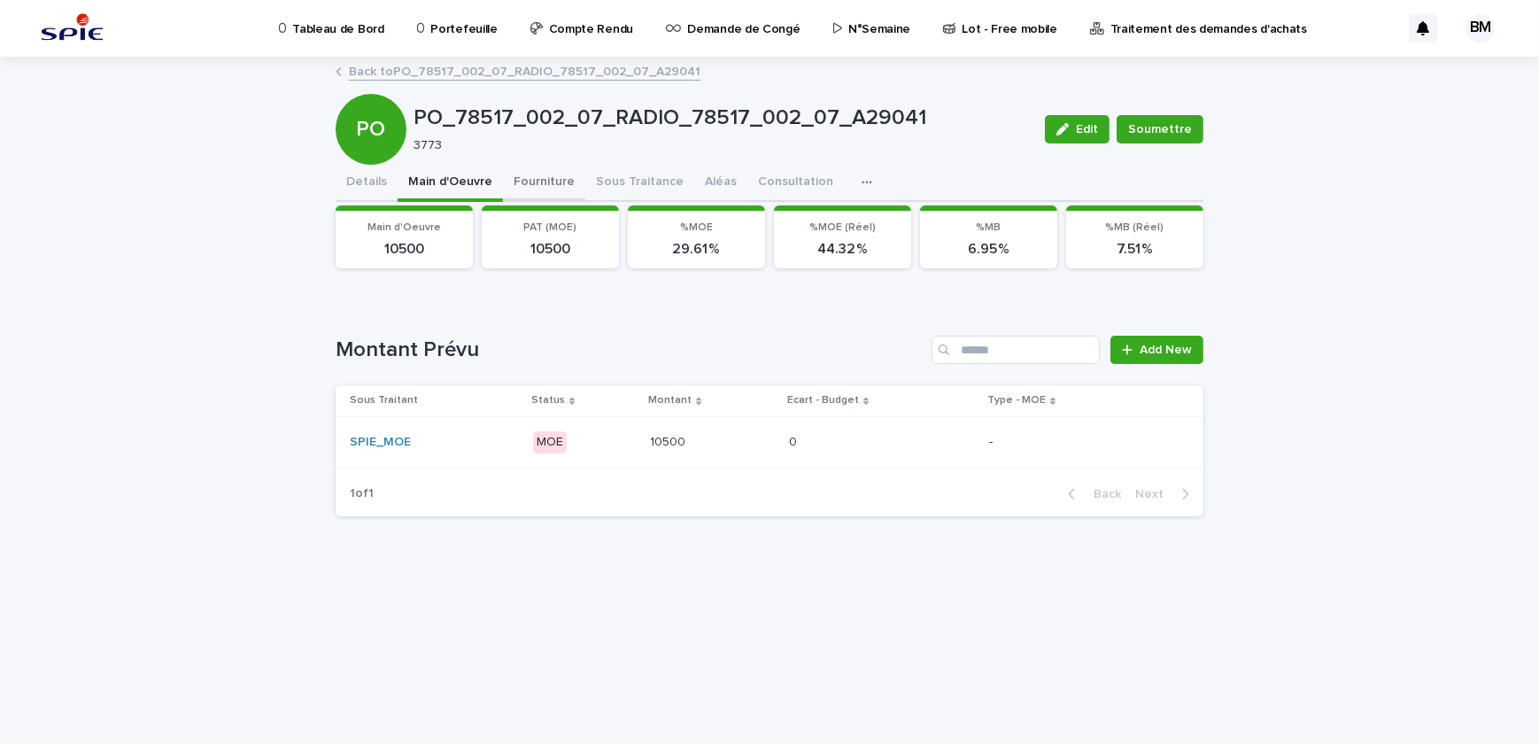
click at [524, 187] on button "Fourniture" at bounding box center [544, 183] width 82 height 37
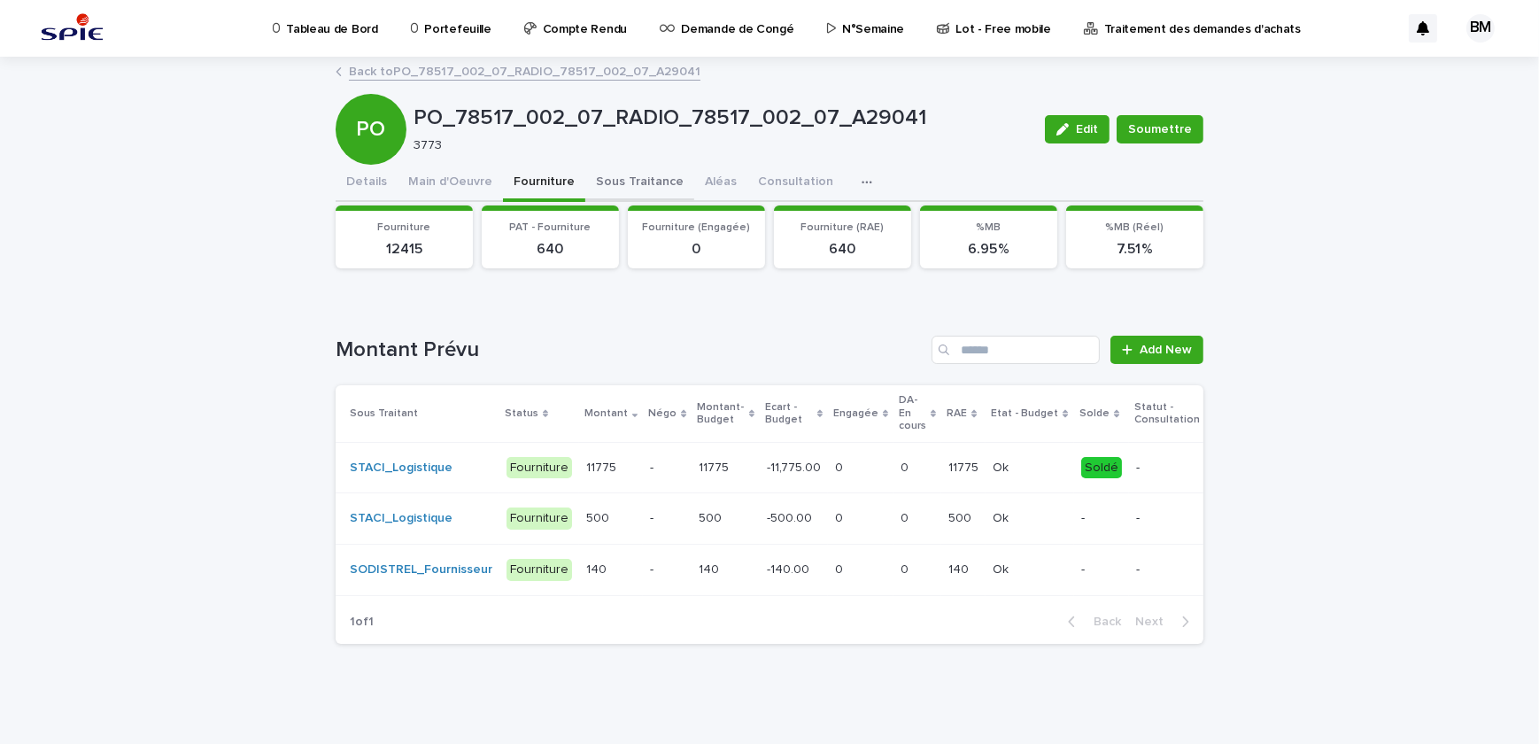
click at [647, 186] on button "Sous Traitance" at bounding box center [639, 183] width 109 height 37
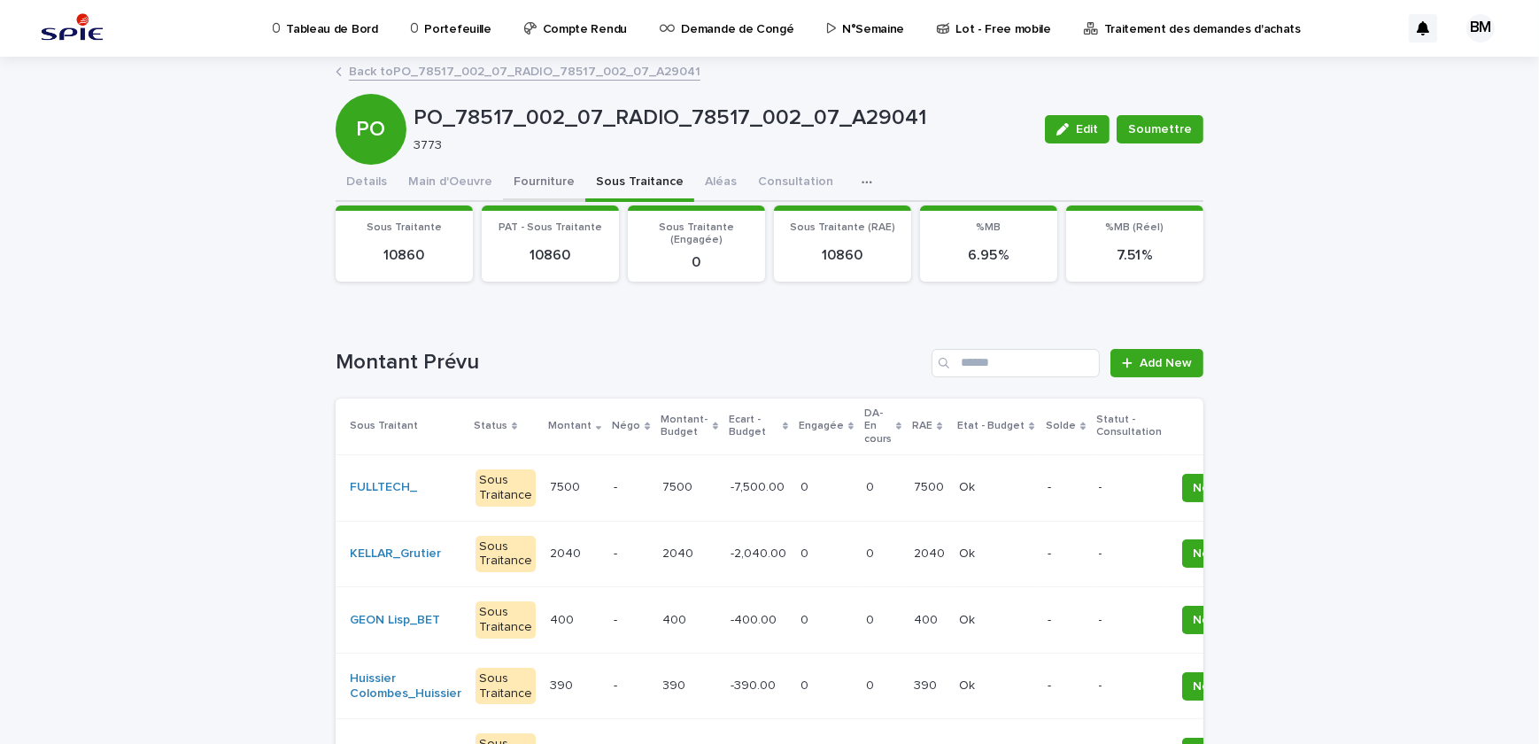
click at [514, 182] on button "Fourniture" at bounding box center [544, 183] width 82 height 37
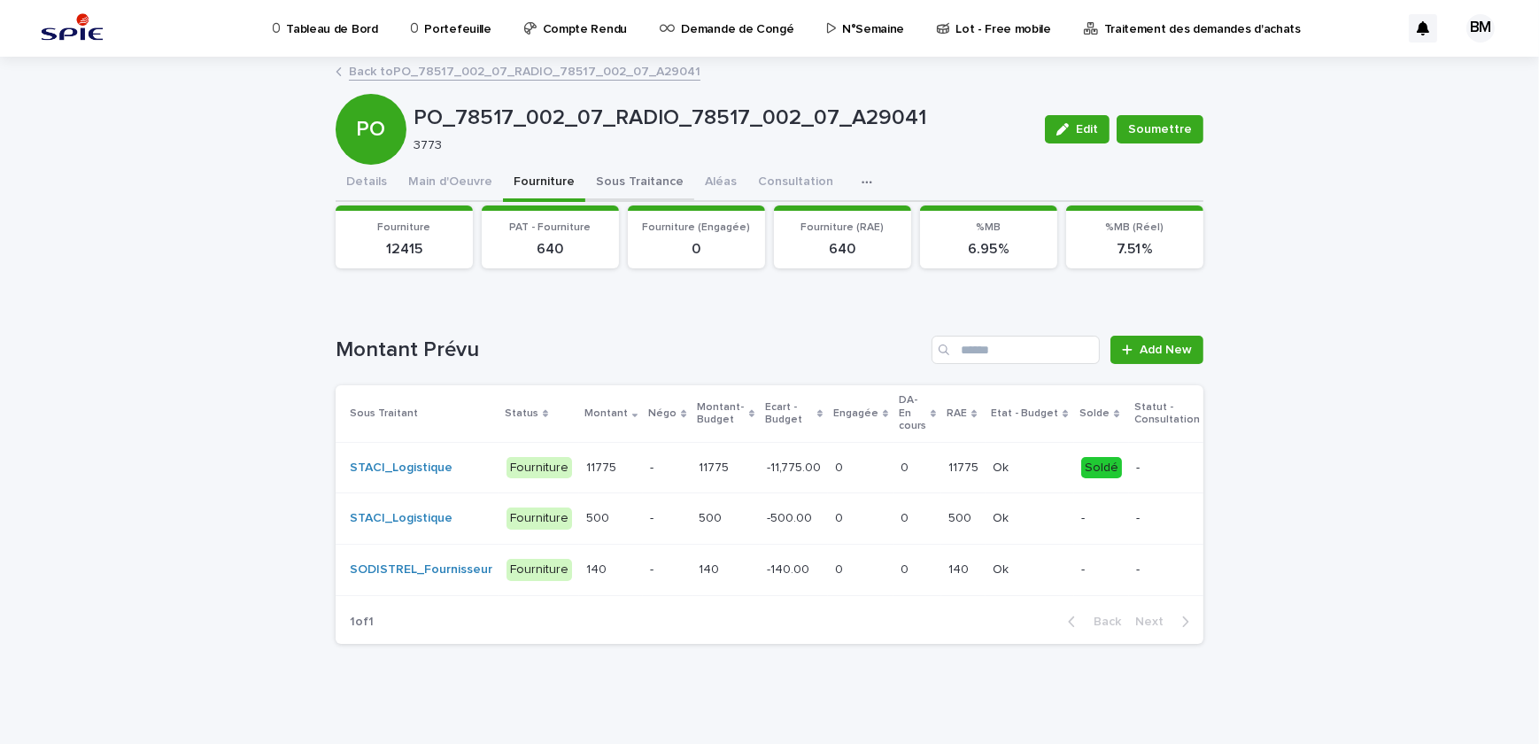
click at [637, 180] on button "Sous Traitance" at bounding box center [639, 183] width 109 height 37
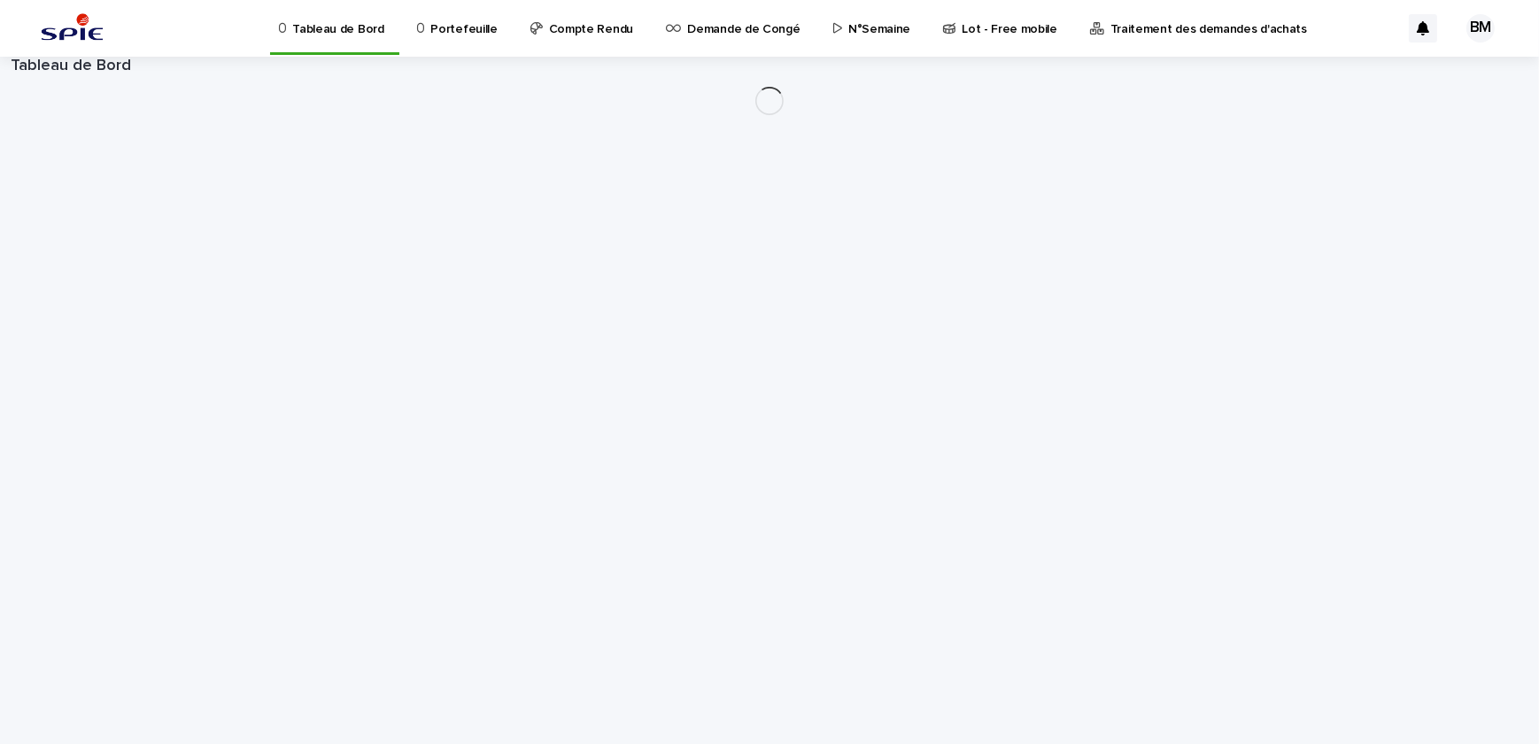
click at [452, 29] on p "Portefeuille" at bounding box center [463, 18] width 66 height 37
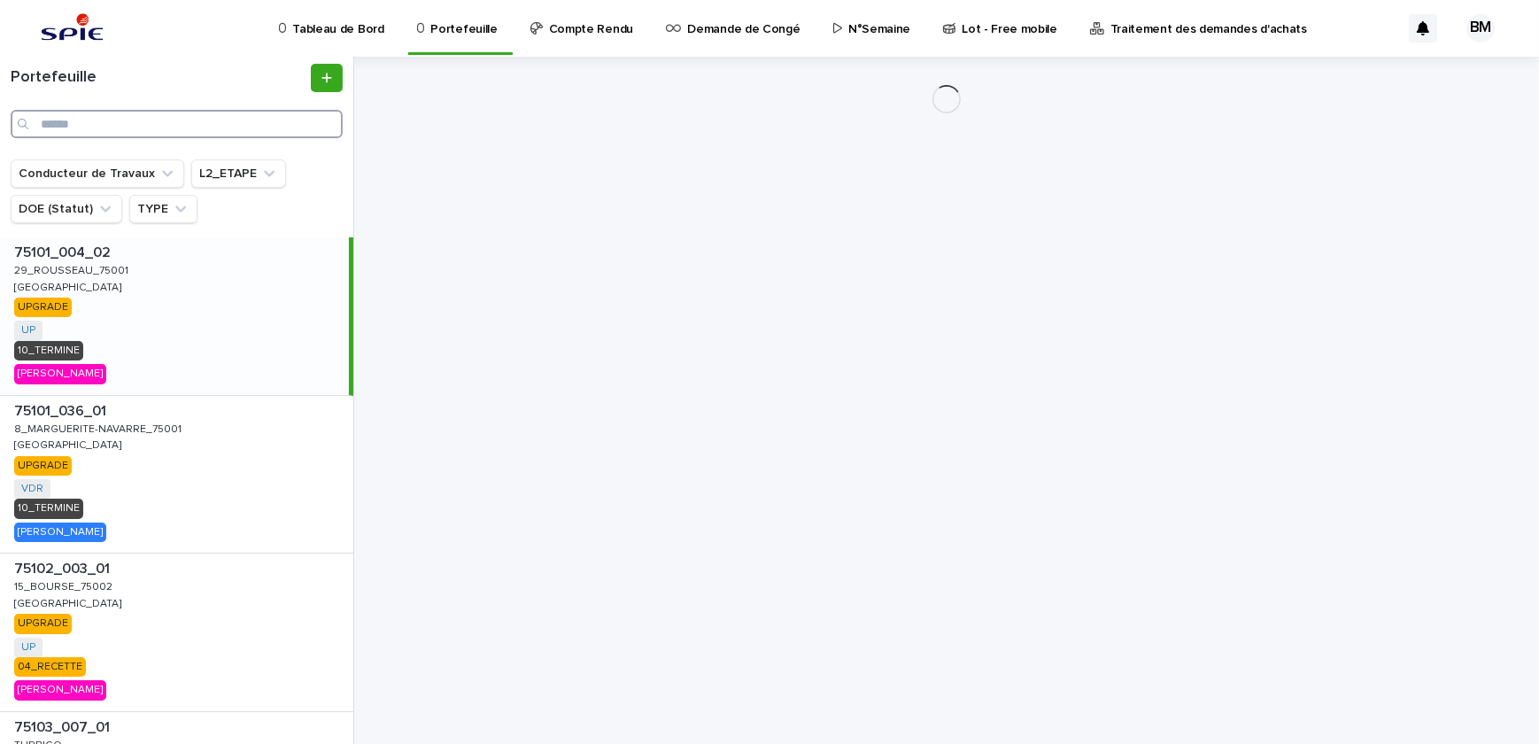
click at [190, 120] on input "Search" at bounding box center [177, 124] width 332 height 28
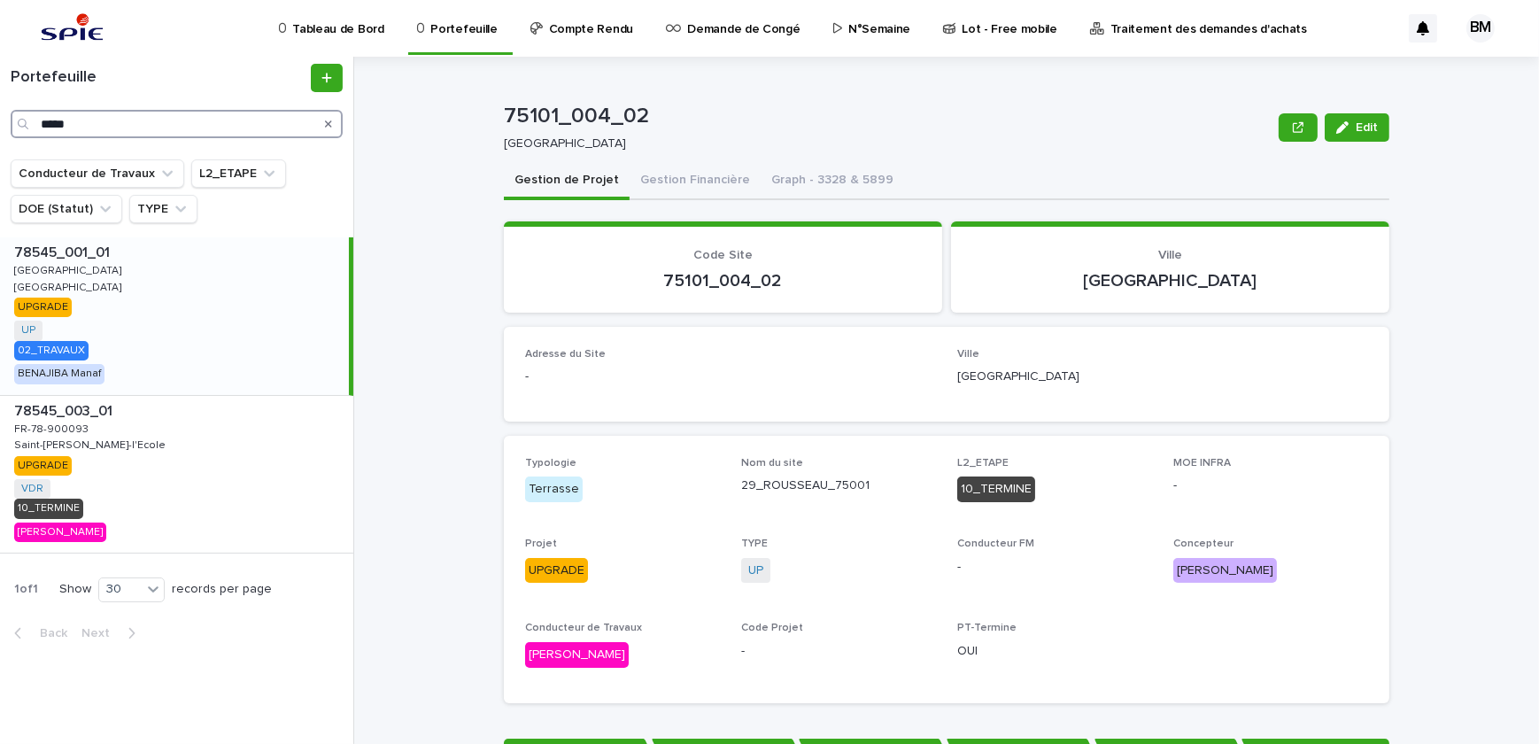
type input "*****"
click at [235, 330] on div "78545_001_01 78545_001_01 GUYANCOURT GUYANCOURT GUYANCOURT GUYANCOURT UPGRADE U…" at bounding box center [174, 316] width 349 height 158
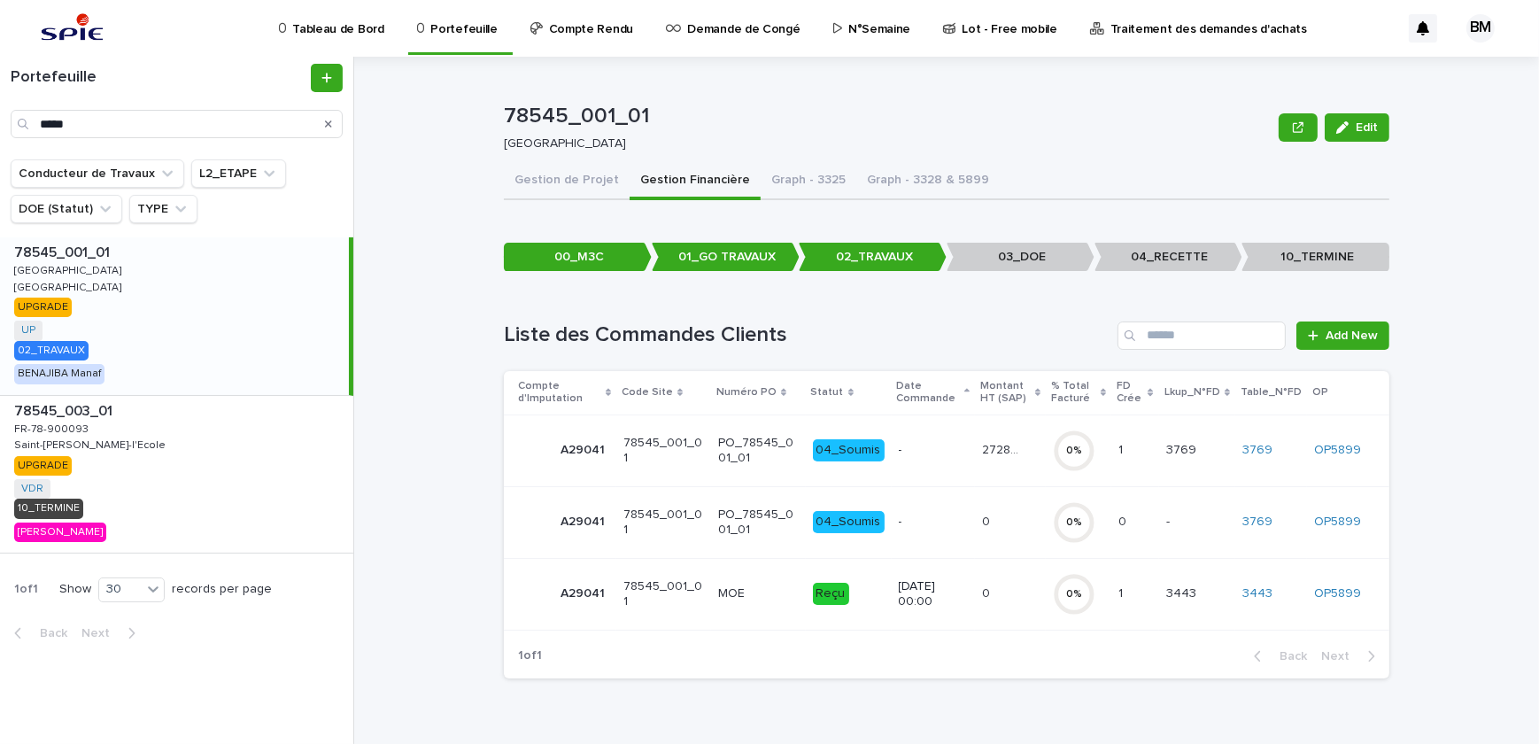
click at [983, 457] on div "27282.91 27282.91" at bounding box center [1010, 450] width 57 height 29
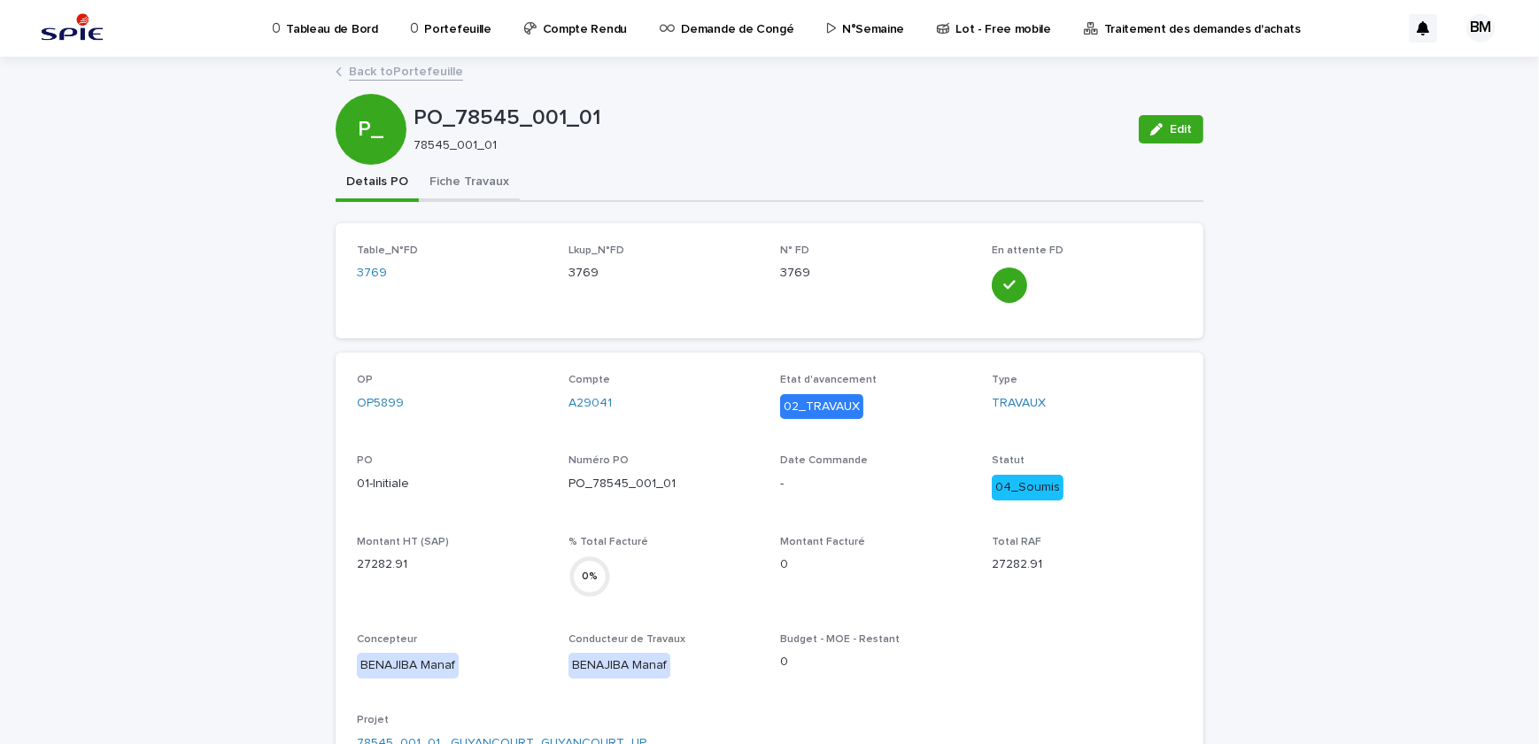
click at [447, 178] on button "Fiche Travaux" at bounding box center [469, 183] width 101 height 37
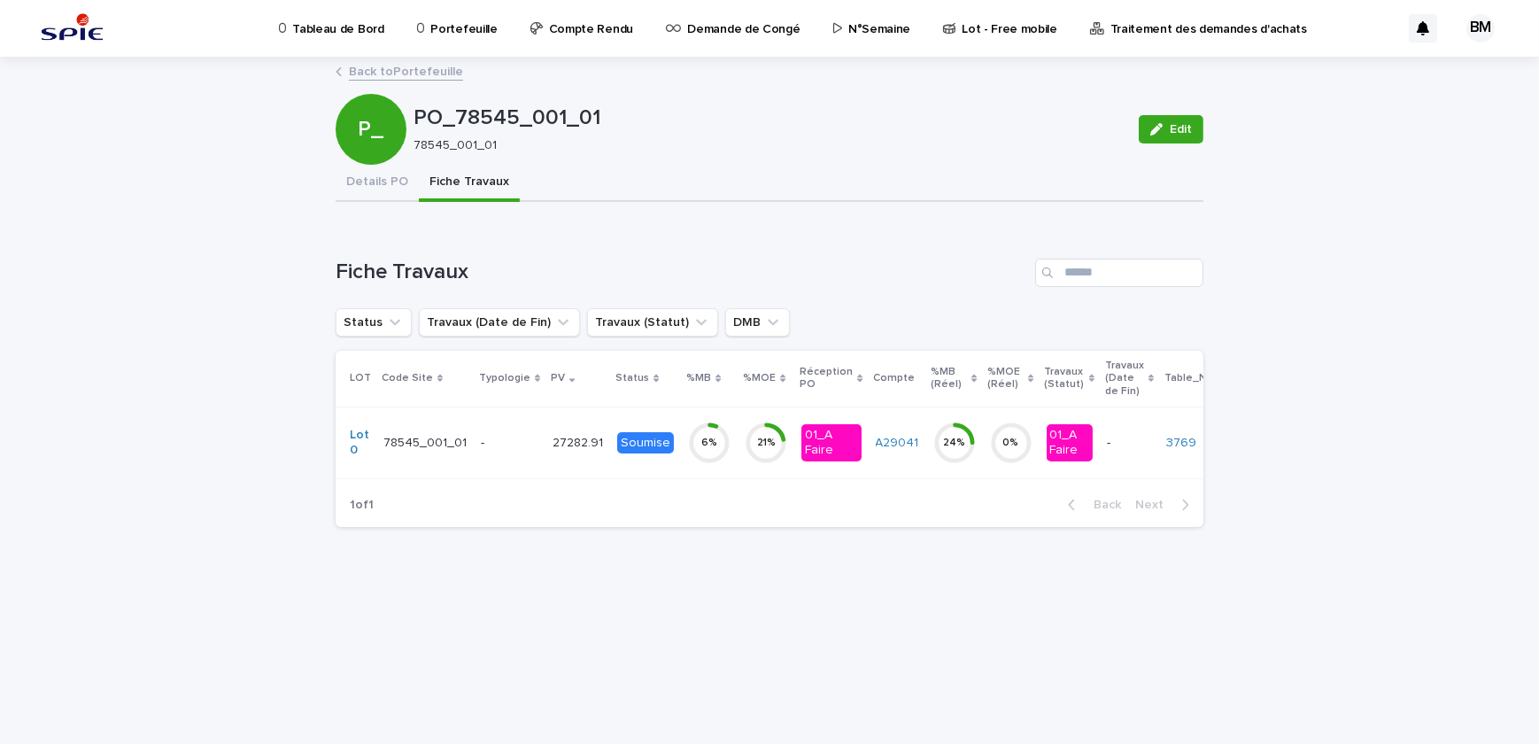
click at [552, 438] on p "27282.91" at bounding box center [579, 441] width 54 height 19
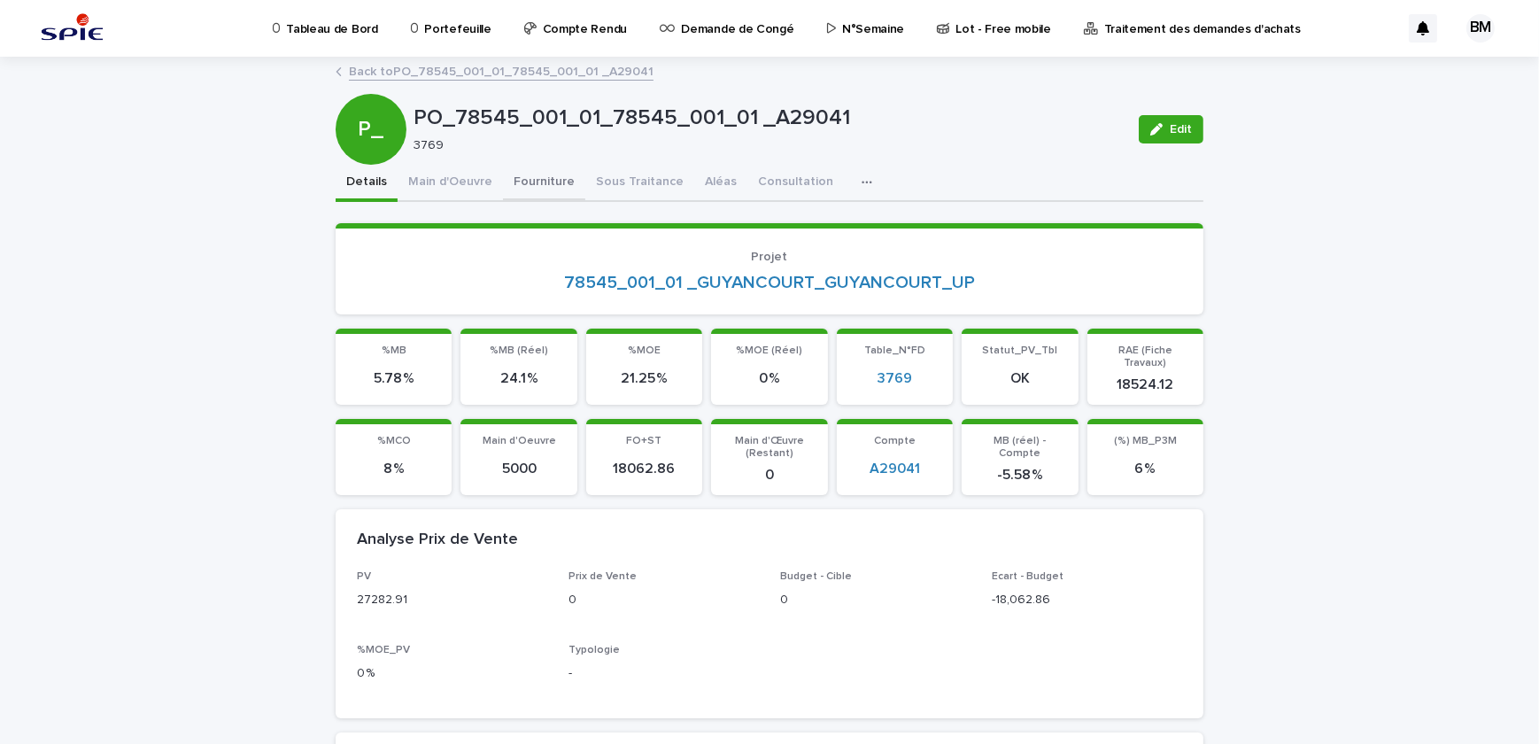
click at [517, 183] on button "Fourniture" at bounding box center [544, 183] width 82 height 37
